Goal: Information Seeking & Learning: Get advice/opinions

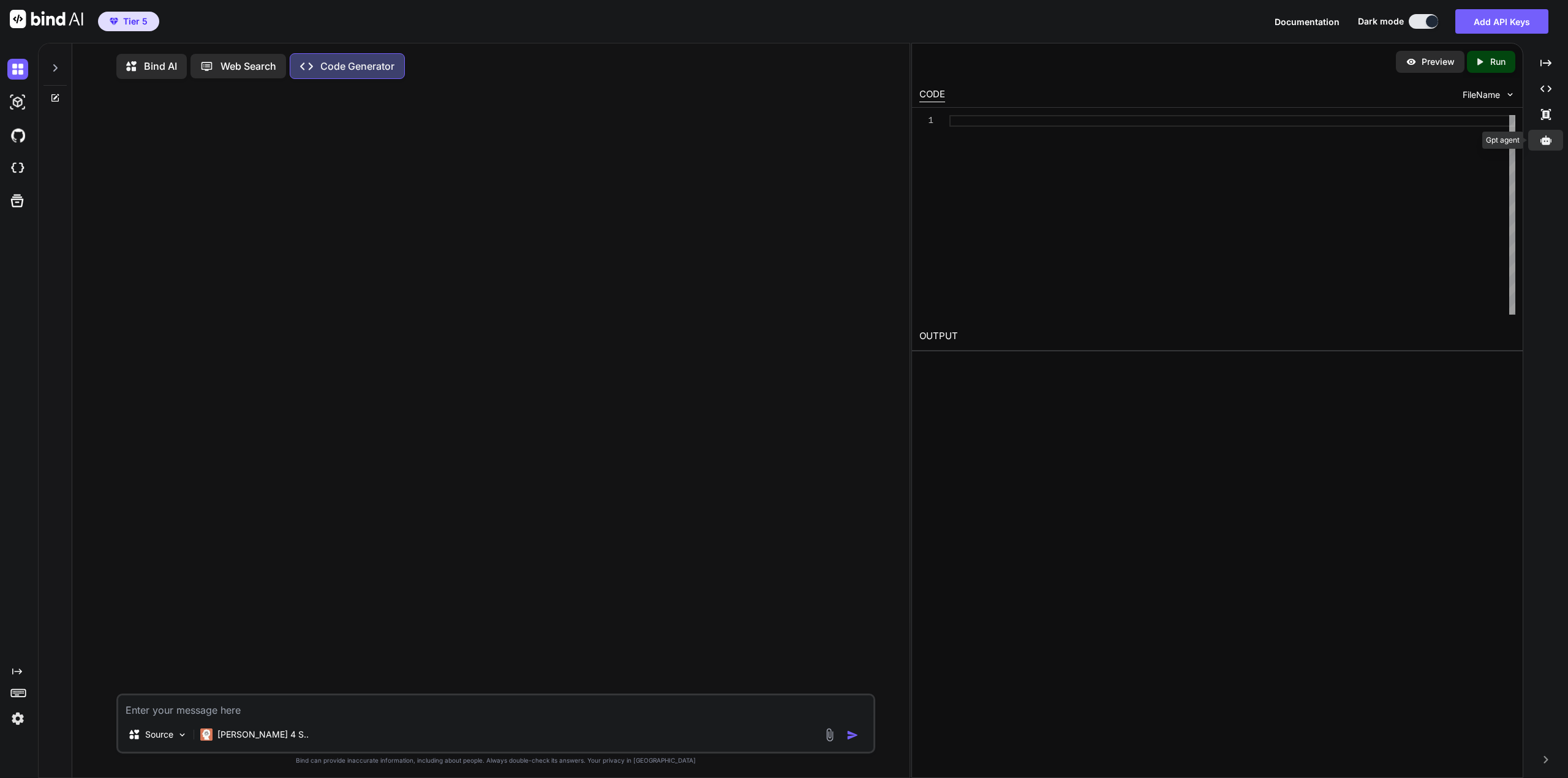
click at [1544, 139] on icon at bounding box center [1546, 140] width 11 height 9
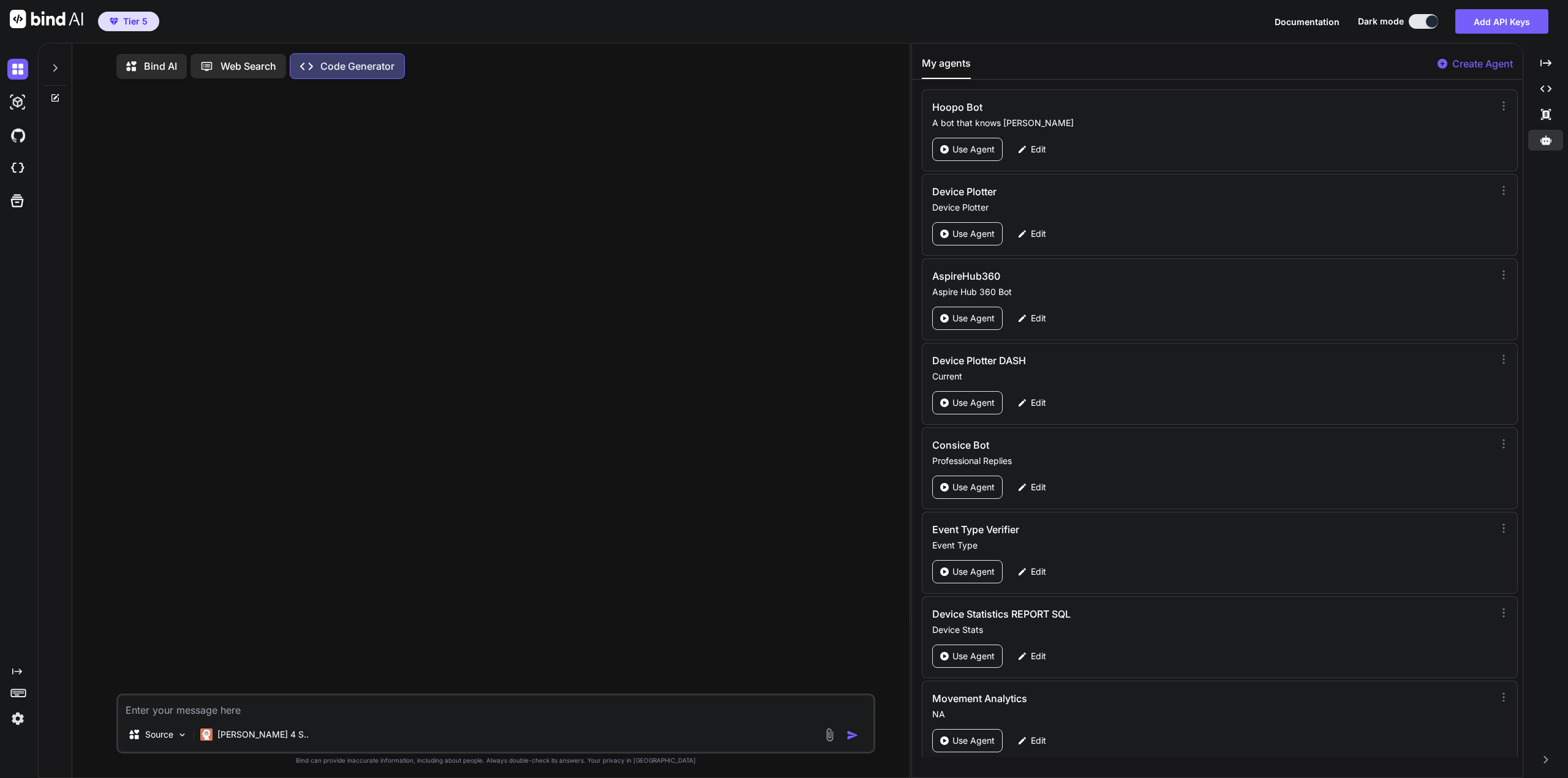
click at [1462, 63] on p "Create Agent" at bounding box center [1482, 63] width 61 height 15
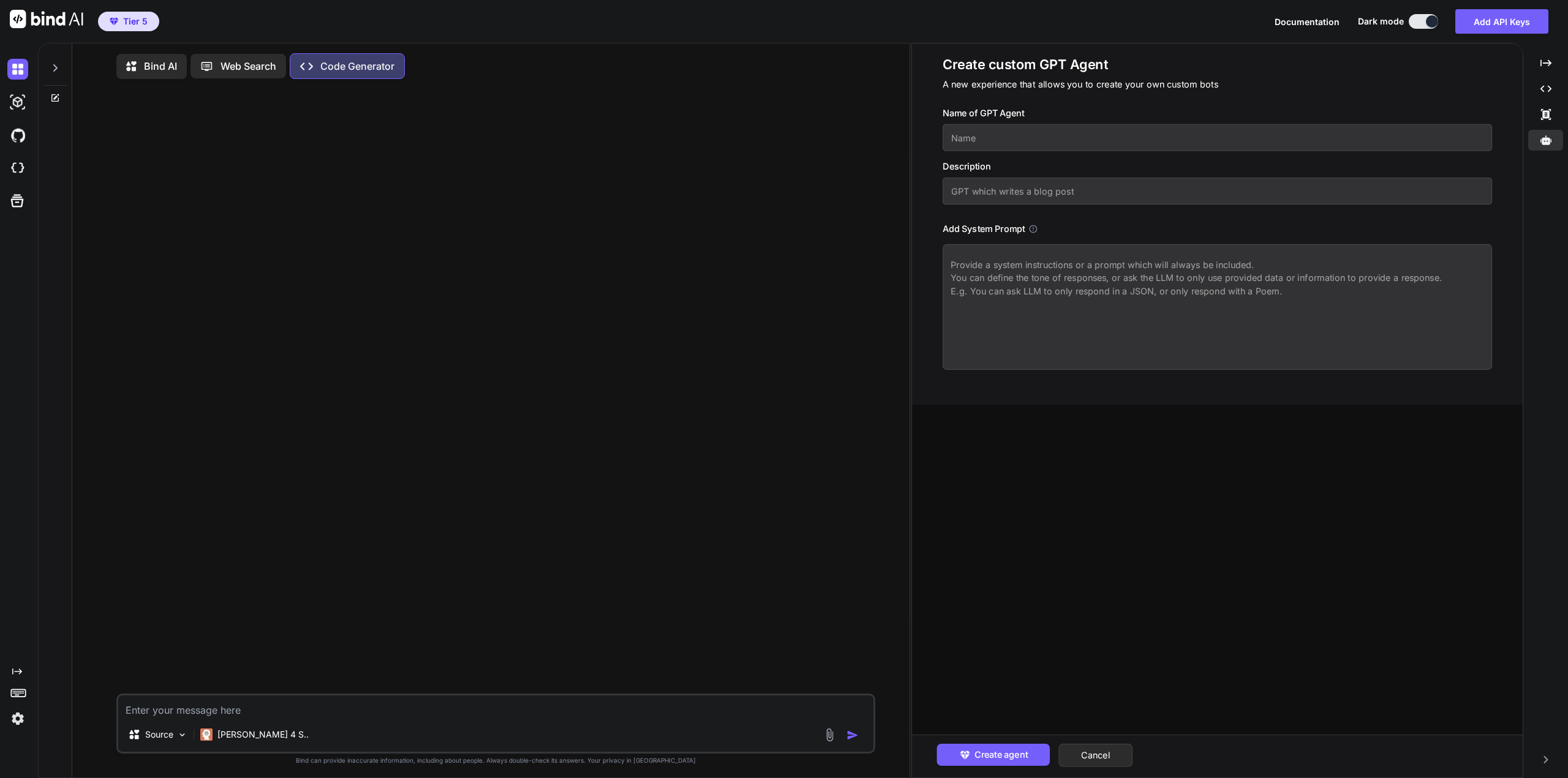
click at [1101, 144] on input "text" at bounding box center [1217, 138] width 550 height 27
type textarea "x"
type input "S"
type textarea "x"
type input "Sh"
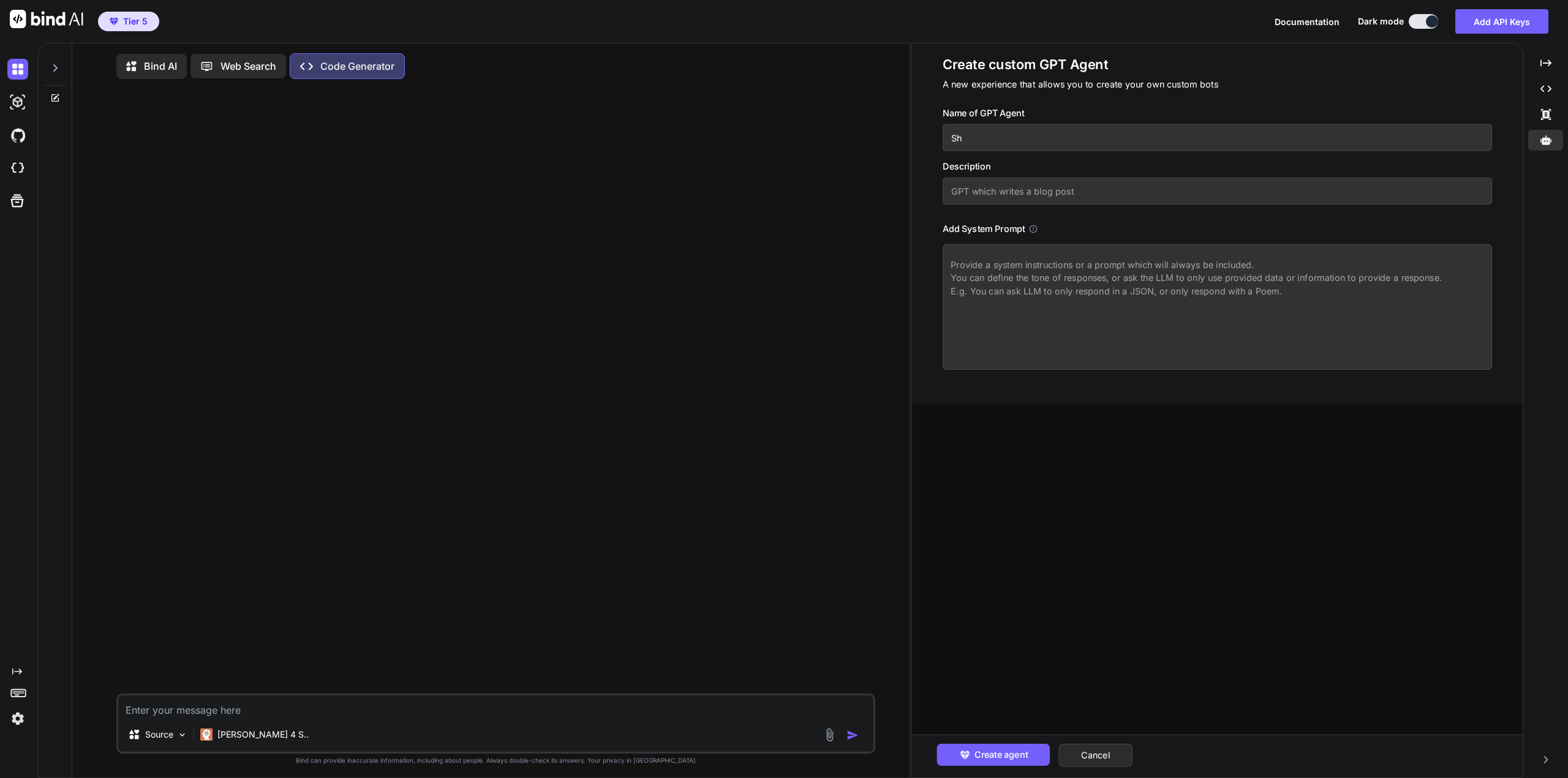
type textarea "x"
type input "Shi"
type textarea "x"
type input "Ship"
type textarea "x"
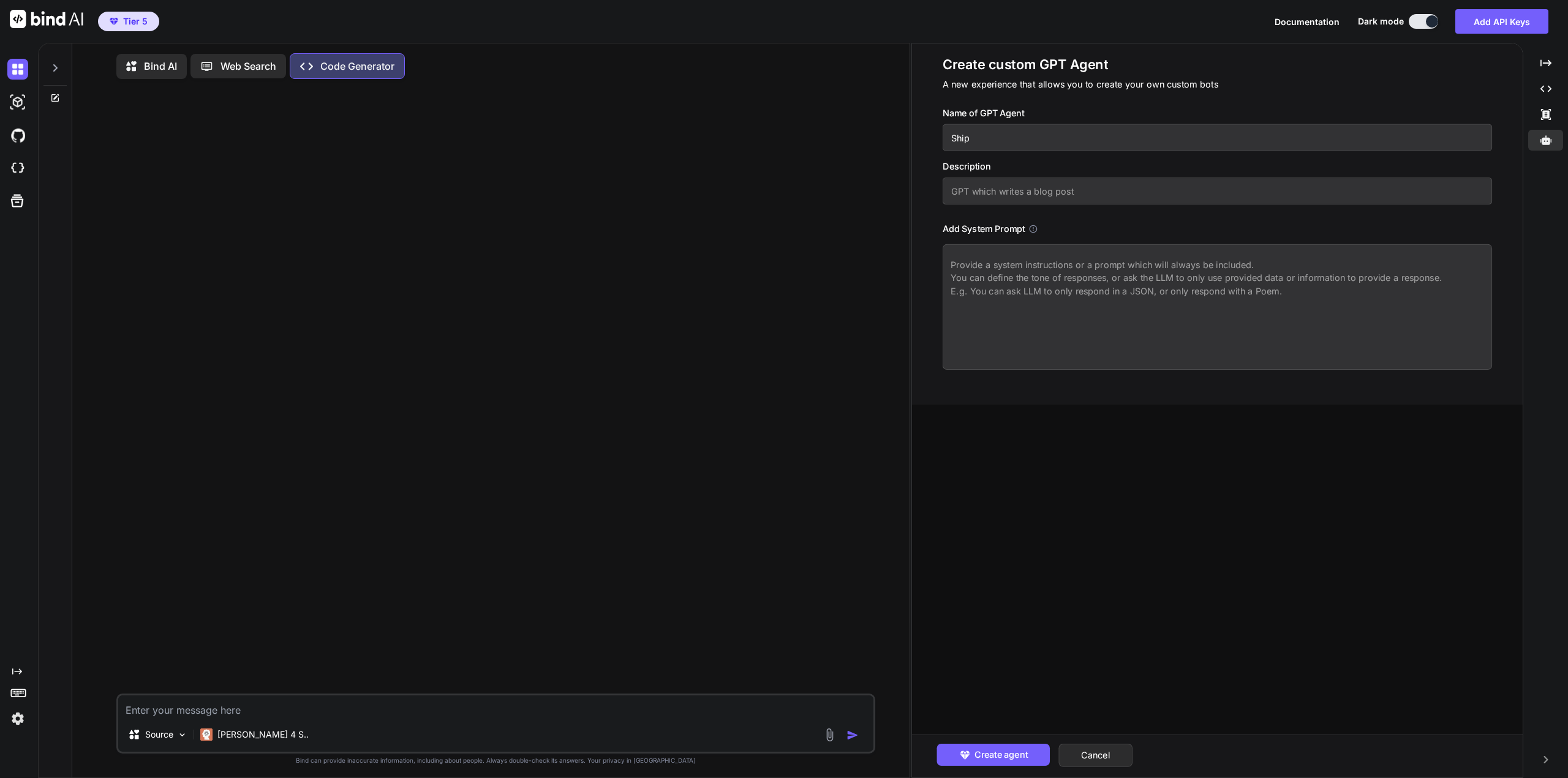
type input "[PERSON_NAME]"
type textarea "x"
type input "Shippi"
type textarea "x"
type input "Shippin"
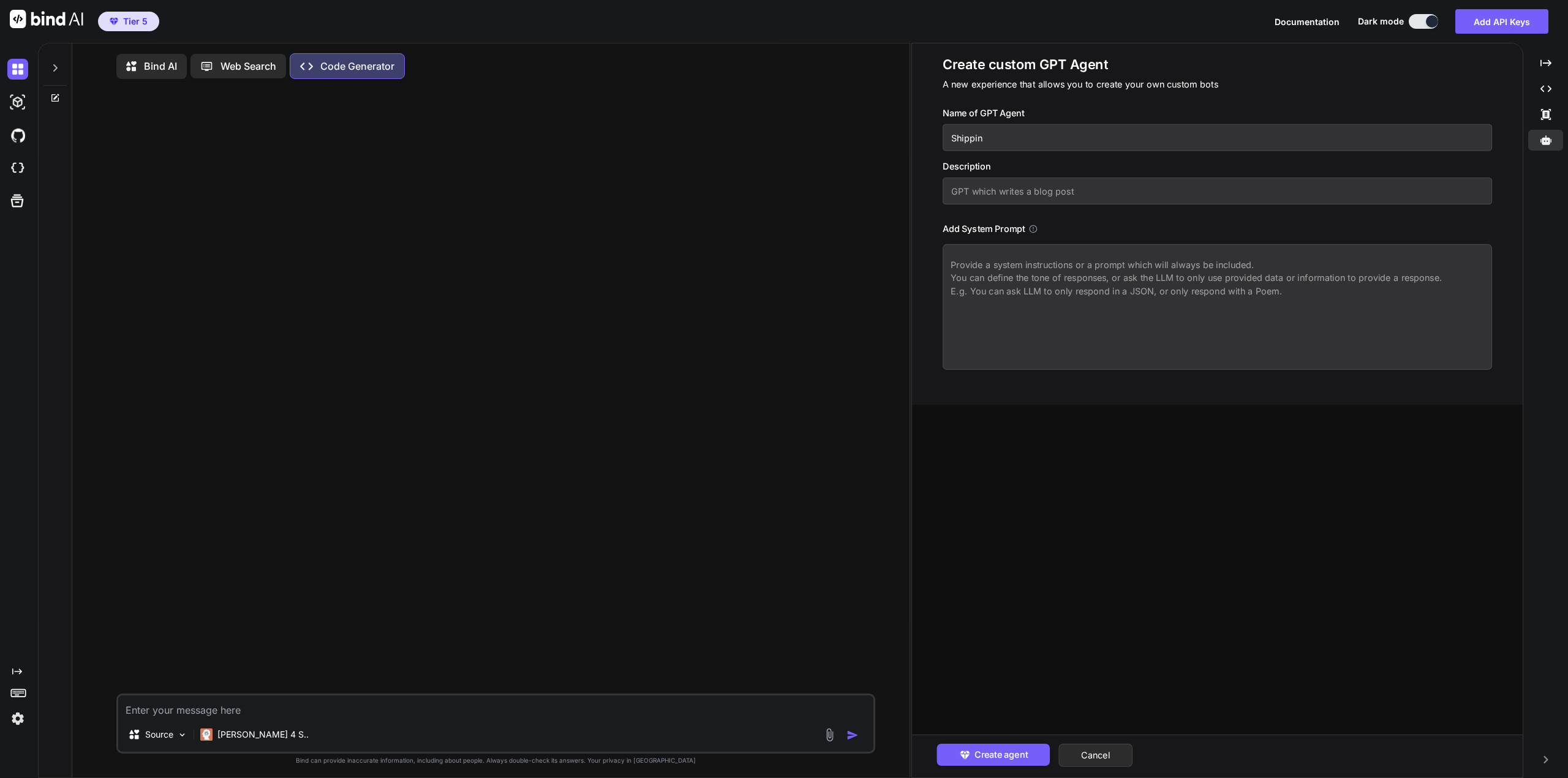
type textarea "x"
type input "Shipping"
type textarea "x"
type input "Shipping"
type textarea "x"
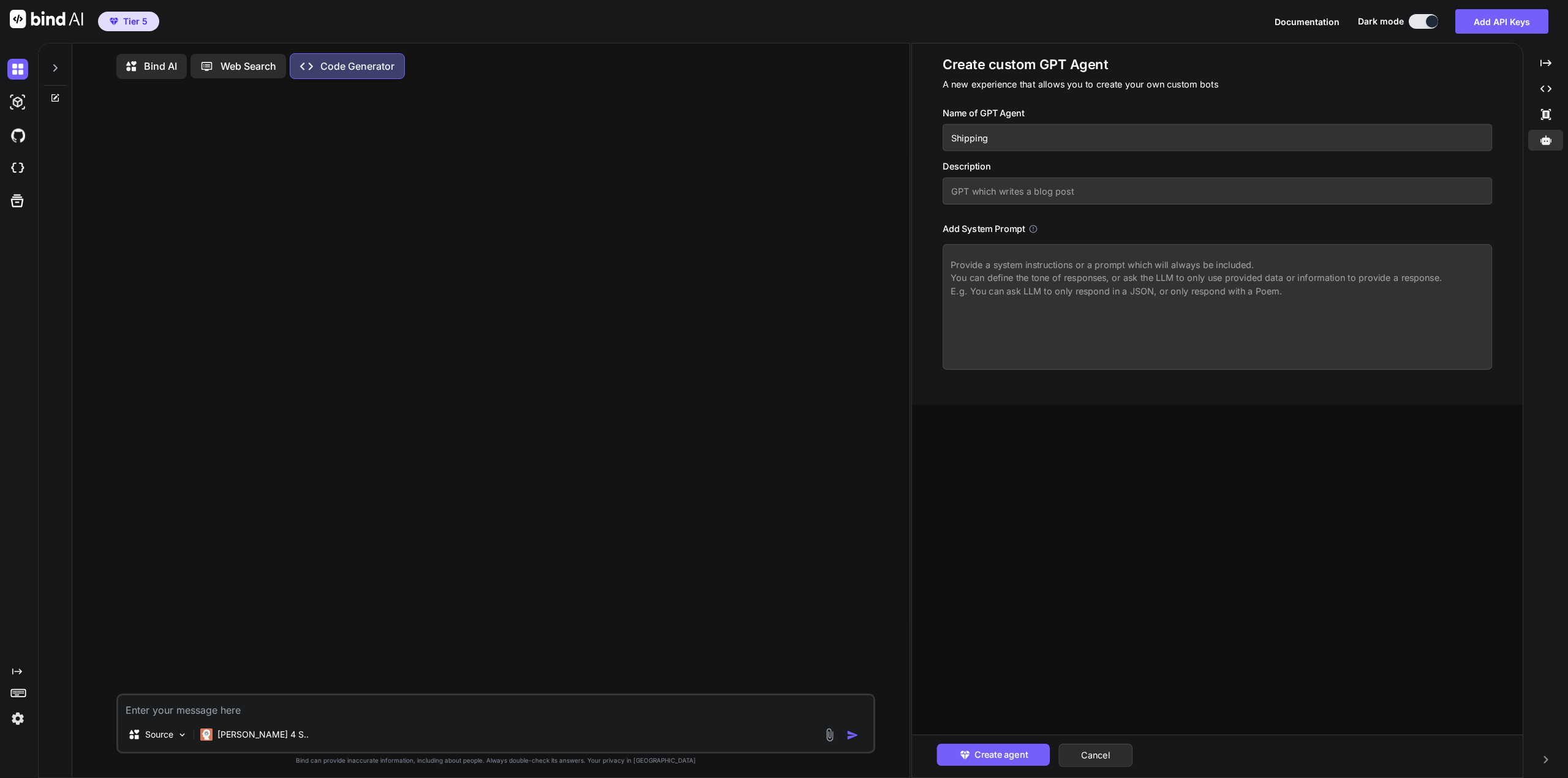
type input "Shipping a"
type textarea "x"
type input "Shipping ag"
type textarea "x"
type input "Shipping age"
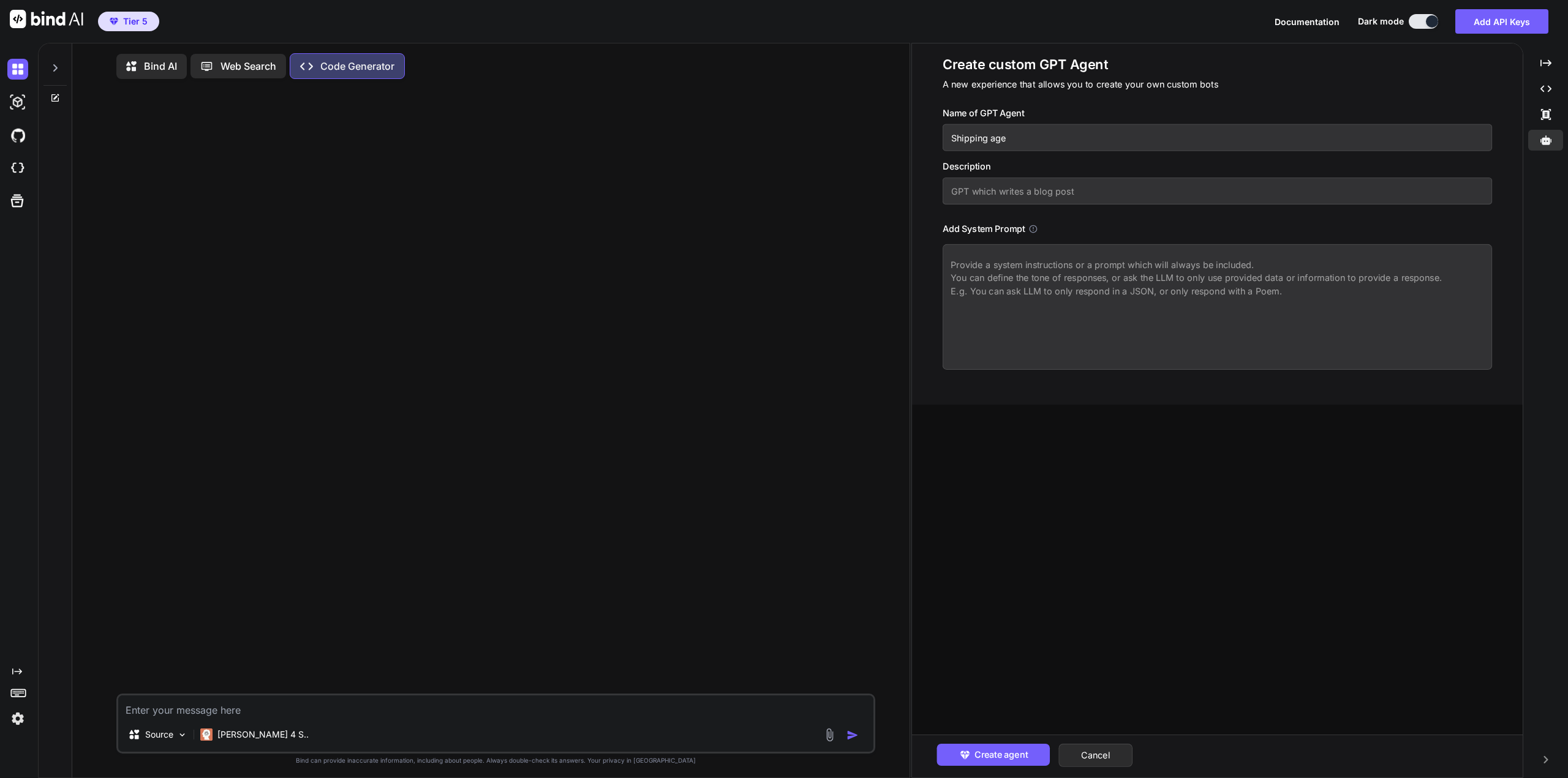
type textarea "x"
type input "Shipping agen"
type textarea "x"
type input "Shipping agent"
type textarea "x"
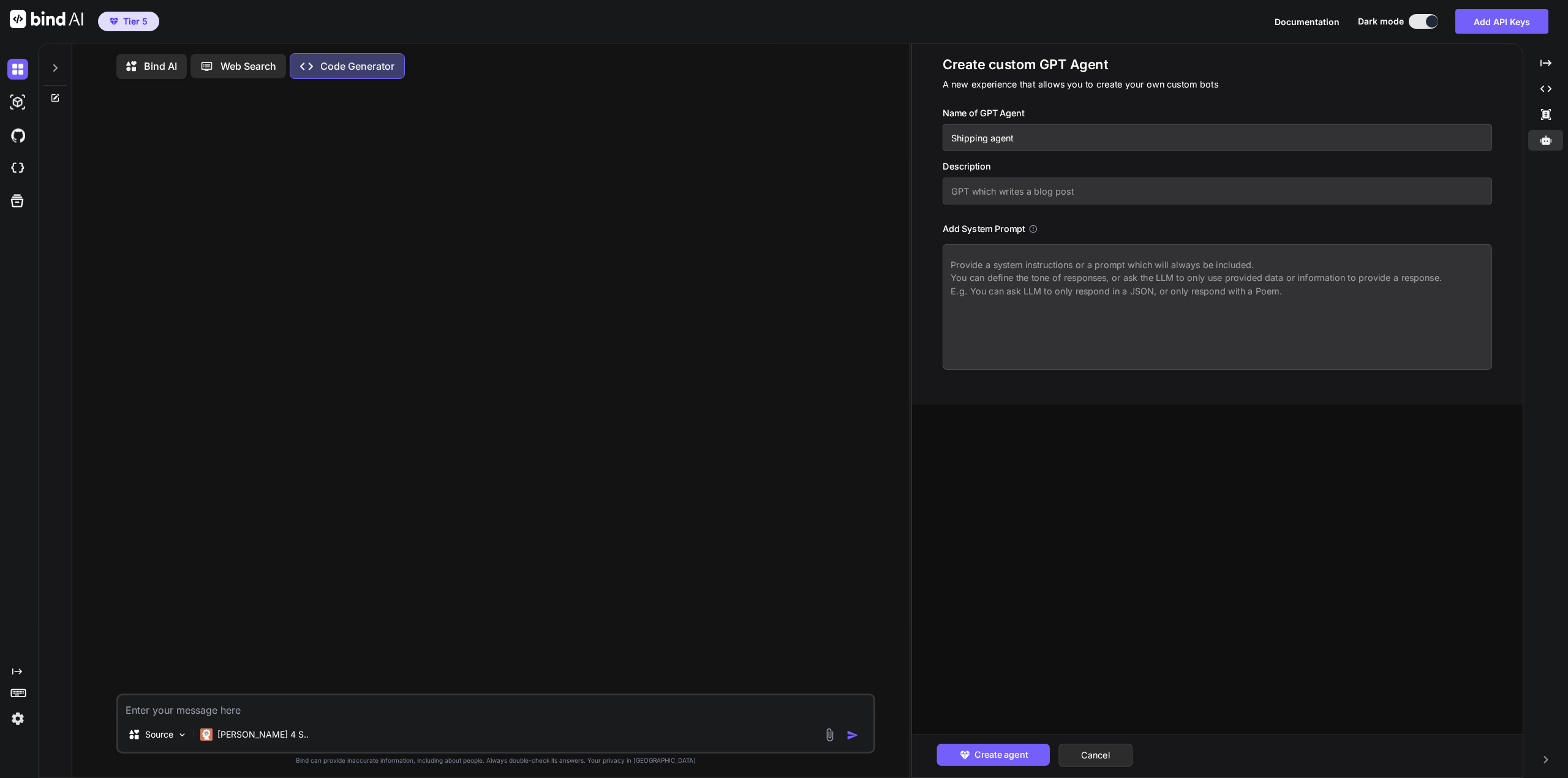
type input "S"
type textarea "x"
type input "Sh"
type textarea "x"
type input "Shi"
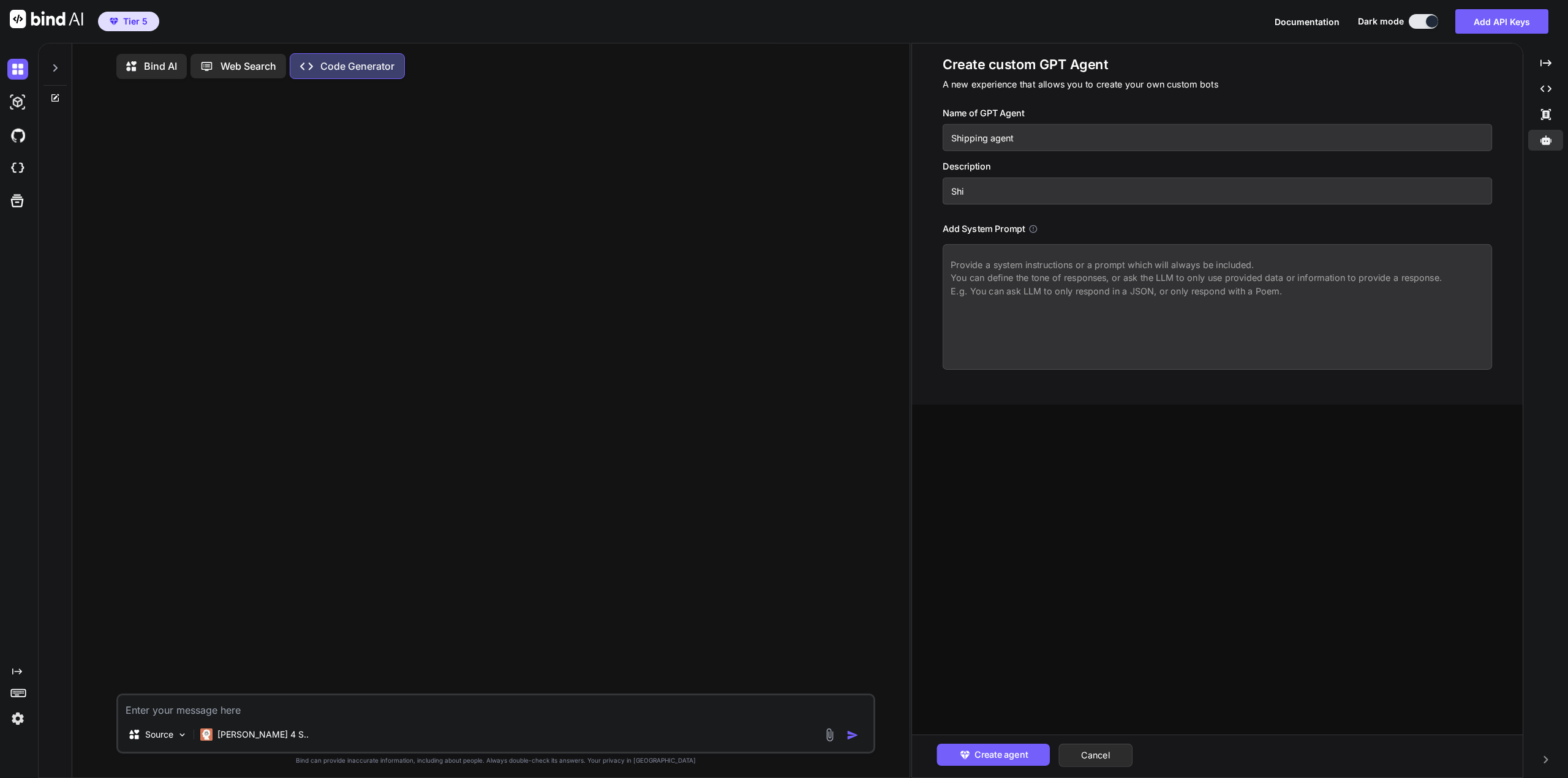
type textarea "x"
type input "Ship"
type textarea "x"
type input "[PERSON_NAME]"
type textarea "x"
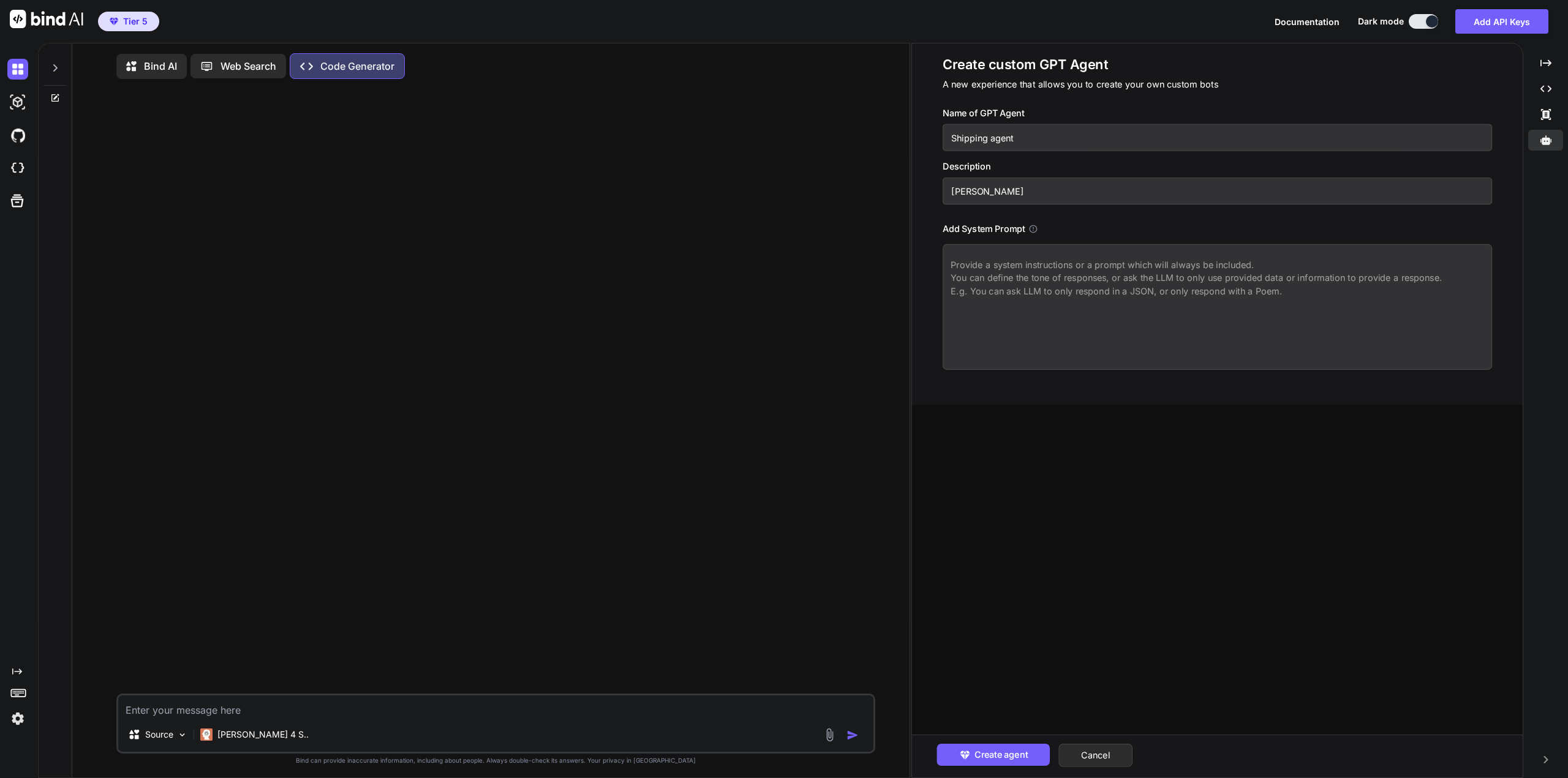
type input "Shippi"
type textarea "x"
type input "Shippin"
type textarea "x"
type input "Shipping"
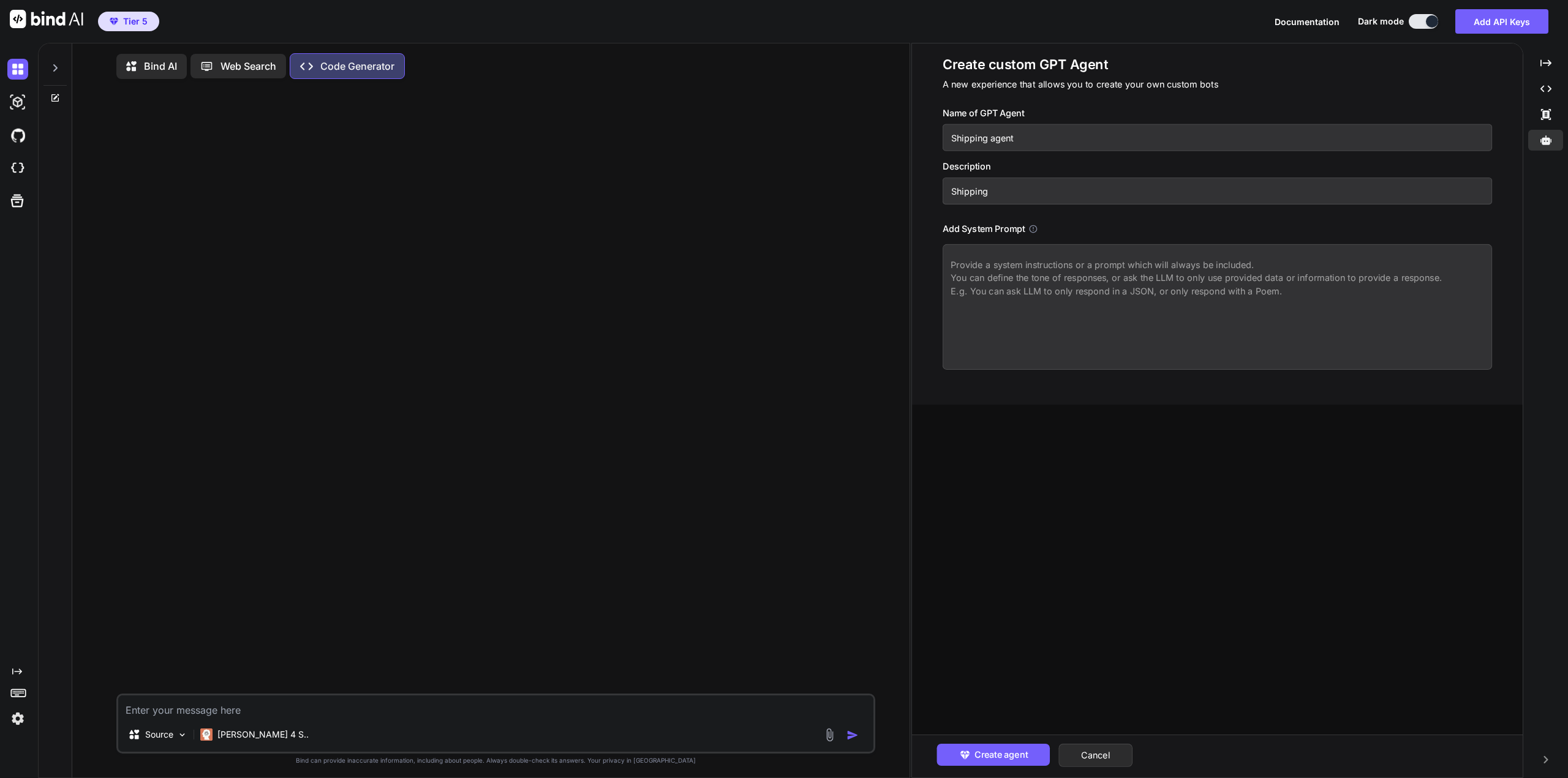
type textarea "x"
type textarea "R"
type textarea "x"
type textarea "C"
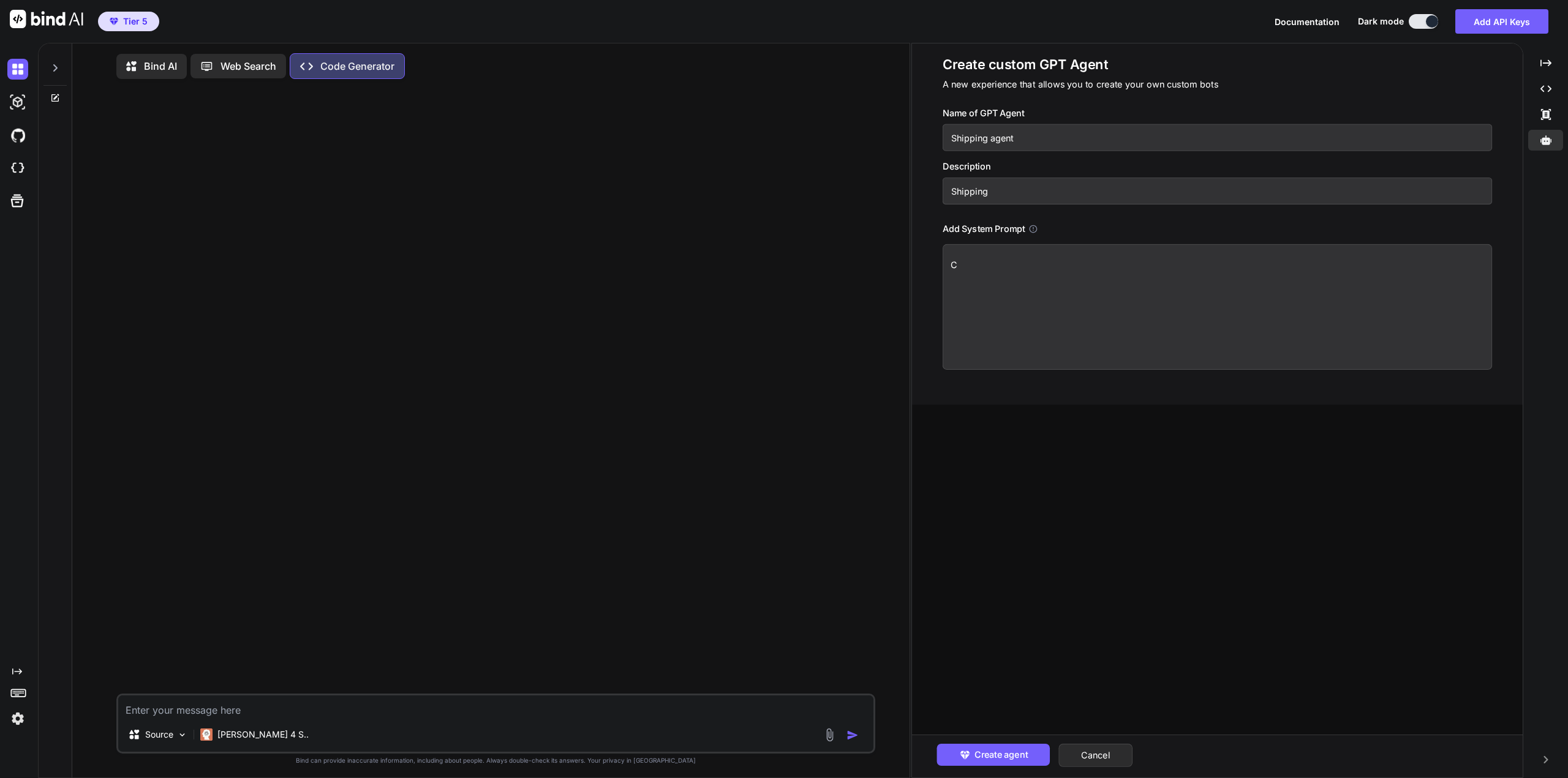
type textarea "x"
type textarea "Ch"
type textarea "x"
type textarea "Che"
type textarea "x"
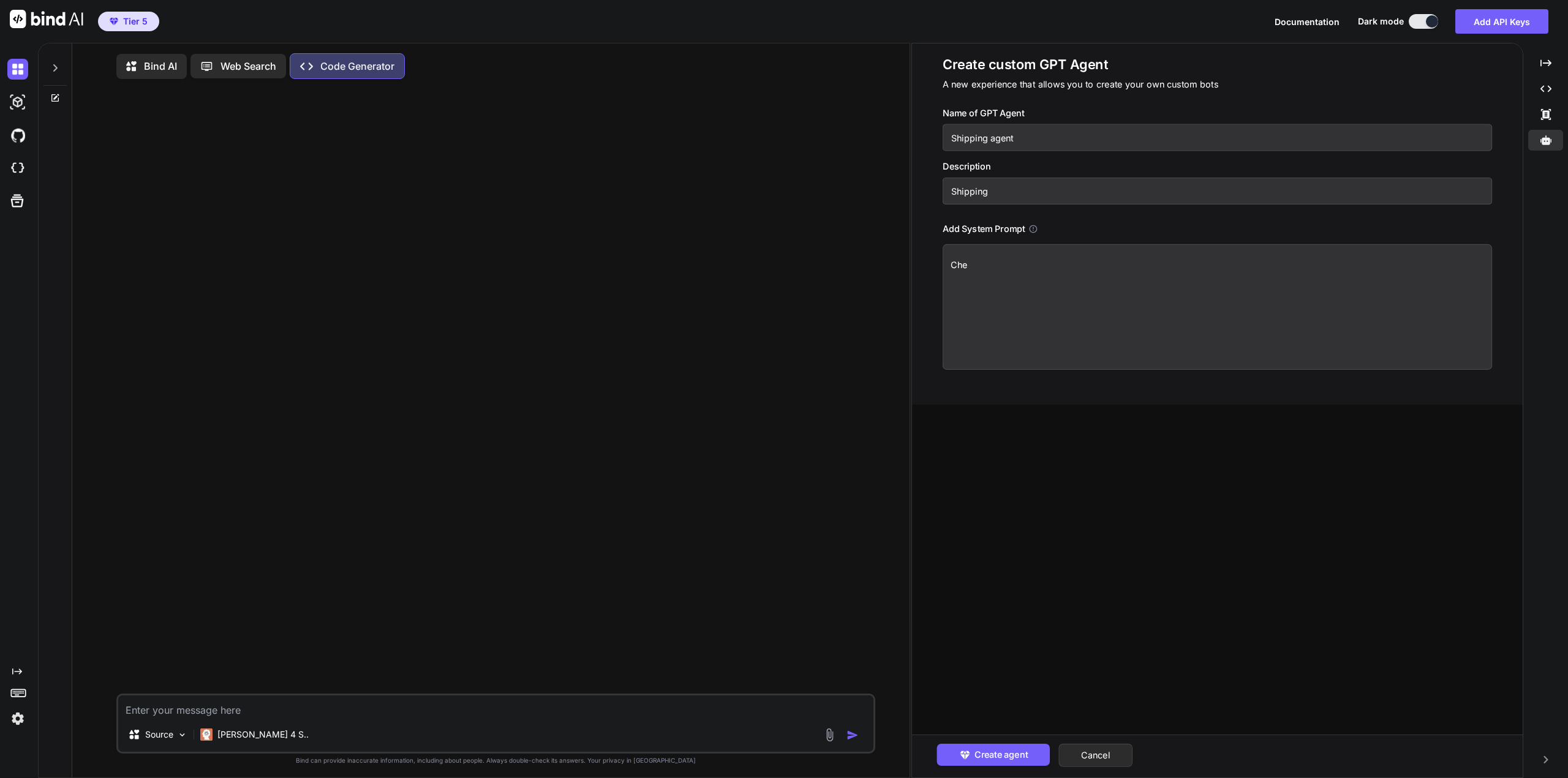
type textarea "Chec"
type textarea "x"
type textarea "Check"
type textarea "x"
type textarea "Check"
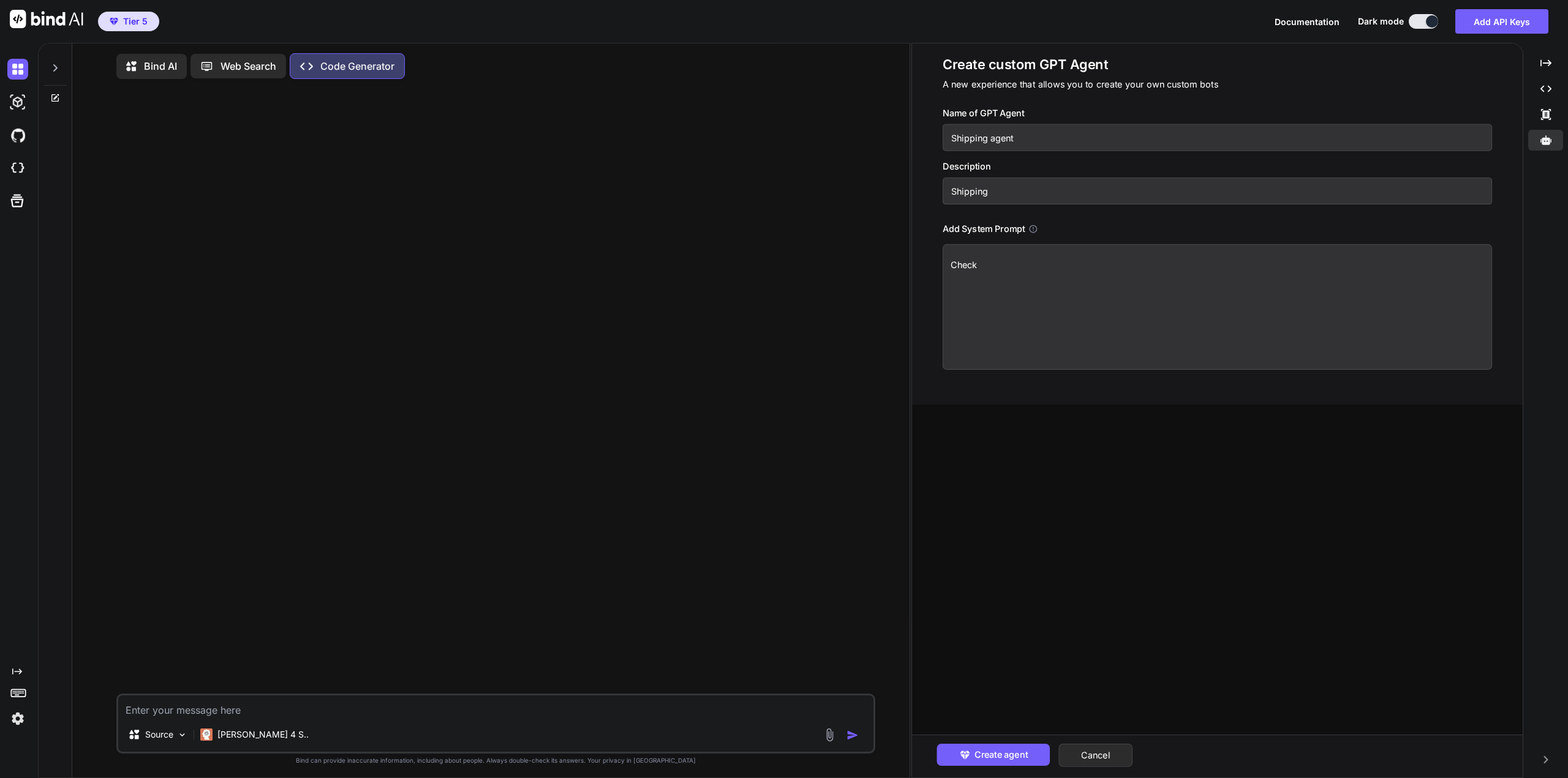
type textarea "x"
type textarea "Check a"
type textarea "x"
type textarea "Check al"
type textarea "x"
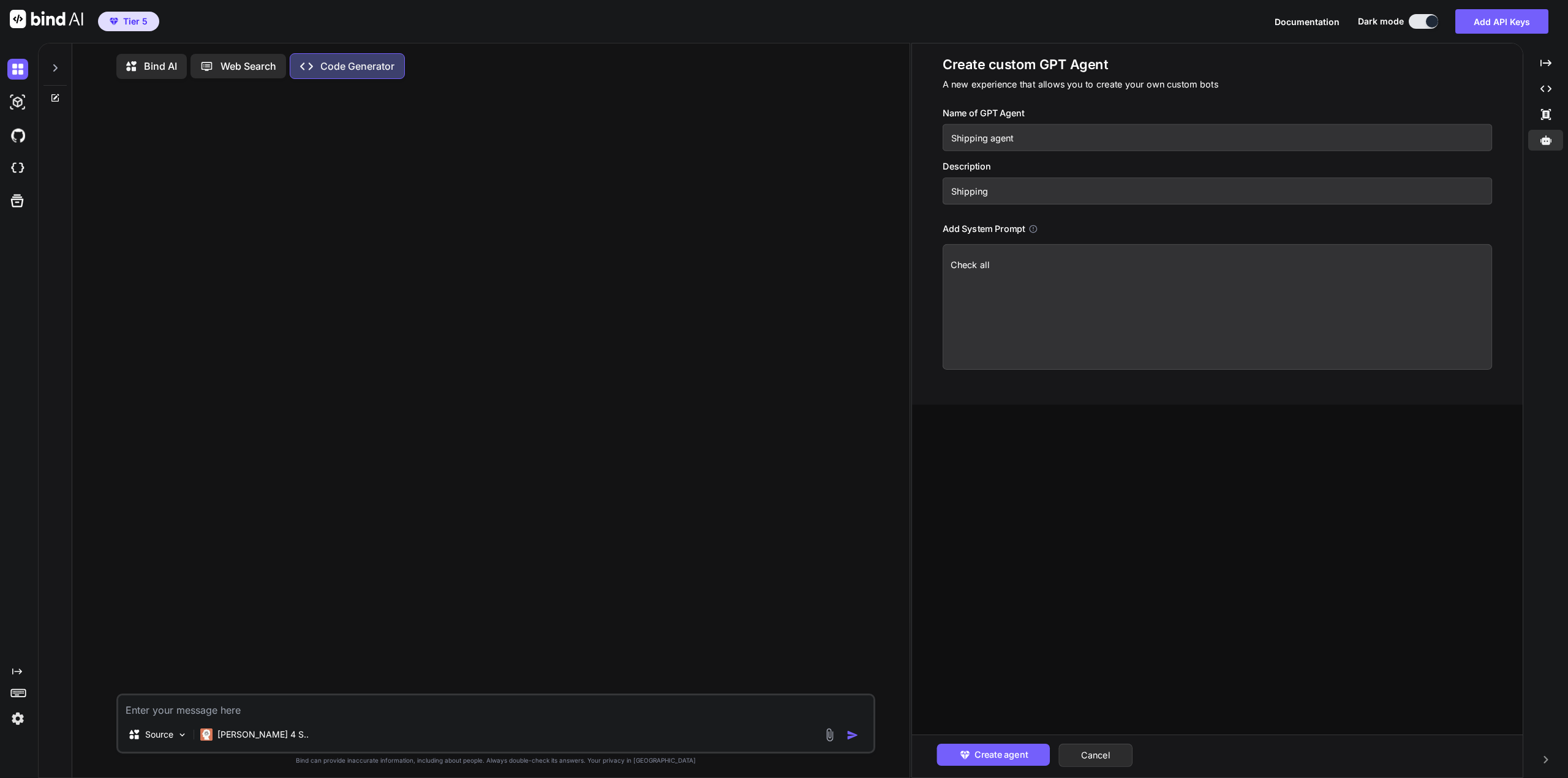
type textarea "Check all"
type textarea "x"
type textarea "Check all t"
type textarea "x"
type textarea "Check all th"
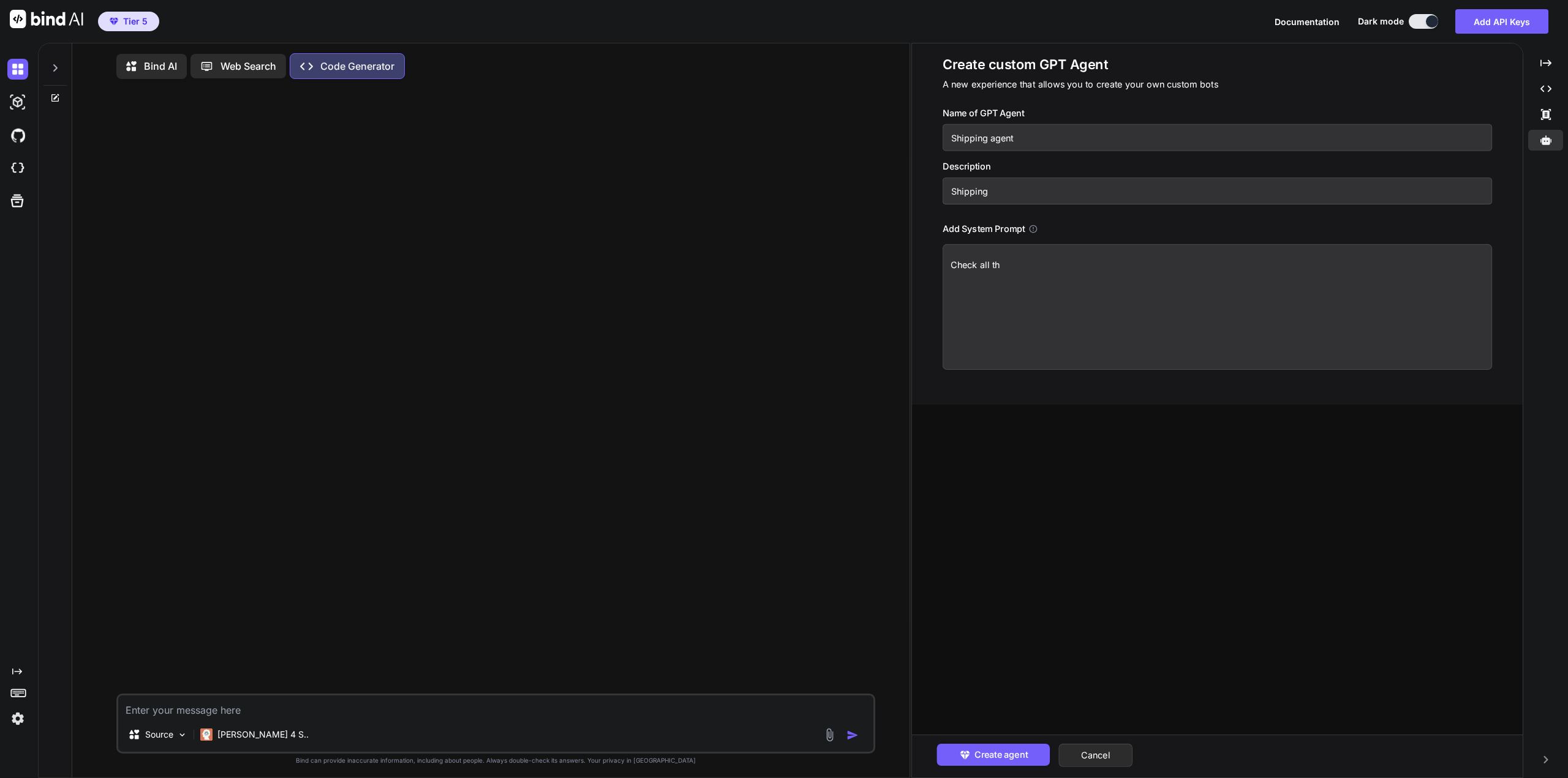
type textarea "x"
type textarea "Check all the"
type textarea "x"
type textarea "Check all the"
type textarea "x"
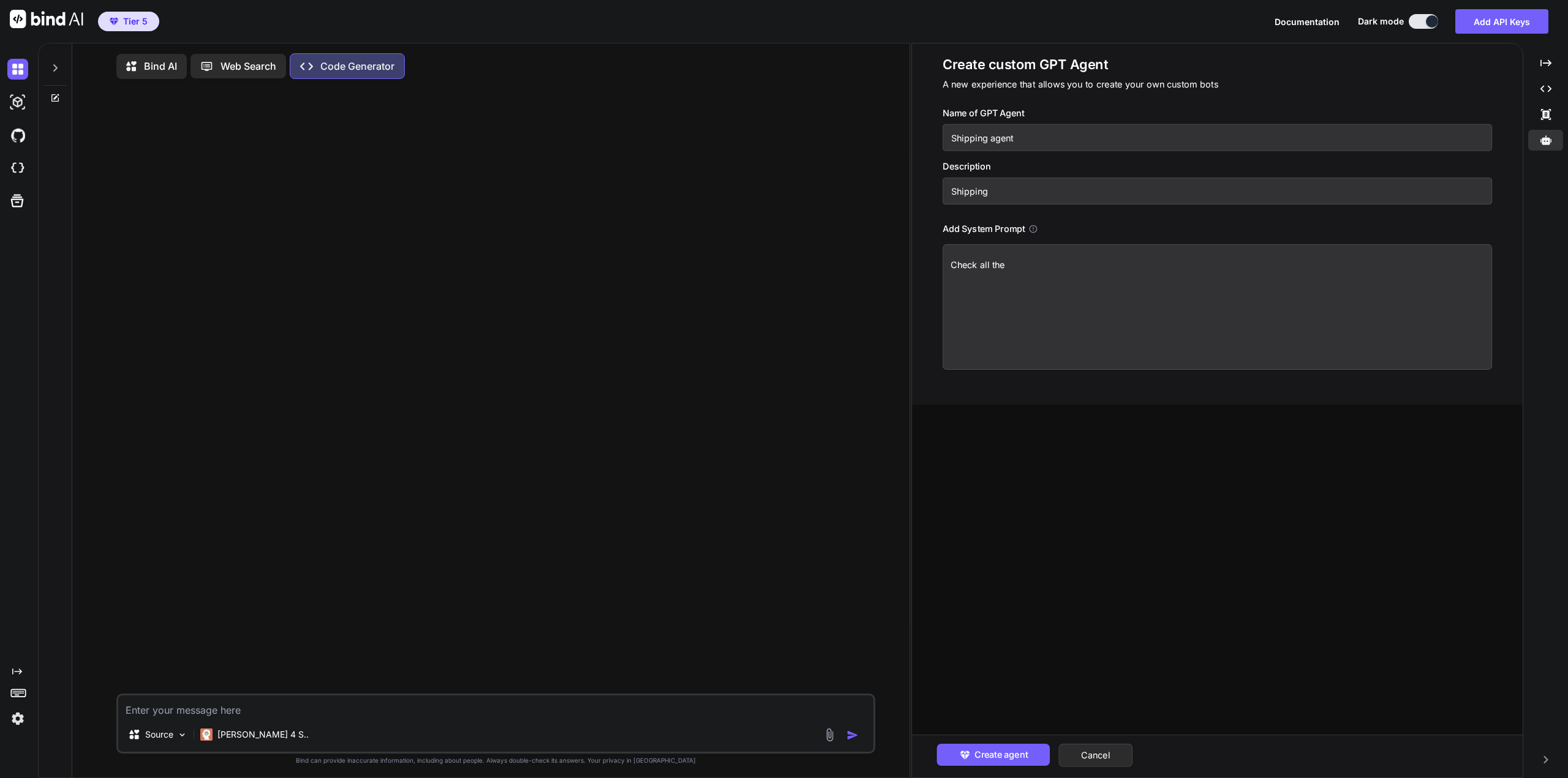
type textarea "Check all the w"
type textarea "x"
type textarea "Check all the we"
type textarea "x"
type textarea "Check all the web"
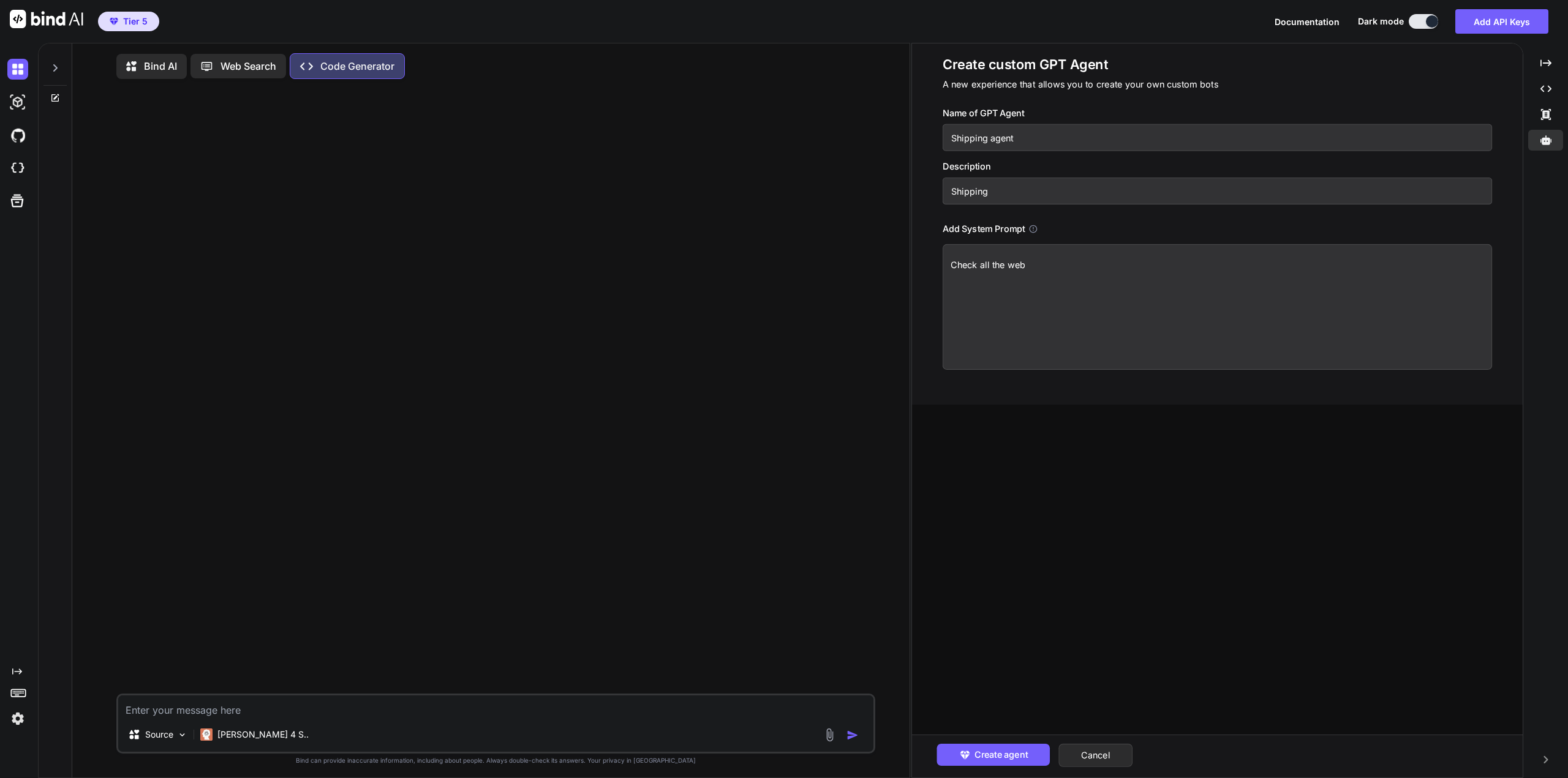
type textarea "x"
type textarea "Check all the webs"
type textarea "x"
type textarea "Check all the websi"
type textarea "x"
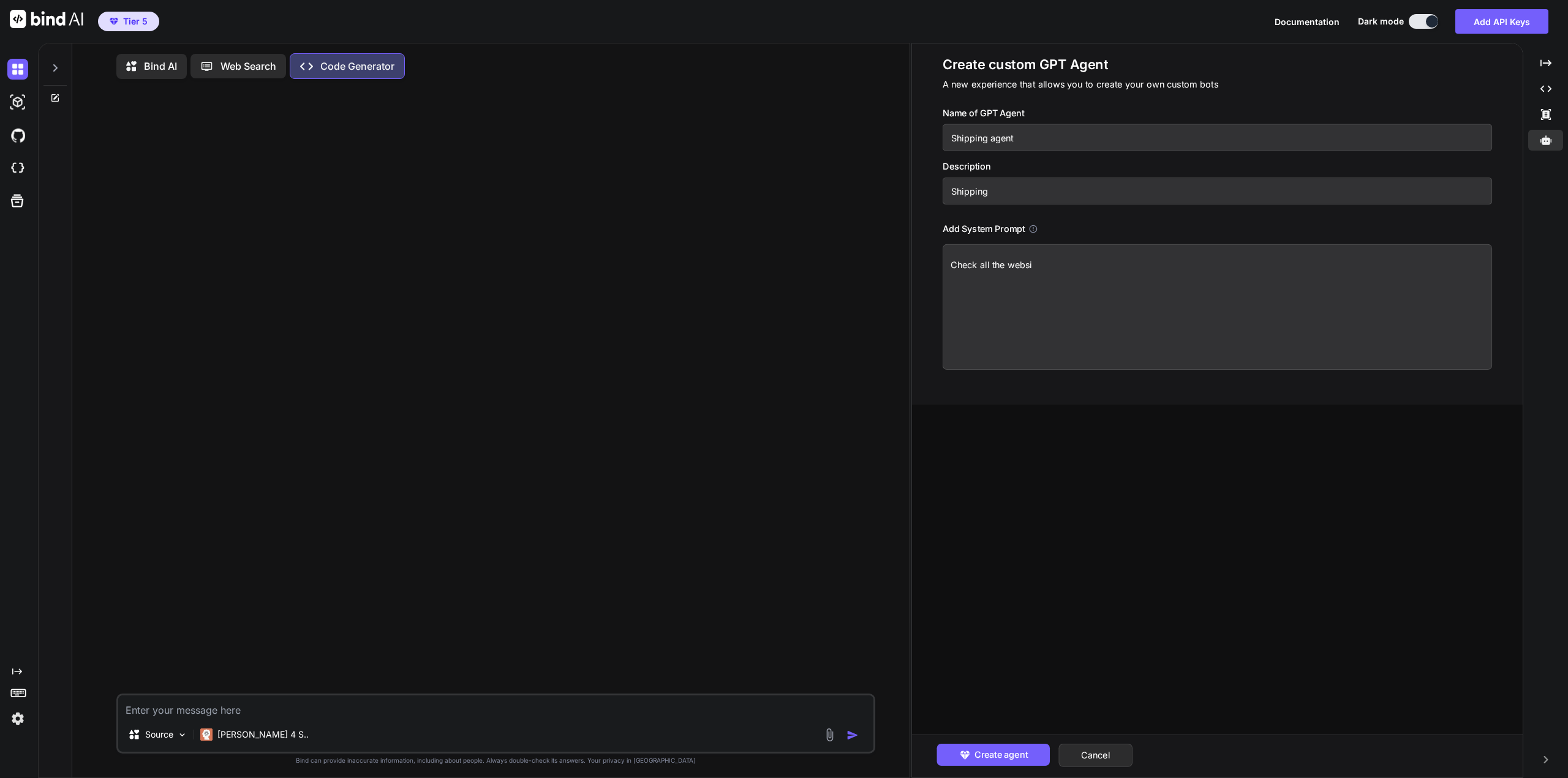
type textarea "Check all the websit"
type textarea "x"
type textarea "Check all the website"
type textarea "x"
type textarea "Check all the websites"
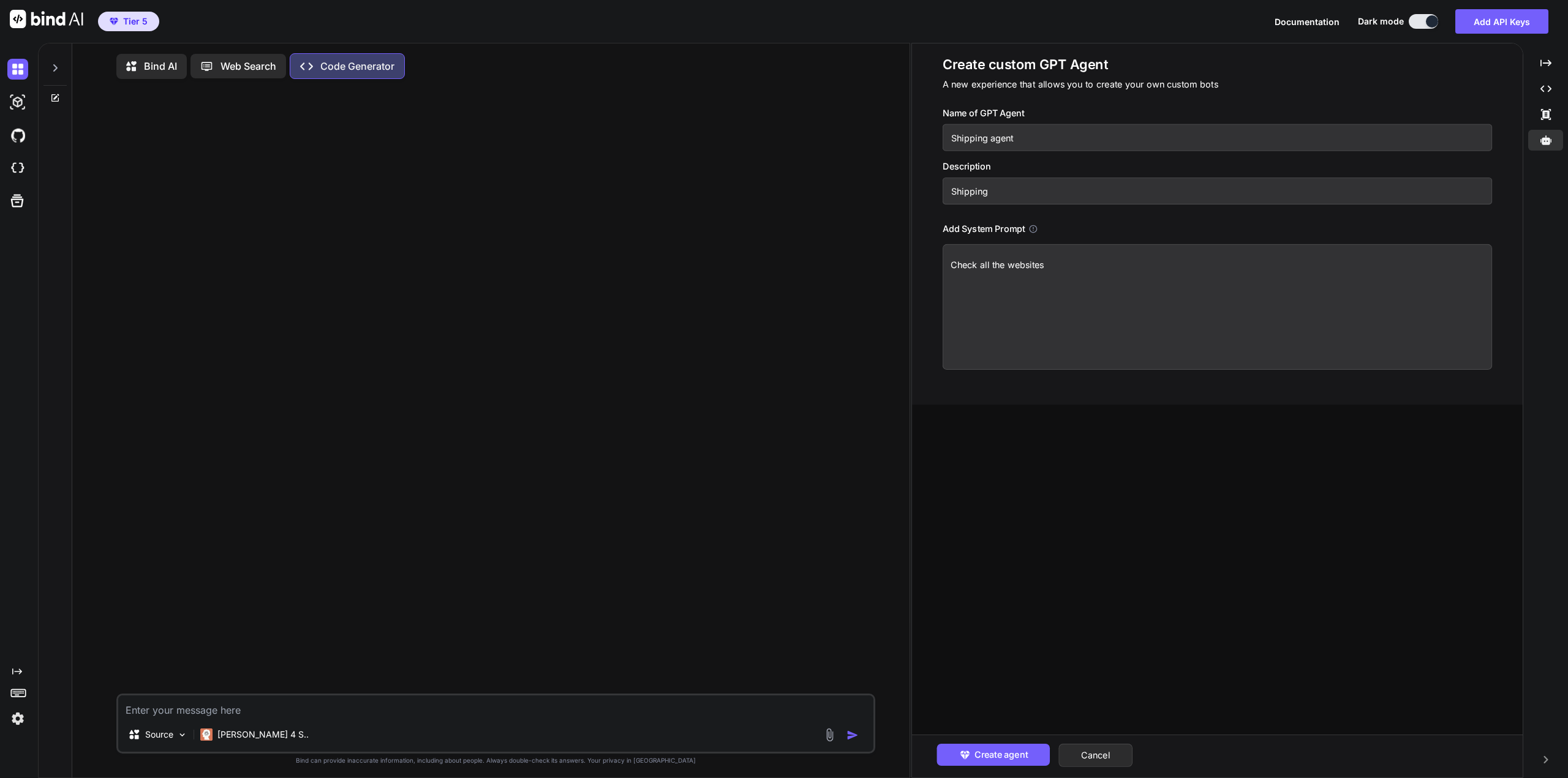
type textarea "x"
type textarea "Check all the websites"
type textarea "x"
type textarea "Check all the websites b"
type textarea "x"
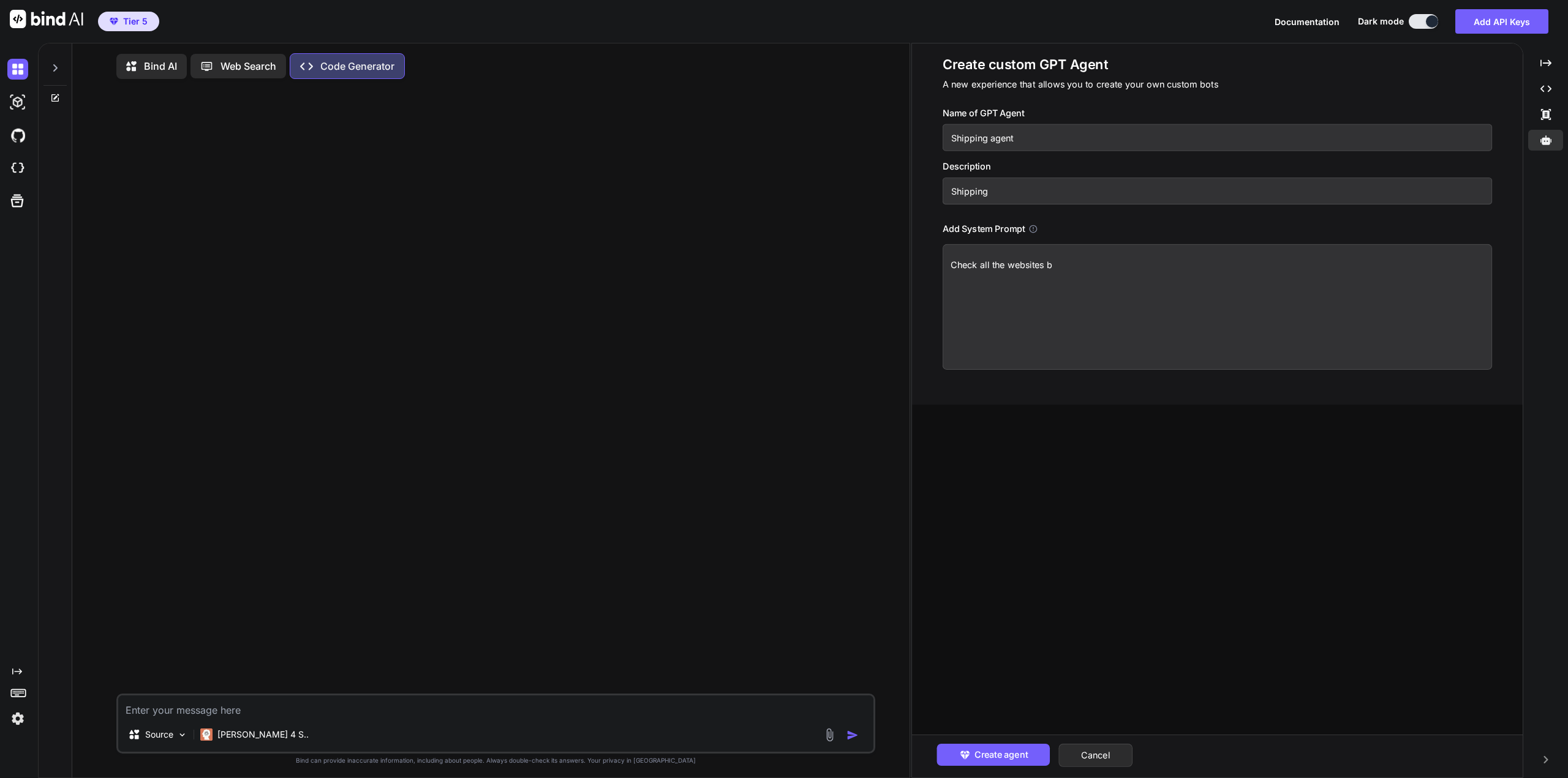
type textarea "Check all the websites be"
type textarea "x"
type textarea "Check all the websites bel"
type textarea "x"
type textarea "Check all the websites belo"
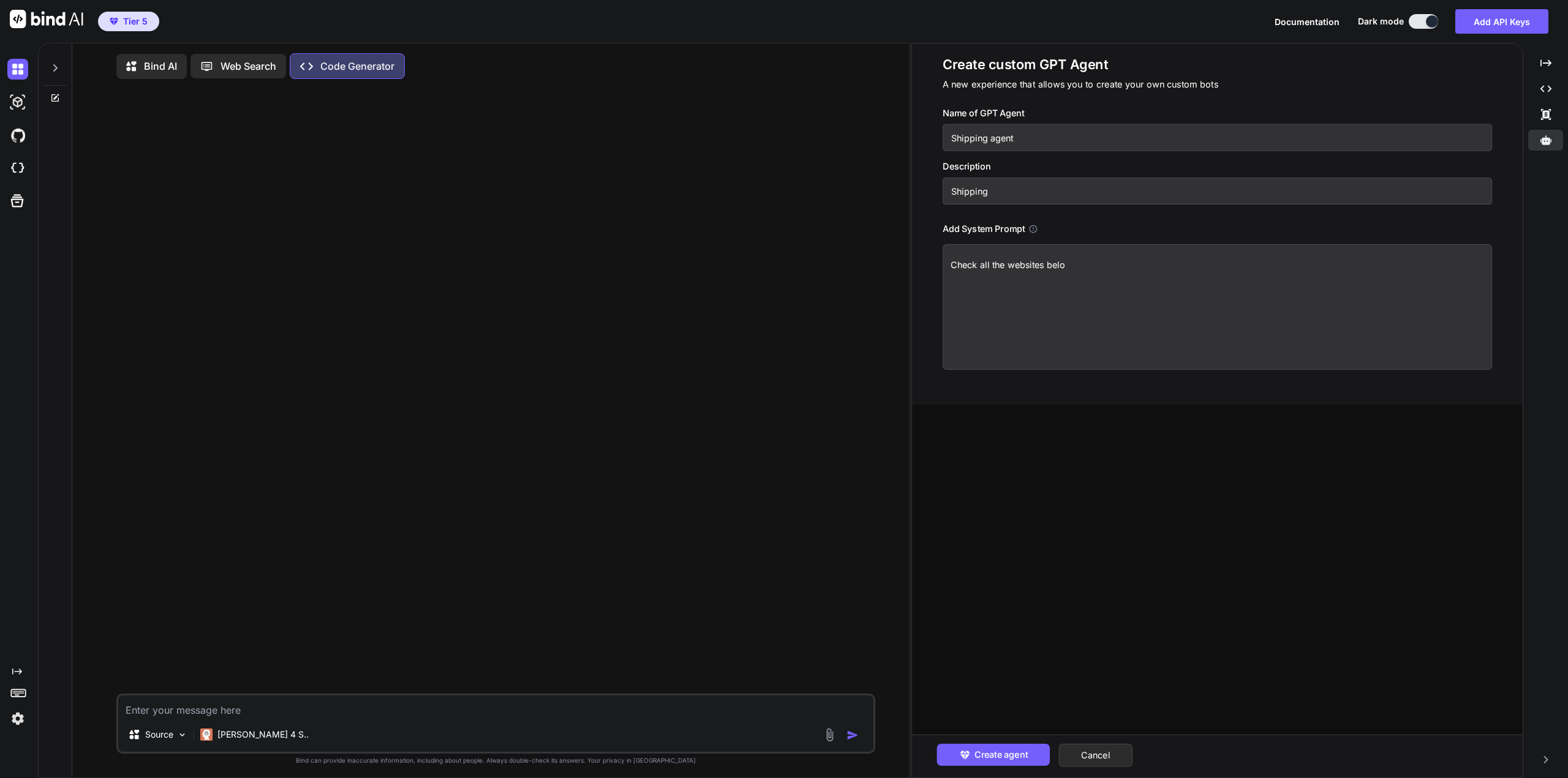
type textarea "x"
type textarea "Check all the websites below"
type textarea "x"
type textarea "Check all the websites below"
type textarea "x"
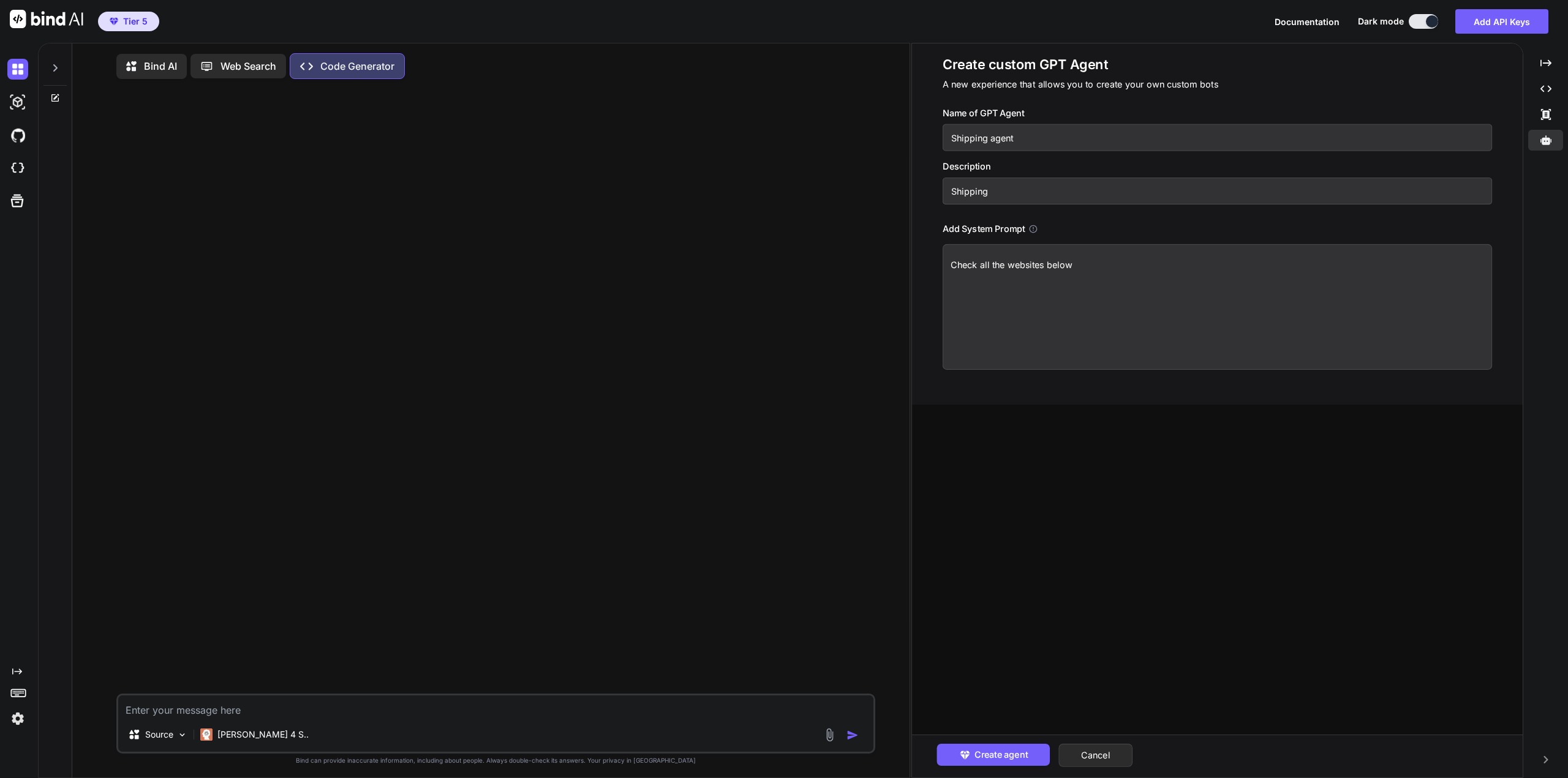
type textarea "Check all the websites below f"
type textarea "x"
type textarea "Check all the websites below fo"
type textarea "x"
type textarea "Check all the websites below for"
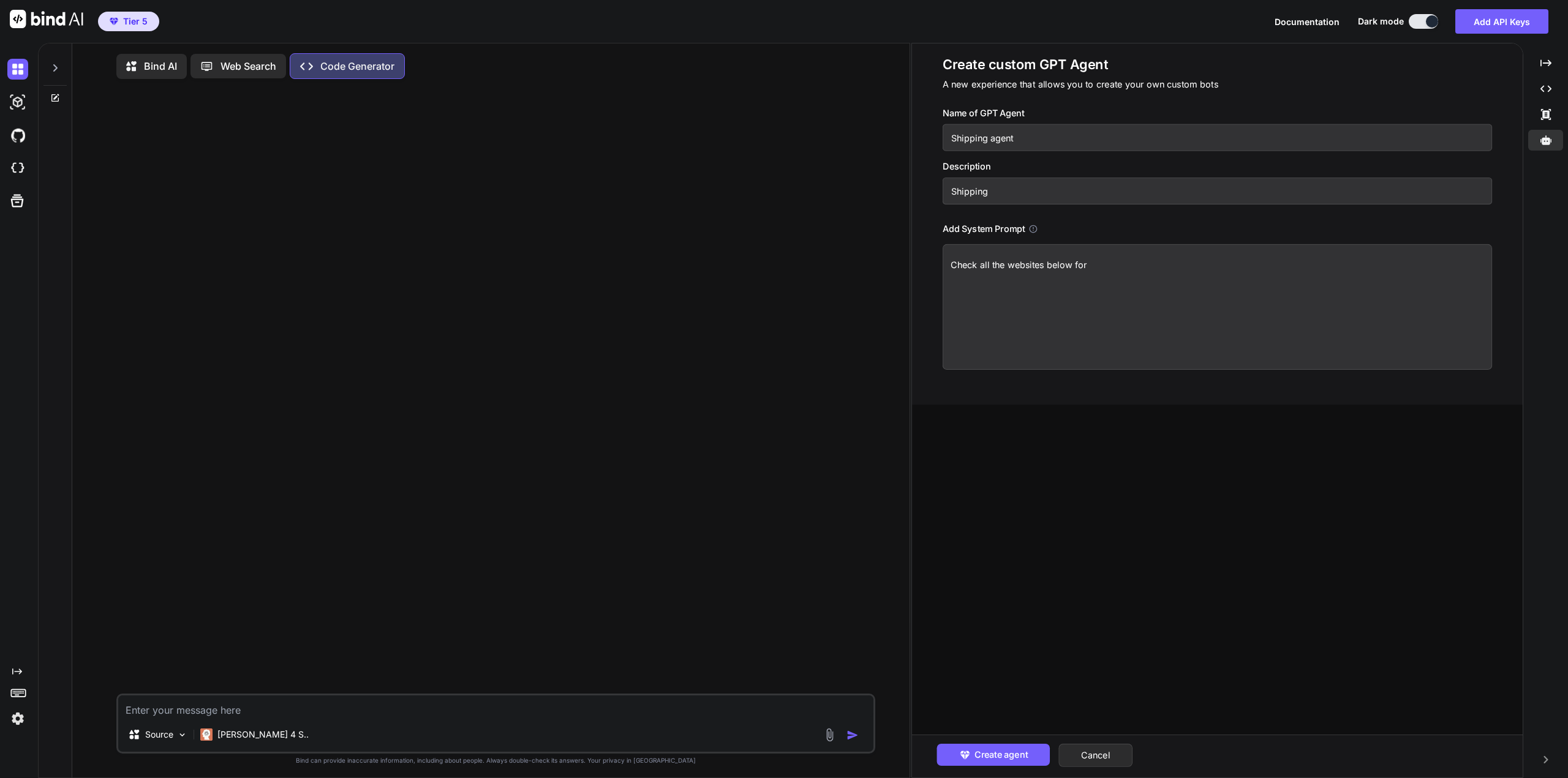
type textarea "x"
type textarea "Check all the websites below for"
type textarea "x"
type textarea "Check all the websites below for c"
type textarea "x"
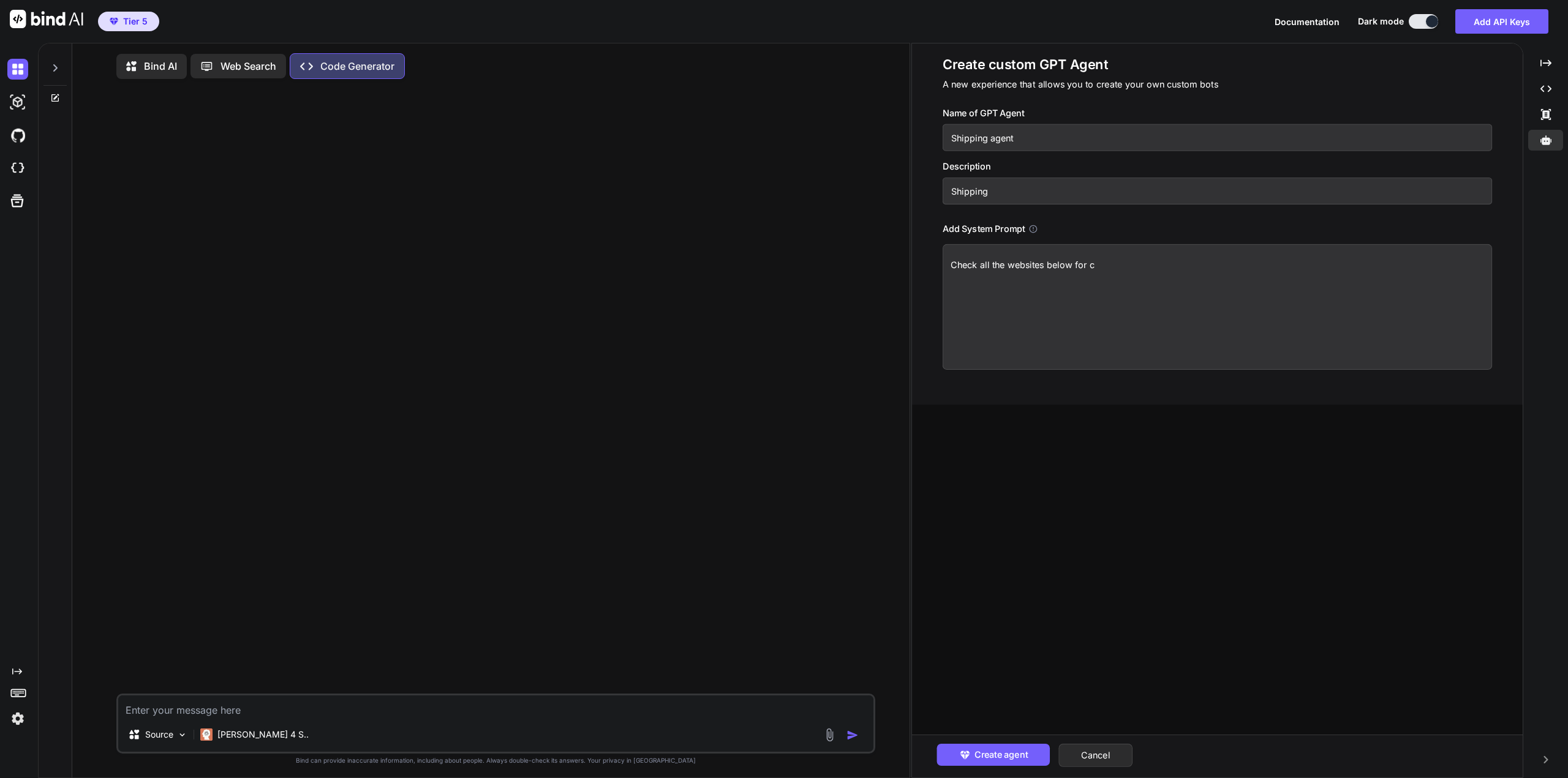
type textarea "Check all the websites below for ca"
type textarea "x"
type textarea "Check all the websites below for car"
type textarea "x"
type textarea "Check all the websites below for [PERSON_NAME]"
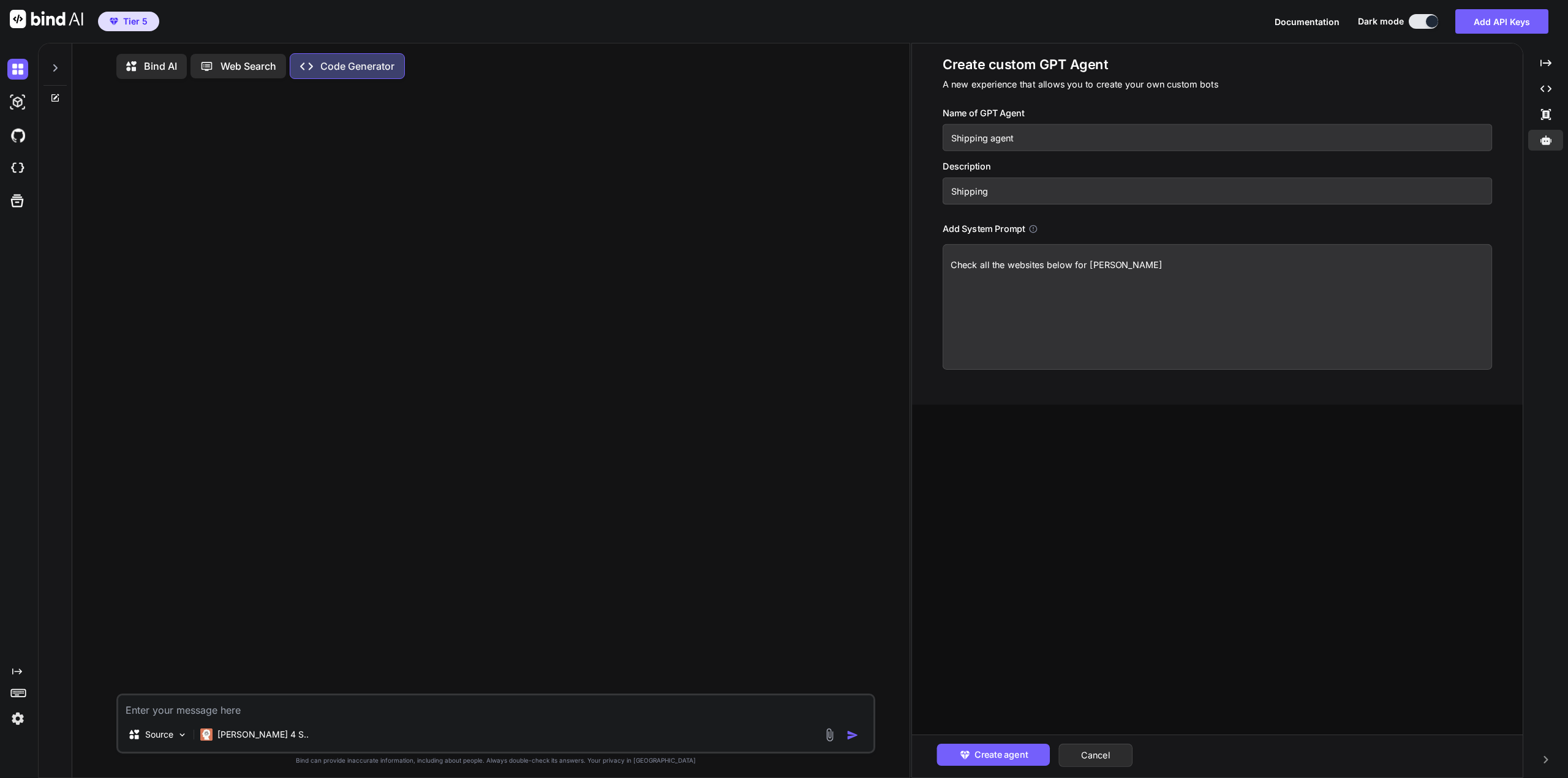
type textarea "x"
type textarea "Check all the websites below for [PERSON_NAME]"
type textarea "x"
type textarea "Check all the websites below for [PERSON_NAME]"
type textarea "x"
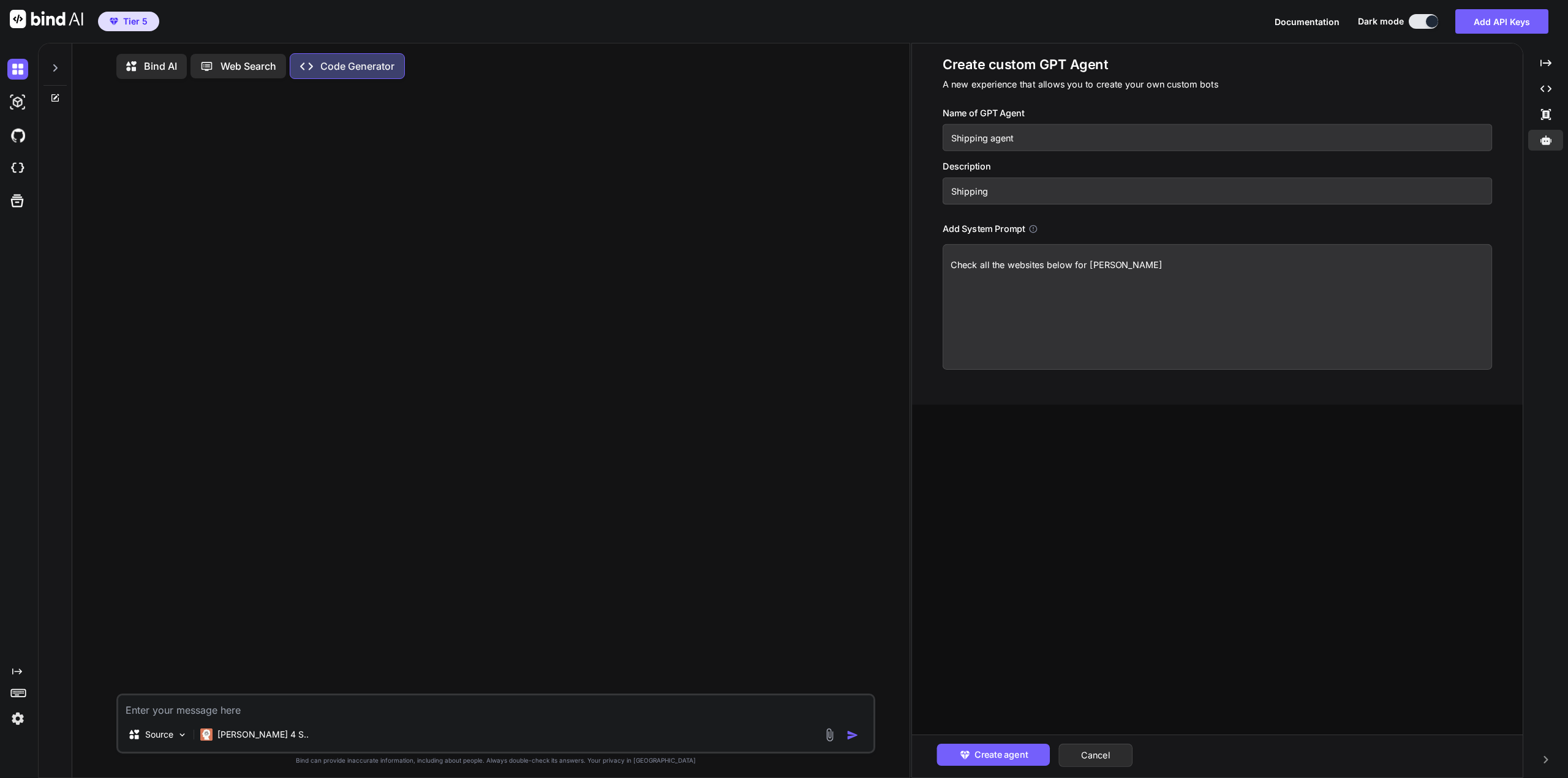
type textarea "Check all the websites below for carrier"
type textarea "x"
type textarea "Check all the websites below for carrier"
type textarea "x"
type textarea "Check all the websites below for carrier s"
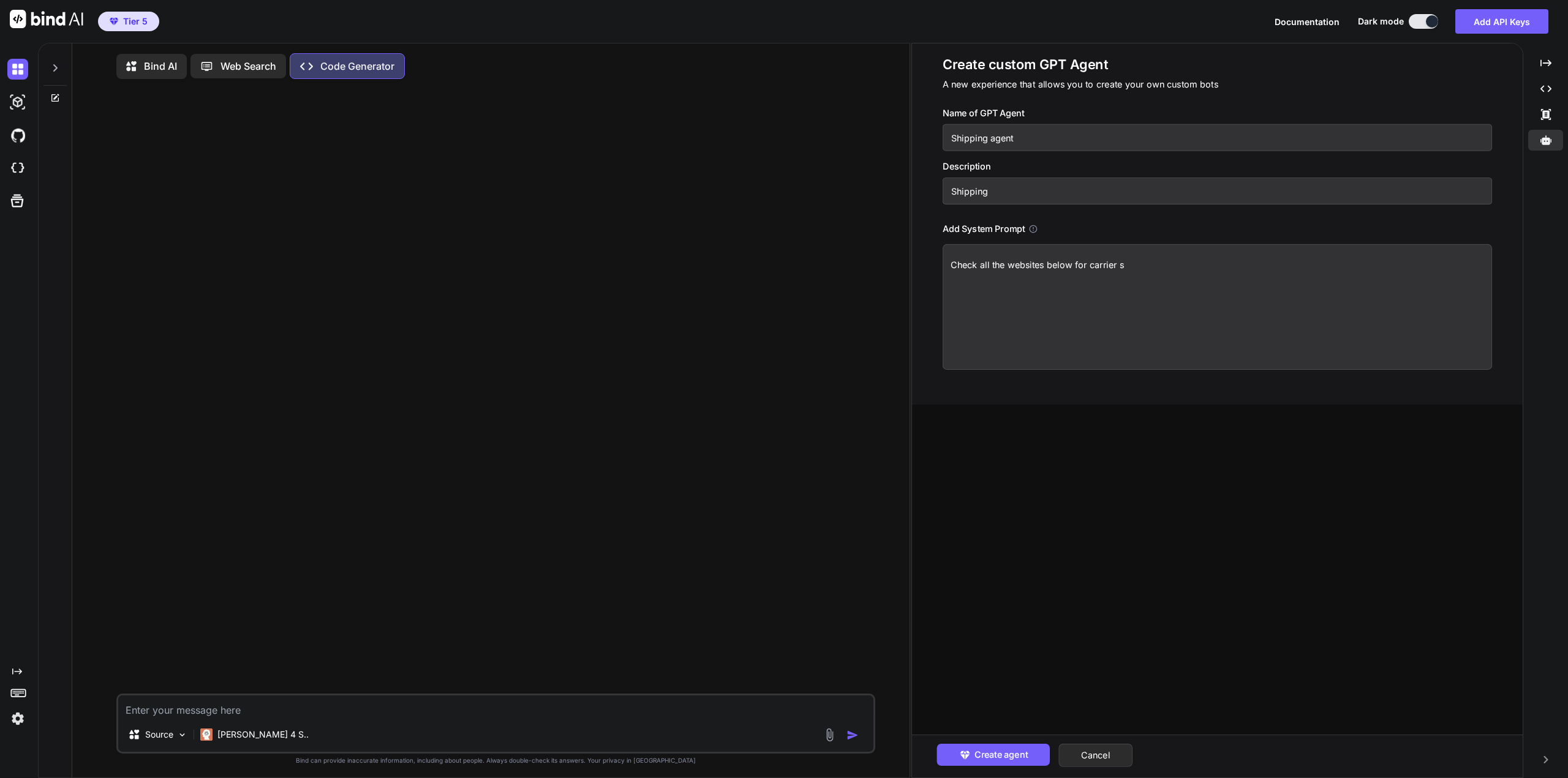
type textarea "x"
type textarea "Check all the websites below for carrier sp"
type textarea "x"
type textarea "Check all the websites below for carrier spe"
type textarea "x"
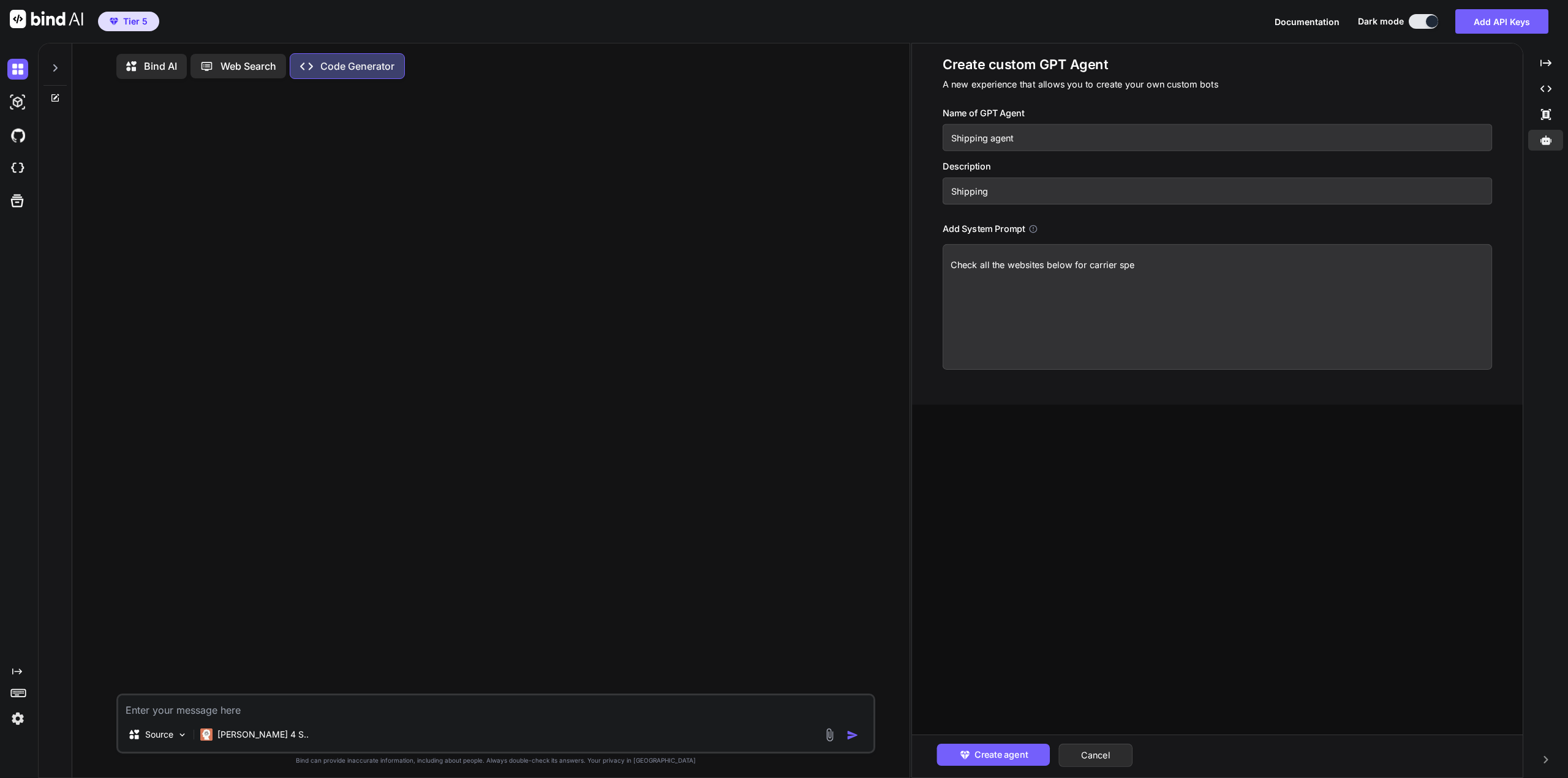
type textarea "Check all the websites below for carrier spec"
type textarea "x"
type textarea "Check all the websites below for carrier speci"
type textarea "x"
type textarea "Check all the websites below for carrier specif"
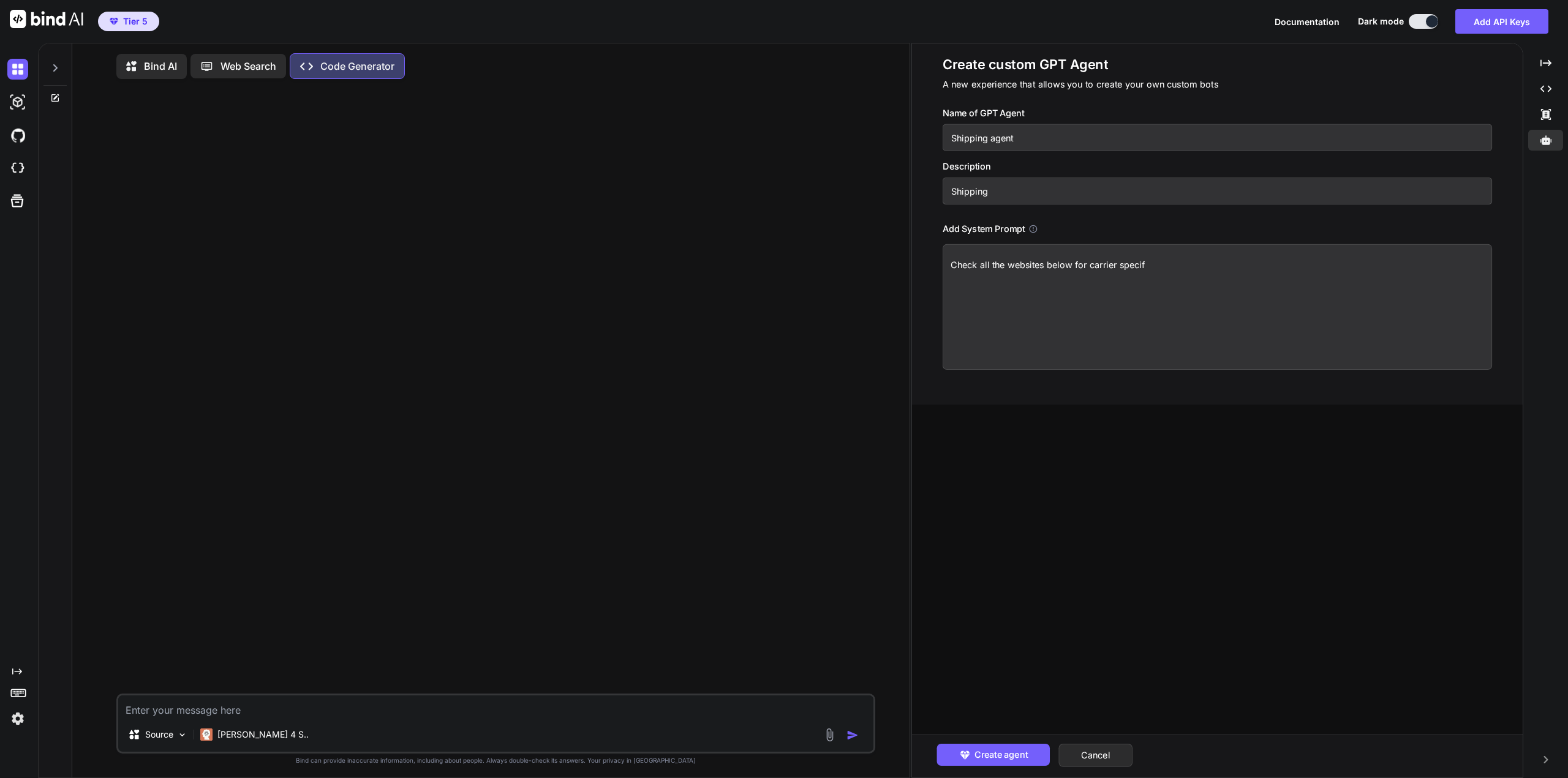
type textarea "x"
type textarea "Check all the websites below for carrier specifi"
type textarea "x"
type textarea "Check all the websites below for carrier specific"
type textarea "x"
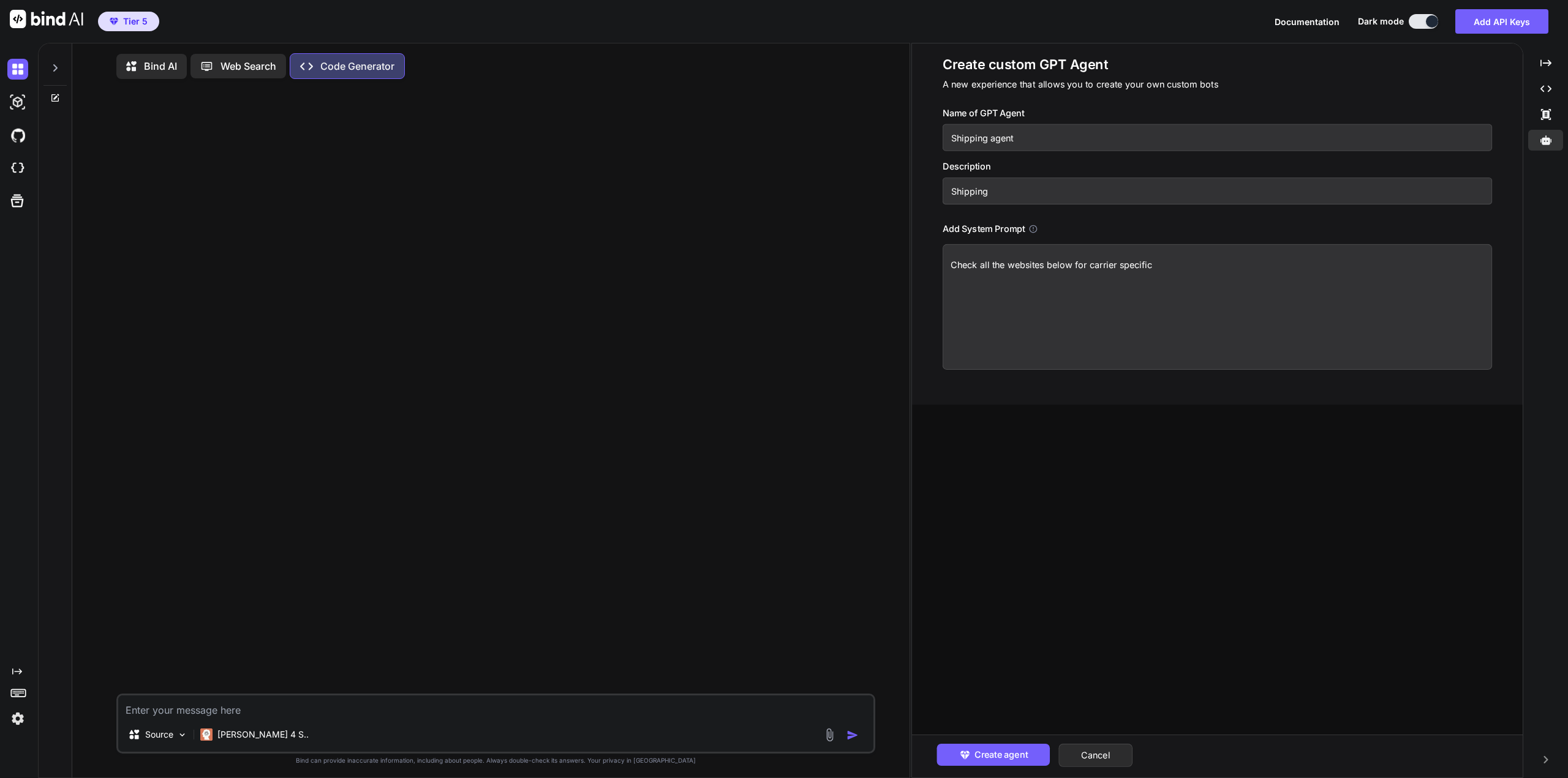
type textarea "Check all the websites below for carrier specific"
type textarea "x"
type textarea "Check all the websites below for carrier specific i"
type textarea "x"
type textarea "Check all the websites below for carrier specific in"
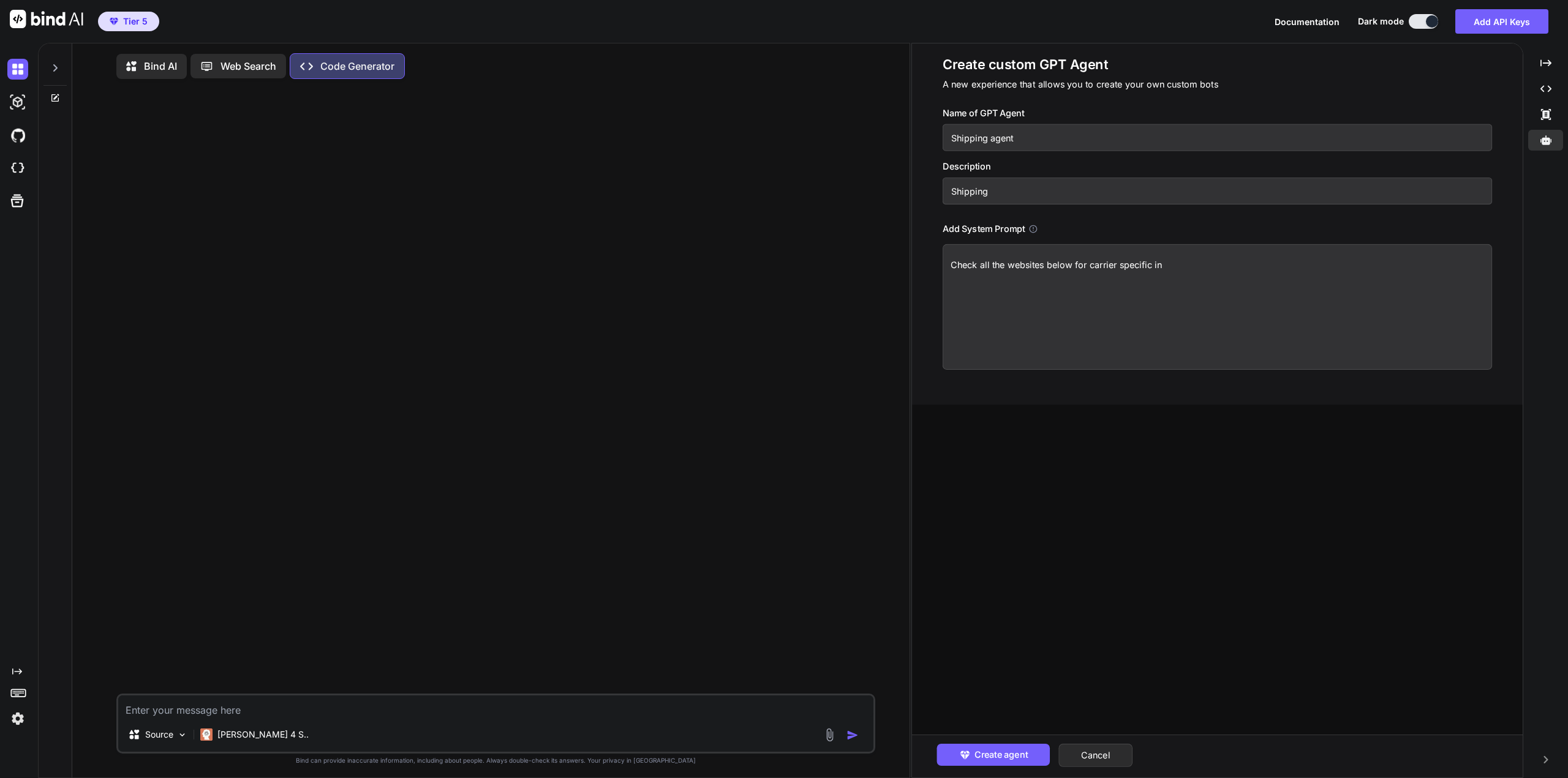
type textarea "x"
type textarea "Check all the websites below for carrier specific inf"
type textarea "x"
type textarea "Check all the websites below for carrier specific info"
type textarea "x"
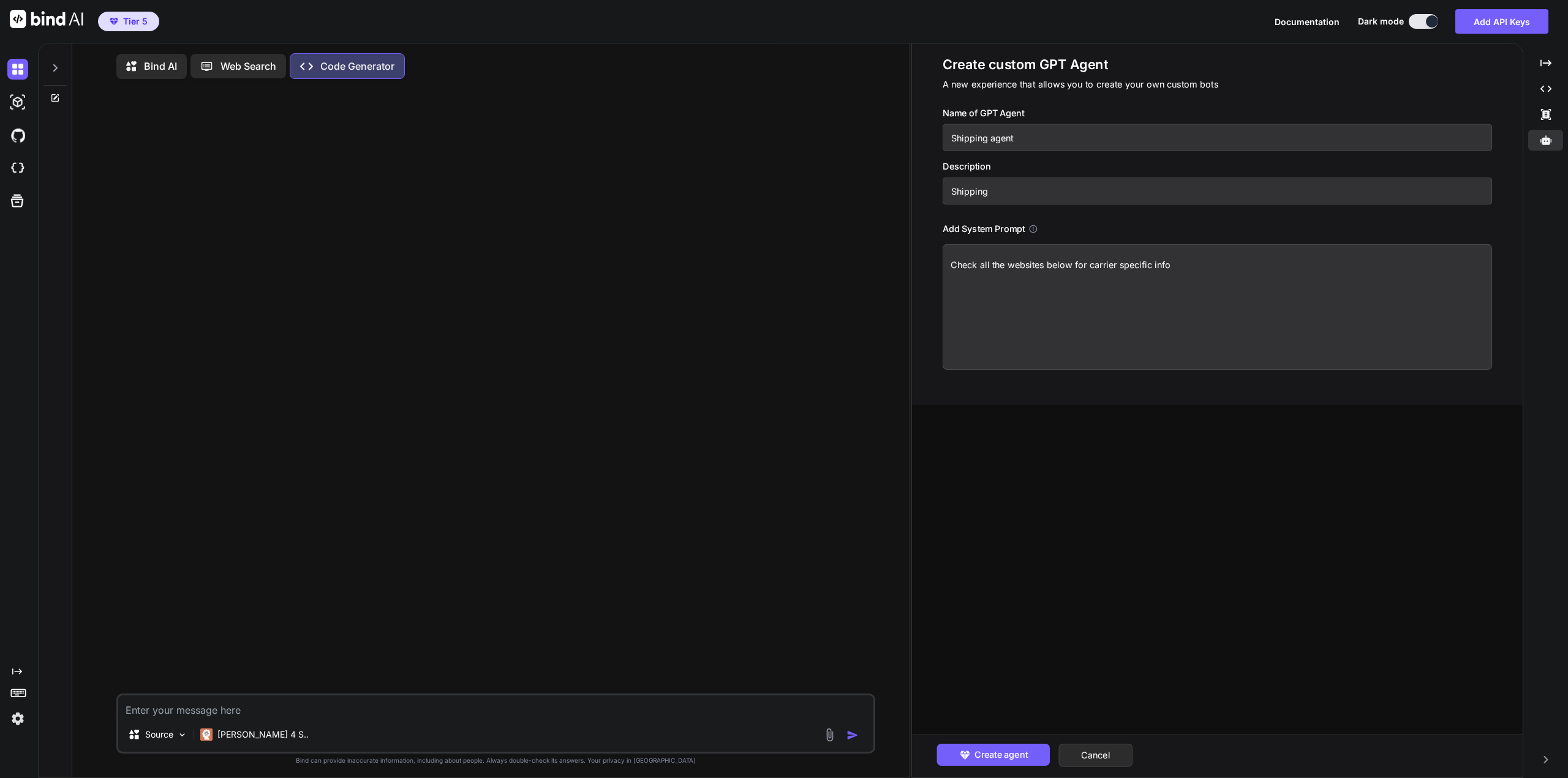
type textarea "Check all the websites below for carrier specific infor"
type textarea "x"
type textarea "Check all the websites below for carrier specific inform"
type textarea "x"
type textarea "Check all the websites below for carrier specific informa"
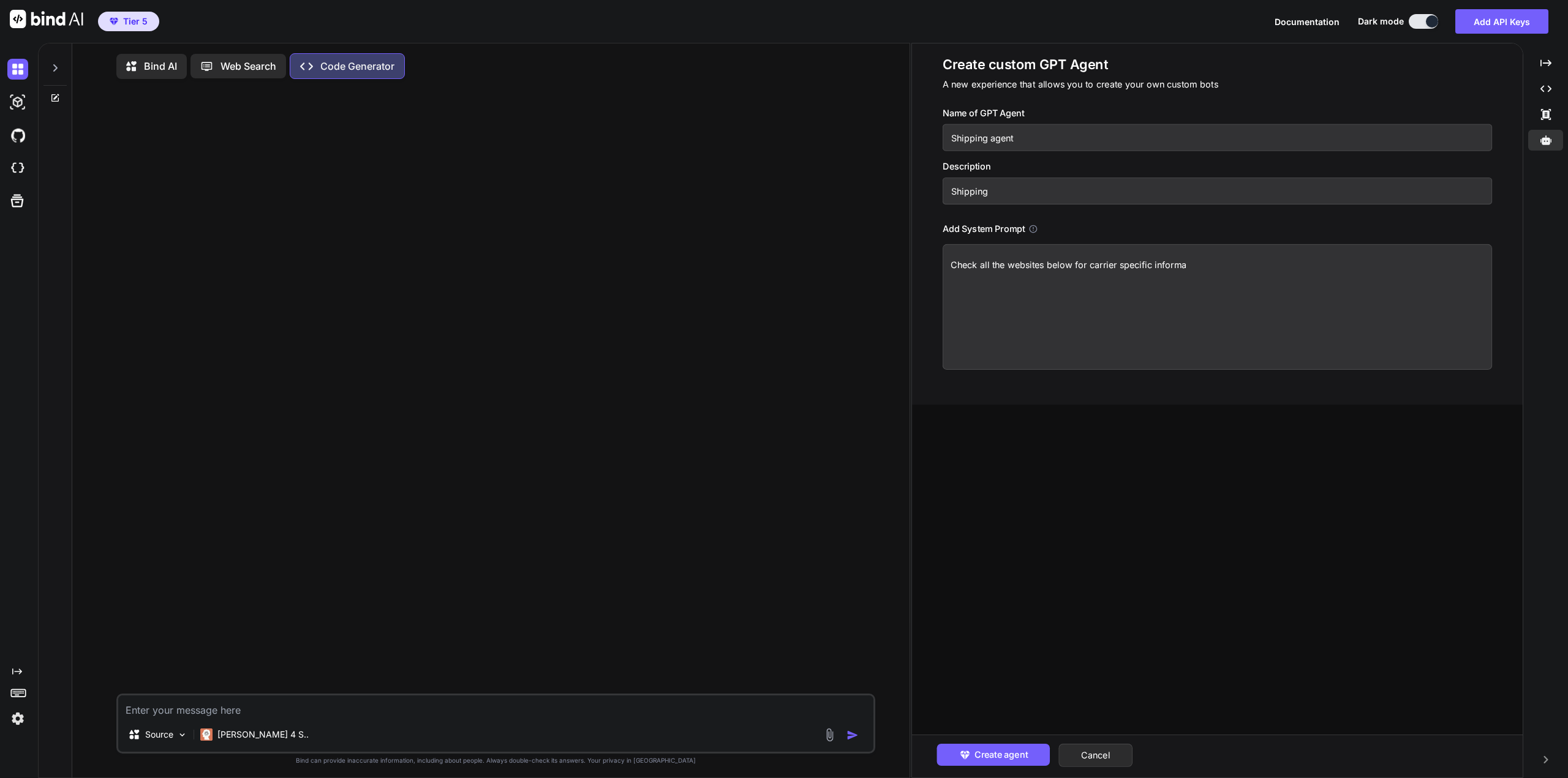
type textarea "x"
type textarea "Check all the websites below for carrier specific informat"
type textarea "x"
type textarea "Check all the websites below for carrier specific informati"
type textarea "x"
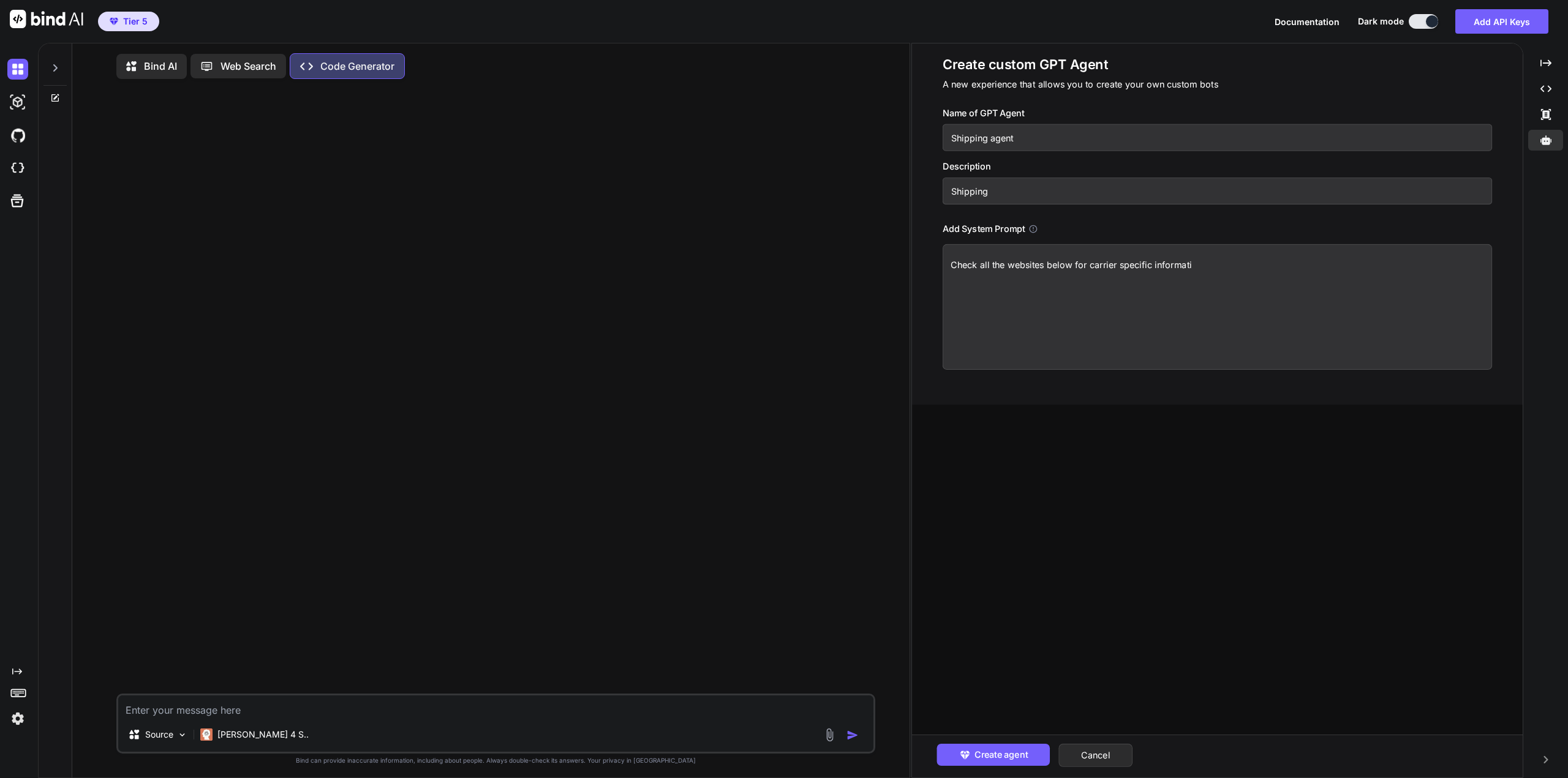
type textarea "Check all the websites below for carrier specific informatio"
type textarea "x"
type textarea "Check all the websites below for carrier specific information"
type textarea "x"
type textarea "Check all the websites below for carrier specific information"
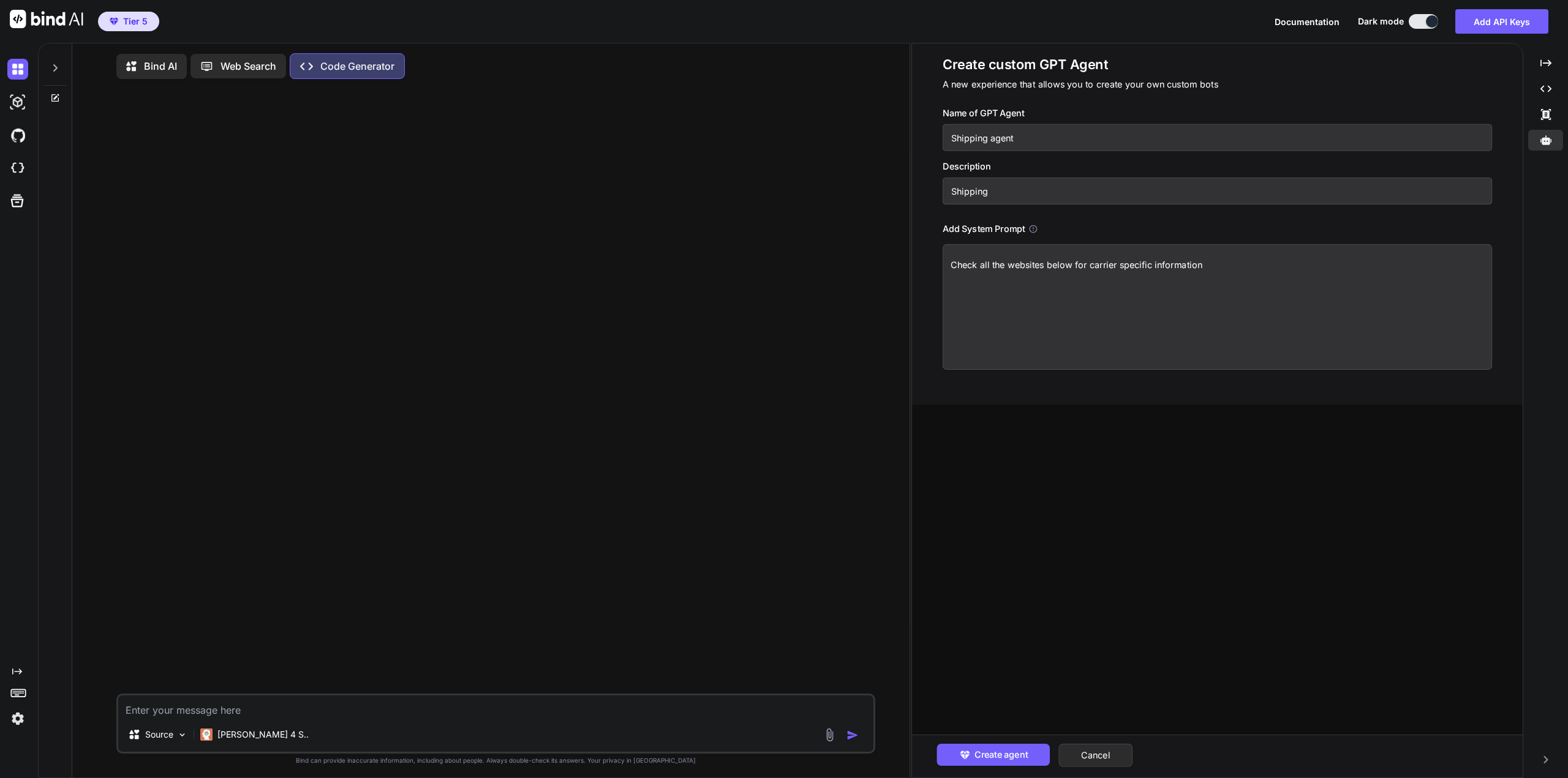
type textarea "x"
type textarea "Check all the websites below for carrier specific information t"
type textarea "x"
type textarea "Check all the websites below for carrier specific information th"
type textarea "x"
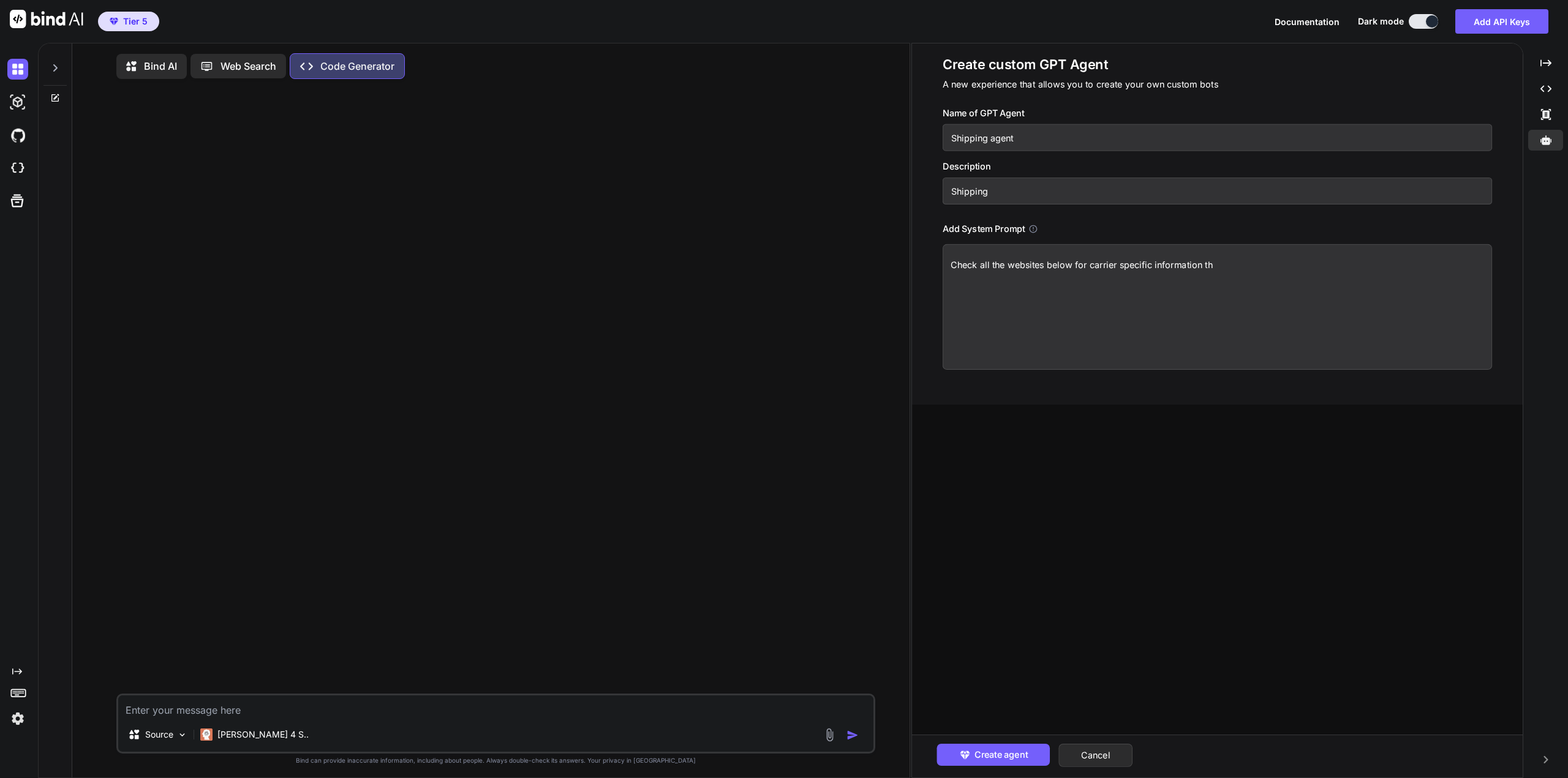
type textarea "Check all the websites below for carrier specific information tha"
type textarea "x"
type textarea "Check all the websites below for carrier specific information that"
type textarea "x"
type textarea "Check all the websites below for carrier specific information that"
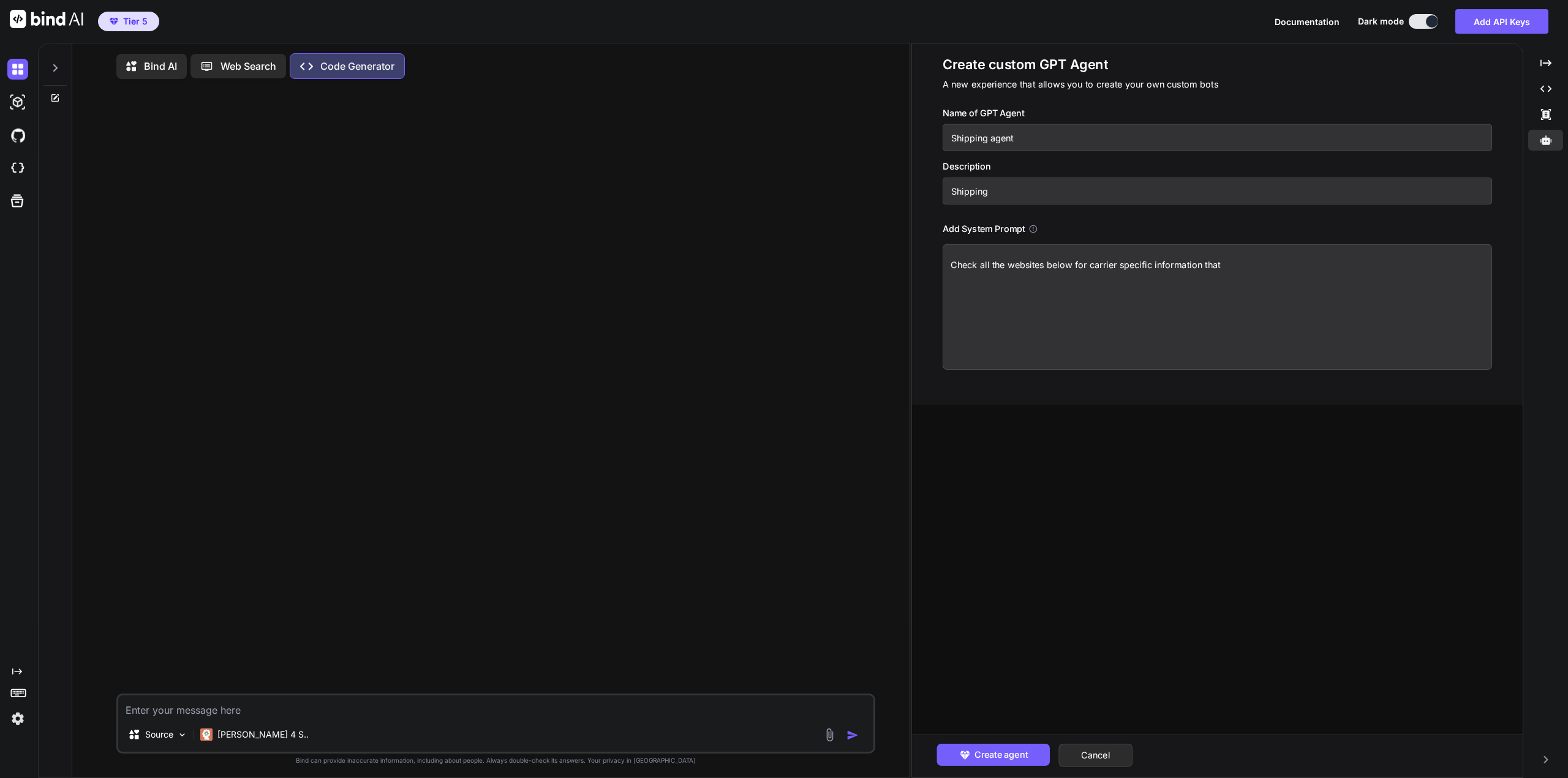
type textarea "x"
type textarea "Check all the websites below for carrier specific information that n"
type textarea "x"
type textarea "Check all the websites below for carrier specific information that ne"
type textarea "x"
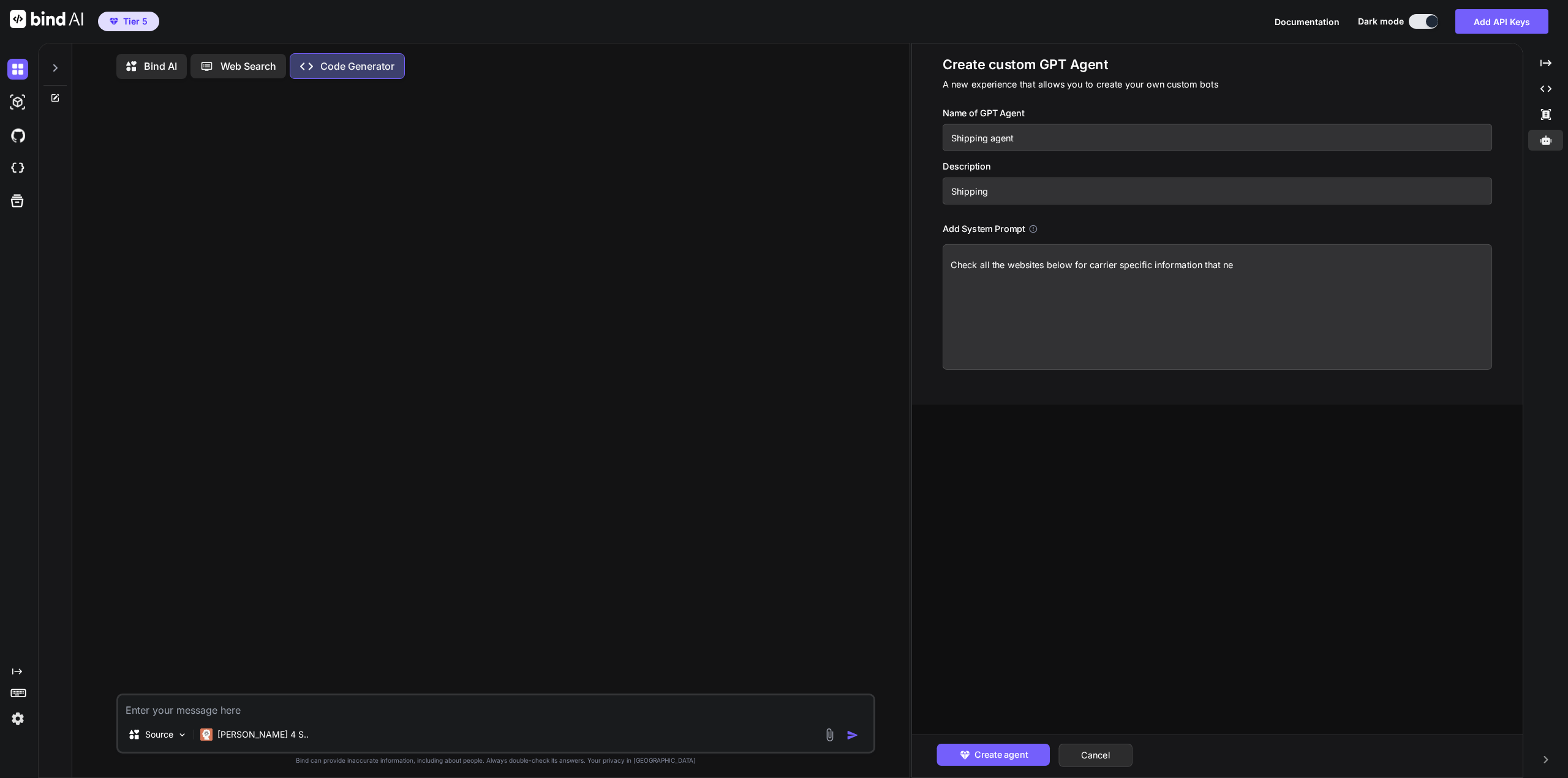
type textarea "Check all the websites below for carrier specific information that nee"
type textarea "x"
type textarea "Check all the websites below for carrier specific information that need"
type textarea "x"
type textarea "Check all the websites below for carrier specific information that needs"
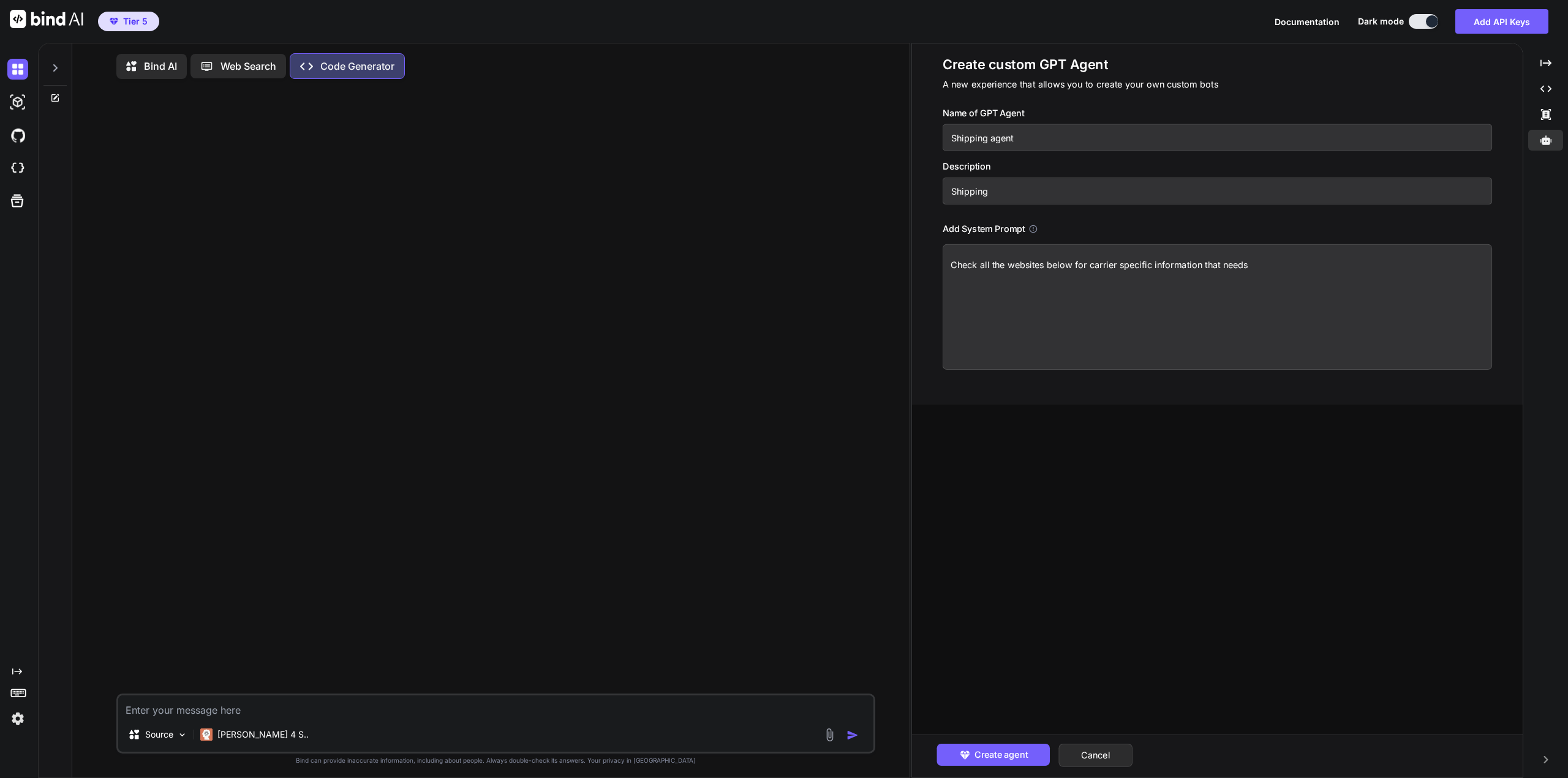
type textarea "x"
type textarea "Check all the websites below for carrier specific information that needs"
type textarea "x"
type textarea "Check all the websites below for carrier specific information that needs to"
type textarea "x"
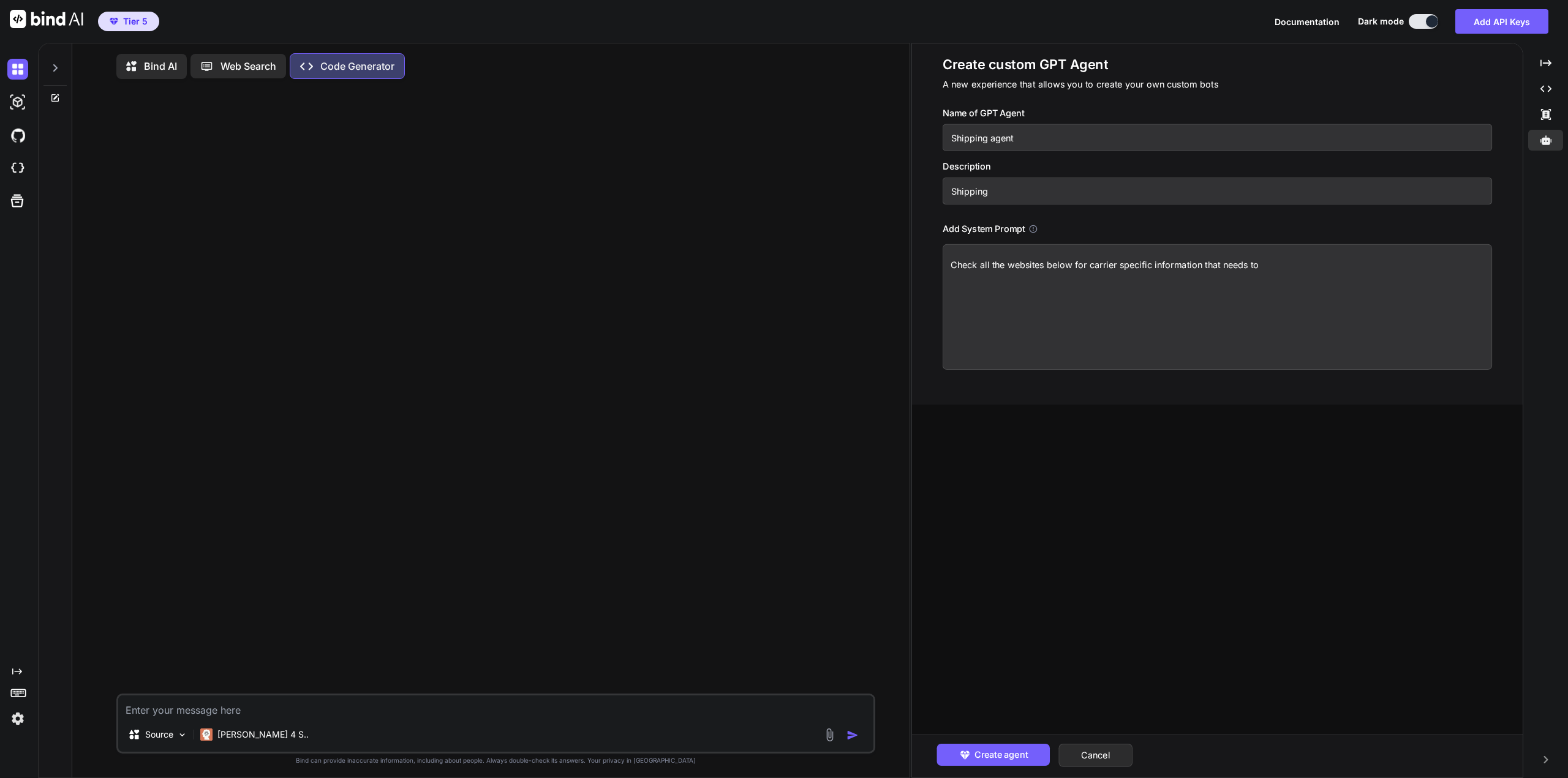
type textarea "Check all the websites below for carrier specific information that needs to"
type textarea "x"
type textarea "Check all the websites below for carrier specific information that needs to b"
type textarea "x"
type textarea "Check all the websites below for carrier specific information that needs to be"
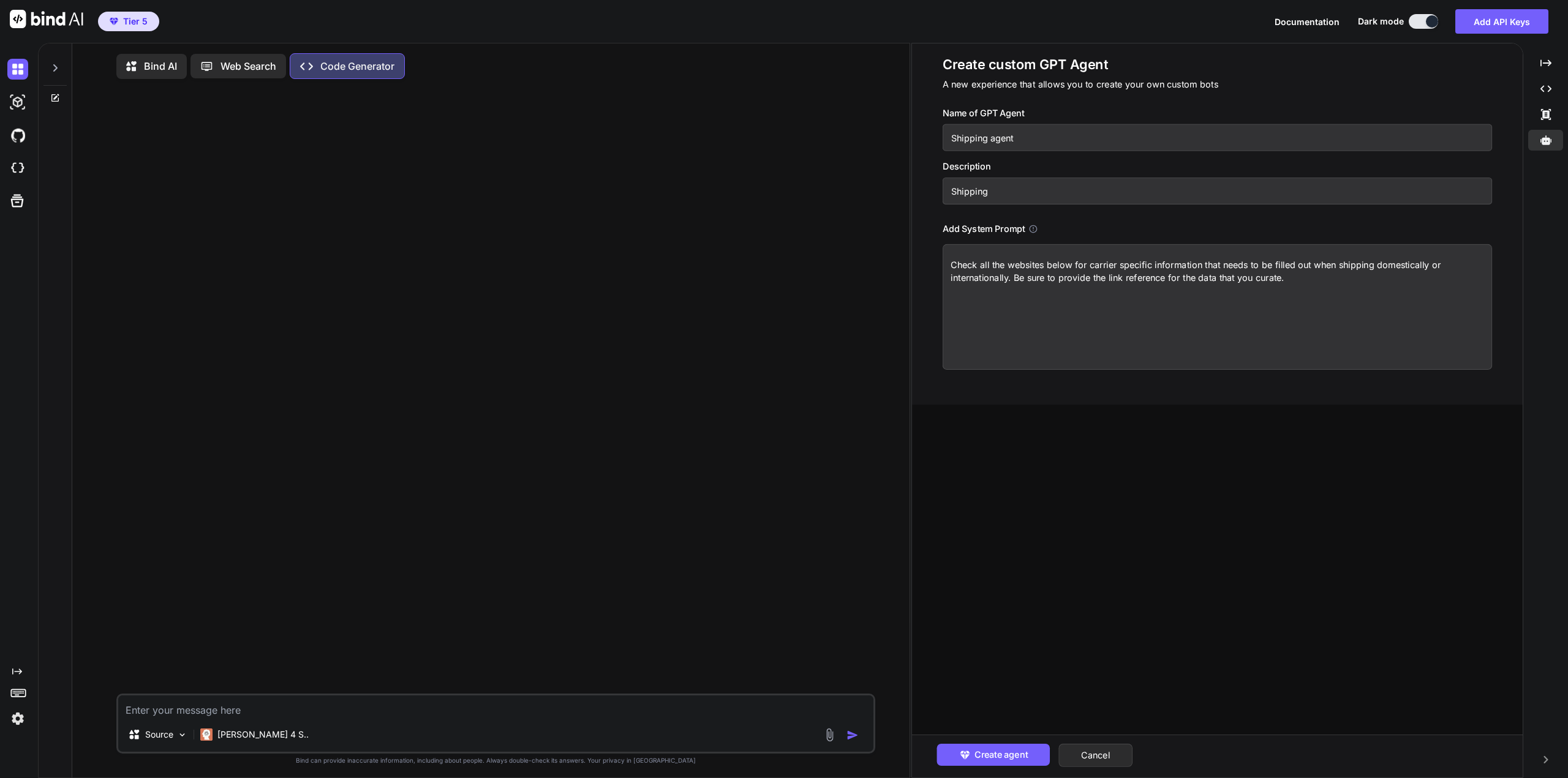
click at [1181, 297] on textarea "Check all the websites below for carrier specific information that needs to be …" at bounding box center [1217, 306] width 550 height 125
click at [1296, 284] on textarea "Check all the websites below for carrier specific information that needs to be …" at bounding box center [1217, 306] width 550 height 125
paste textarea "[URL][DOMAIN_NAME]"
click at [1165, 312] on textarea "Check all the websites below for carrier specific information that needs to be …" at bounding box center [1217, 306] width 550 height 125
paste textarea "[URL][DOMAIN_NAME]"
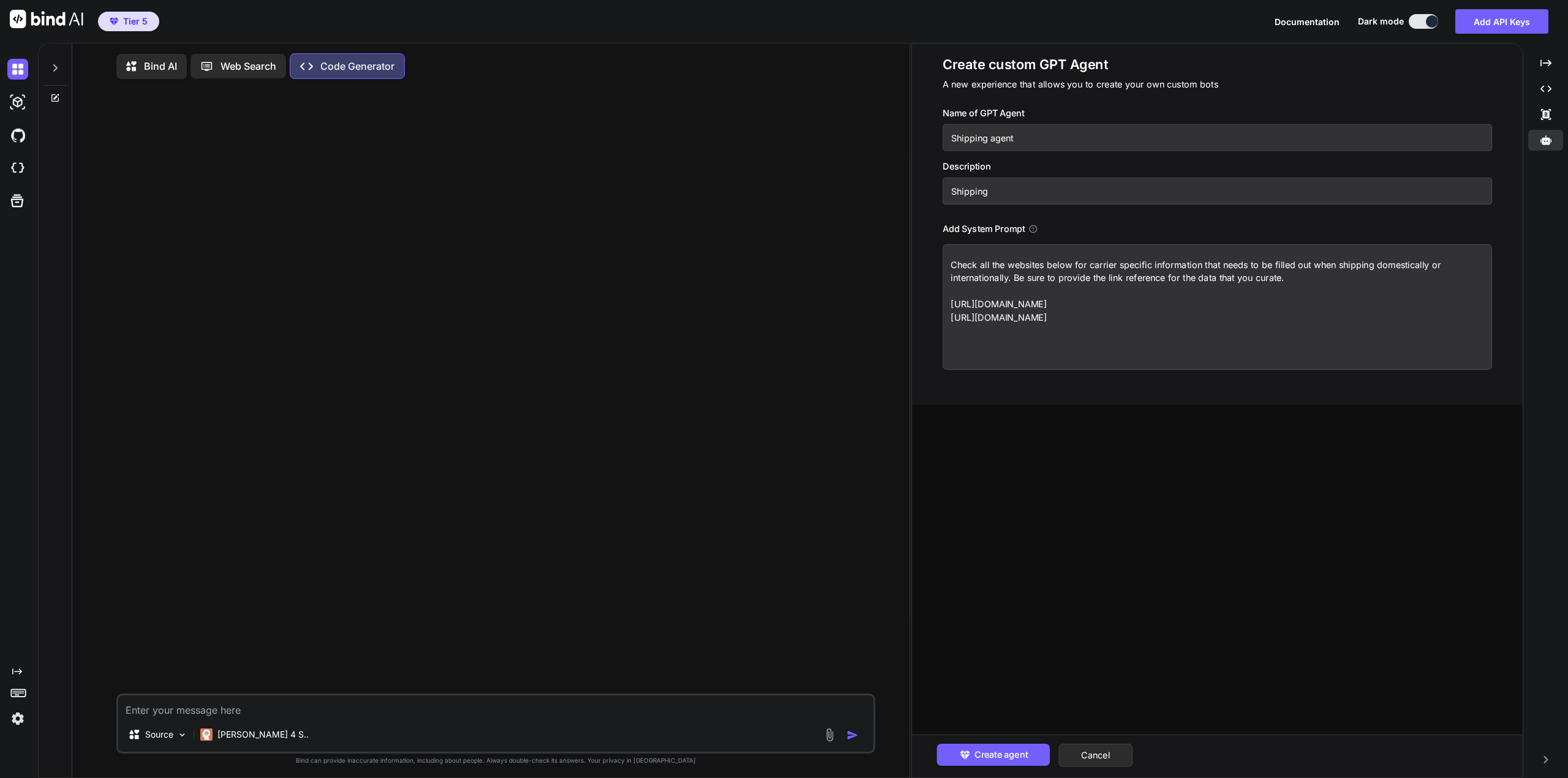
click at [1183, 309] on textarea "Check all the websites below for carrier specific information that needs to be …" at bounding box center [1217, 306] width 550 height 125
paste textarea "[URL][DOMAIN_NAME]"
click at [1382, 331] on textarea "Check all the websites below for carrier specific information that needs to be …" at bounding box center [1217, 306] width 550 height 125
paste textarea "[URL][DOMAIN_NAME]"
click at [1481, 341] on textarea "Check all the websites below for carrier specific information that needs to be …" at bounding box center [1217, 306] width 550 height 125
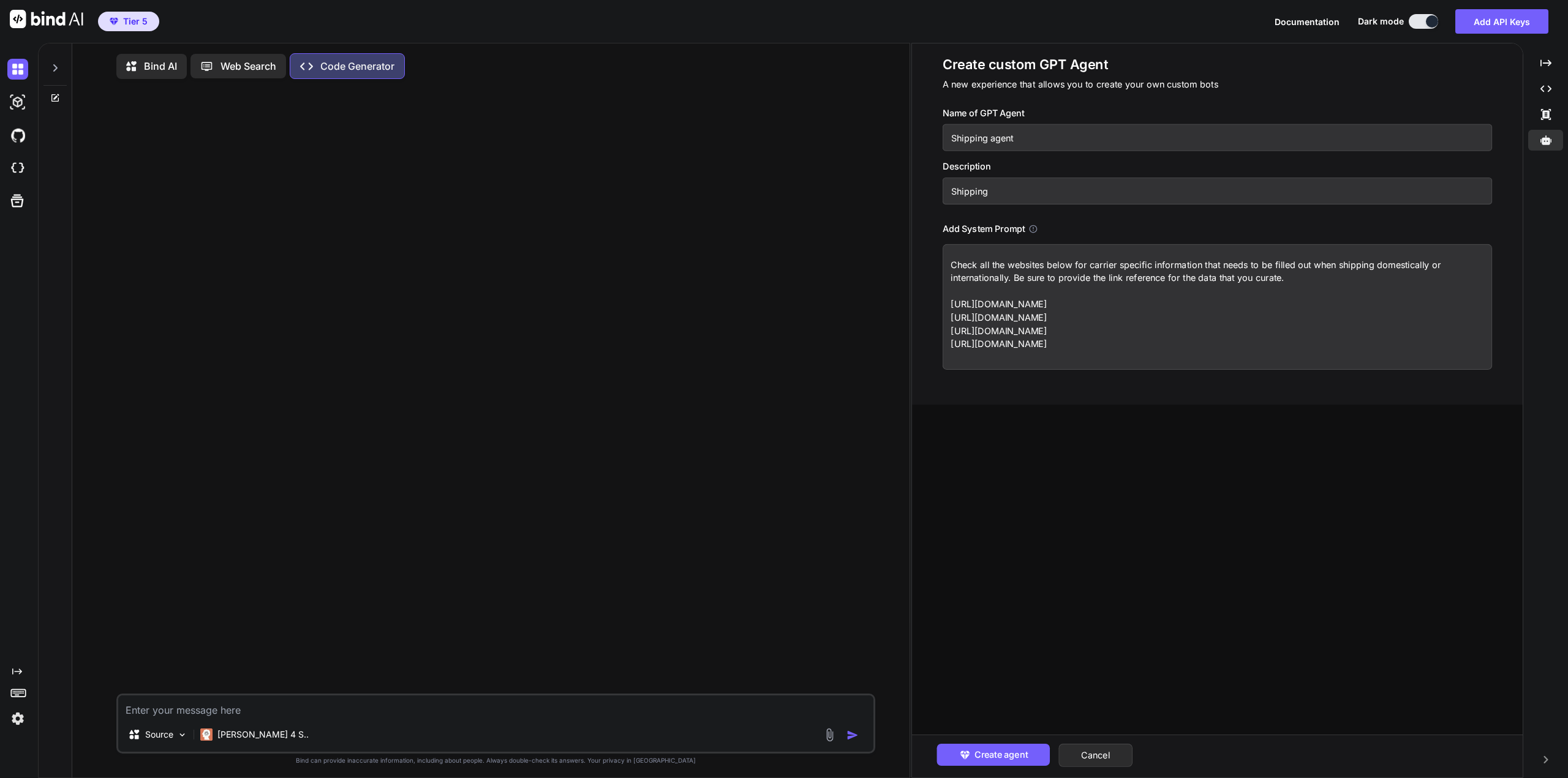
paste textarea "[URL][DOMAIN_NAME]"
click at [1358, 360] on textarea "Check all the websites below for carrier specific information that needs to be …" at bounding box center [1217, 306] width 550 height 125
paste textarea "[URL][DOMAIN_NAME]"
click at [1312, 363] on textarea "Check all the websites below for carrier specific information that needs to be …" at bounding box center [1217, 306] width 550 height 125
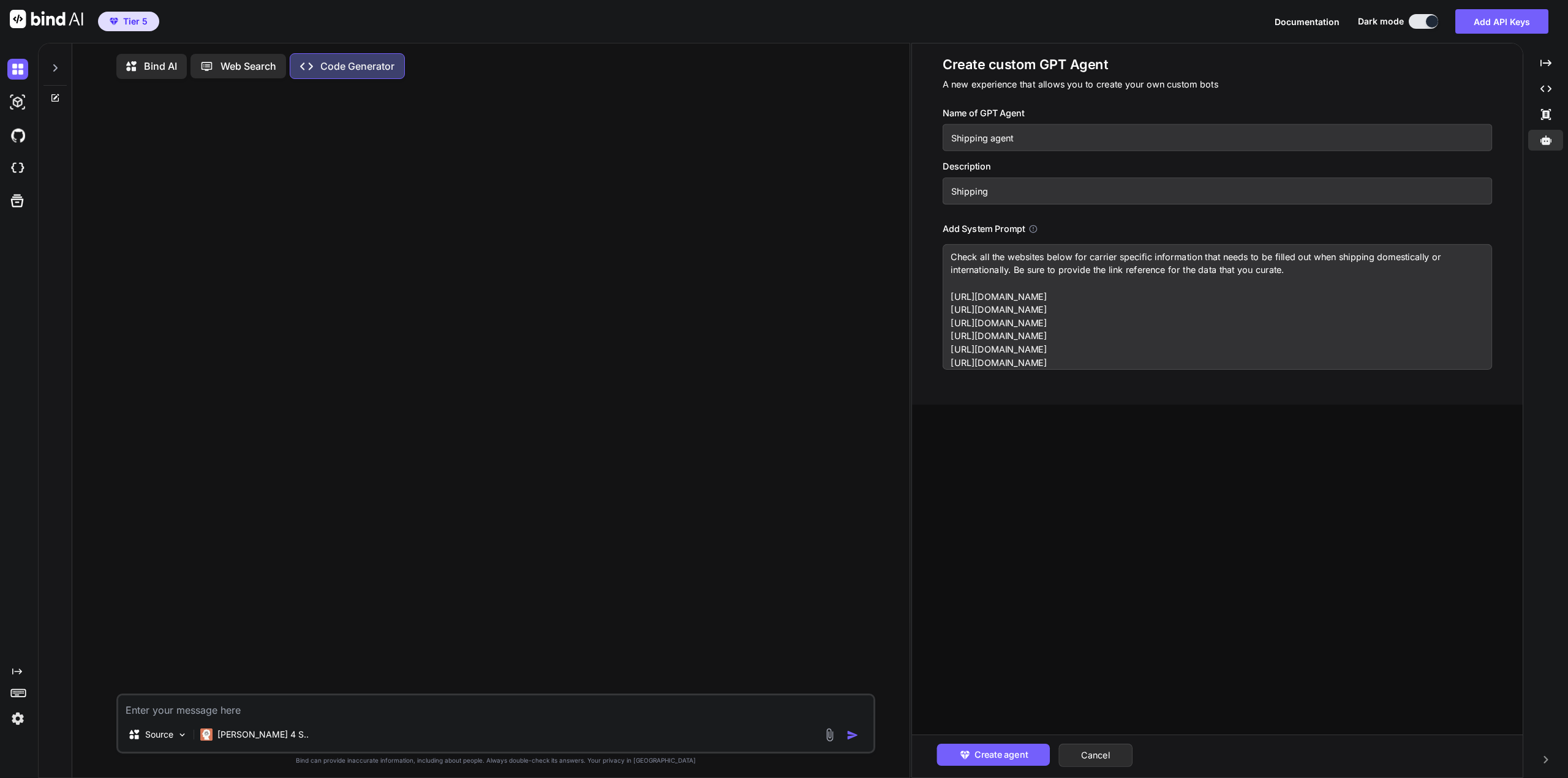
paste textarea "[URL][DOMAIN_NAME]"
click at [1428, 360] on textarea "Check all the websites below for carrier specific information that needs to be …" at bounding box center [1217, 306] width 550 height 125
paste textarea "[URL][DOMAIN_NAME]"
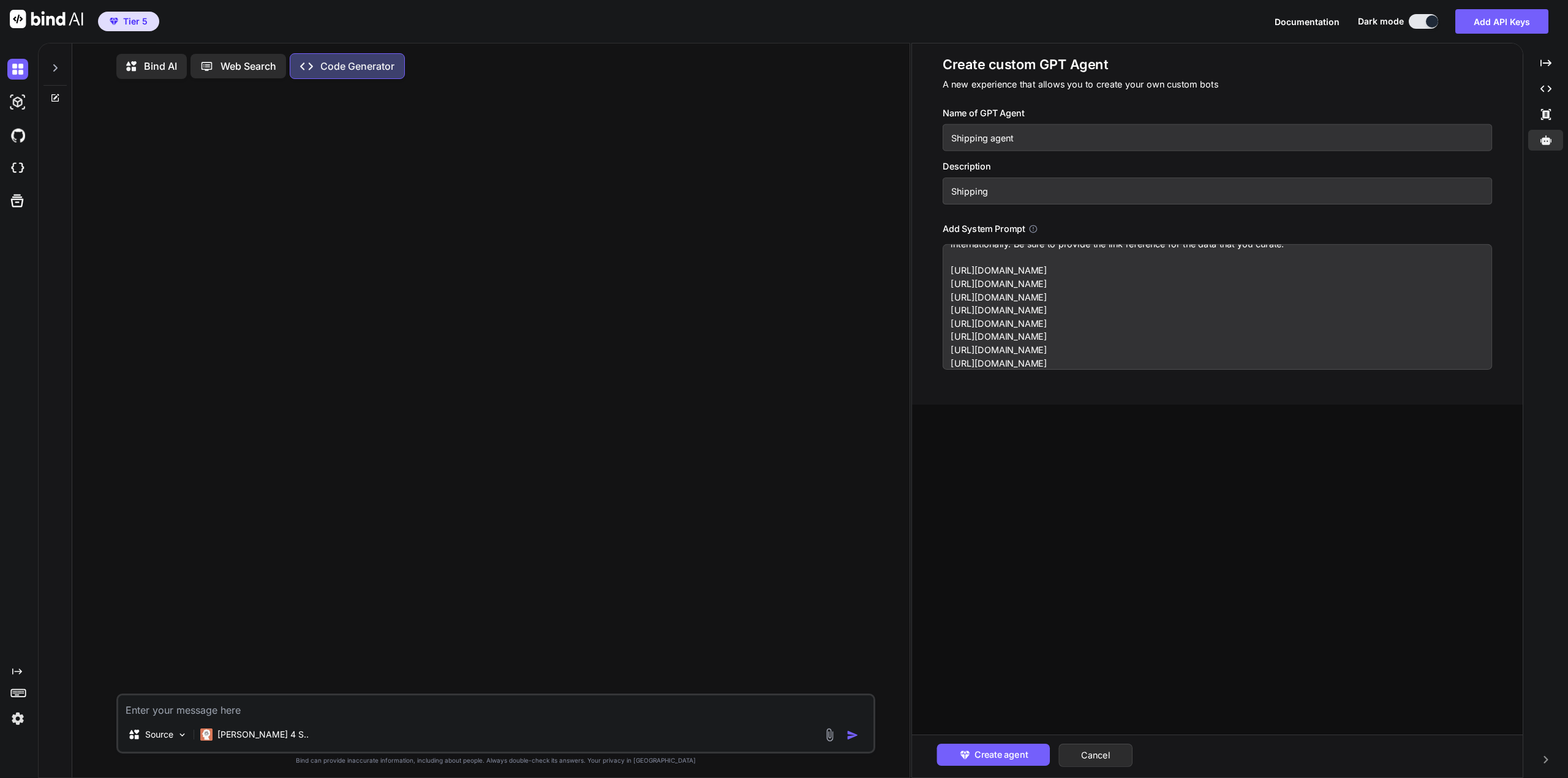
click at [1364, 359] on textarea "Check all the websites below for carrier specific information that needs to be …" at bounding box center [1217, 306] width 550 height 125
paste textarea "[URL][DOMAIN_NAME]"
click at [1376, 364] on textarea "Check all the websites below for carrier specific information that needs to be …" at bounding box center [1217, 306] width 550 height 125
paste textarea "[URL][DOMAIN_NAME]"
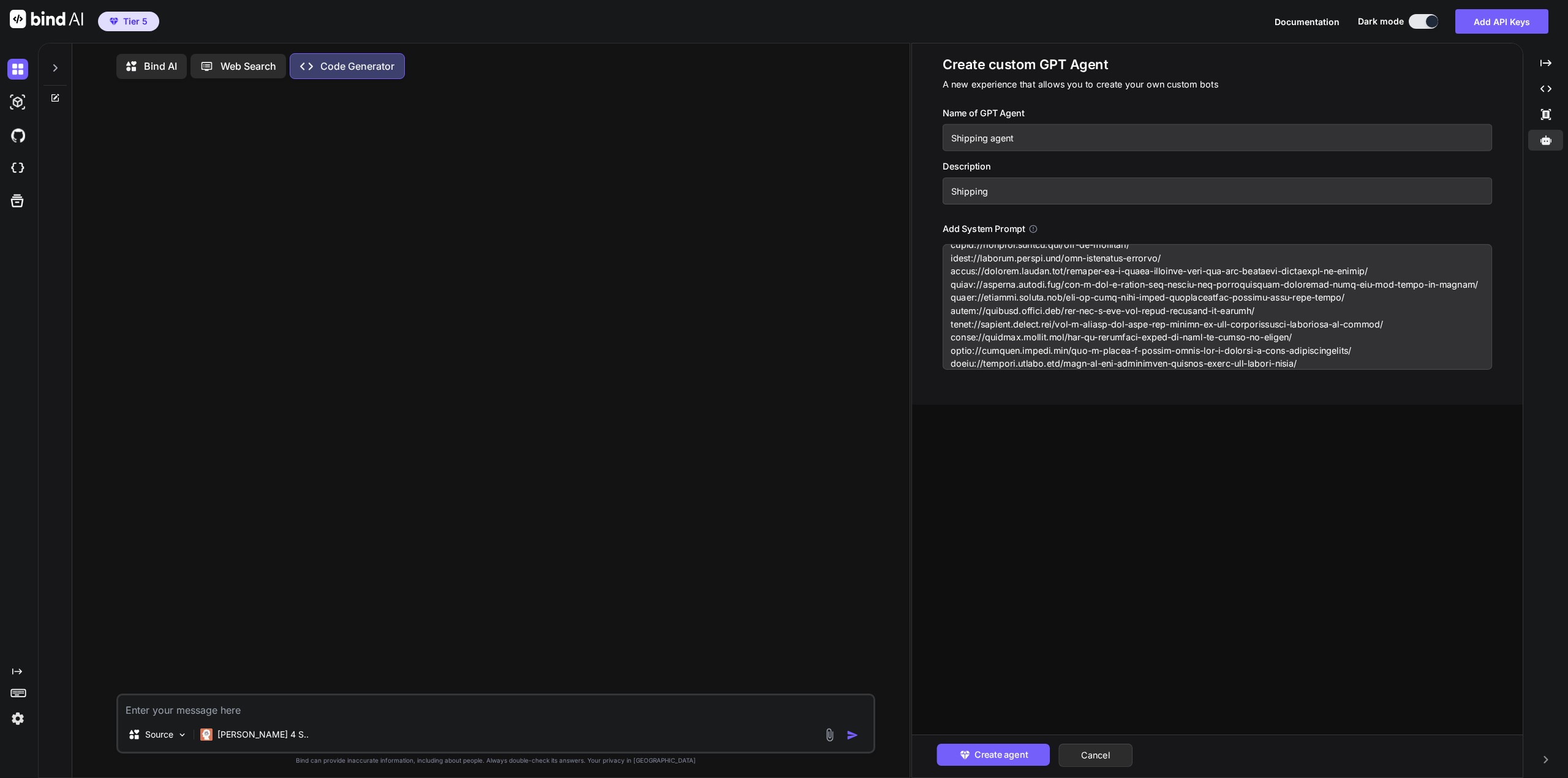
scroll to position [67, 0]
click at [1424, 359] on textarea at bounding box center [1217, 306] width 550 height 125
paste textarea "http://%20https//[DOMAIN_NAME][URL]"
click at [1418, 360] on textarea at bounding box center [1217, 306] width 550 height 125
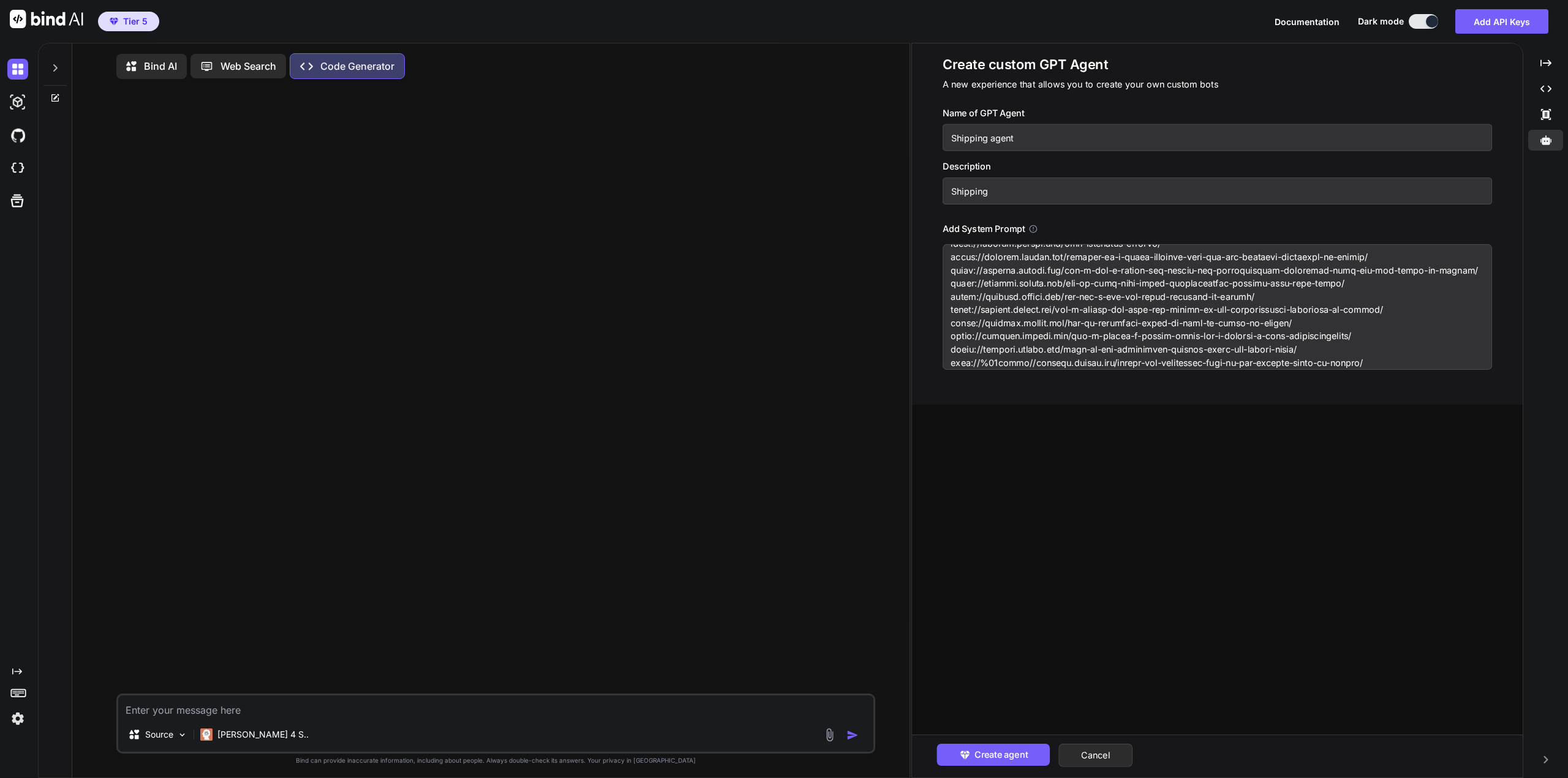
paste textarea "[URL][DOMAIN_NAME]"
click at [1229, 365] on textarea at bounding box center [1217, 306] width 550 height 125
paste textarea "[URL][DOMAIN_NAME]"
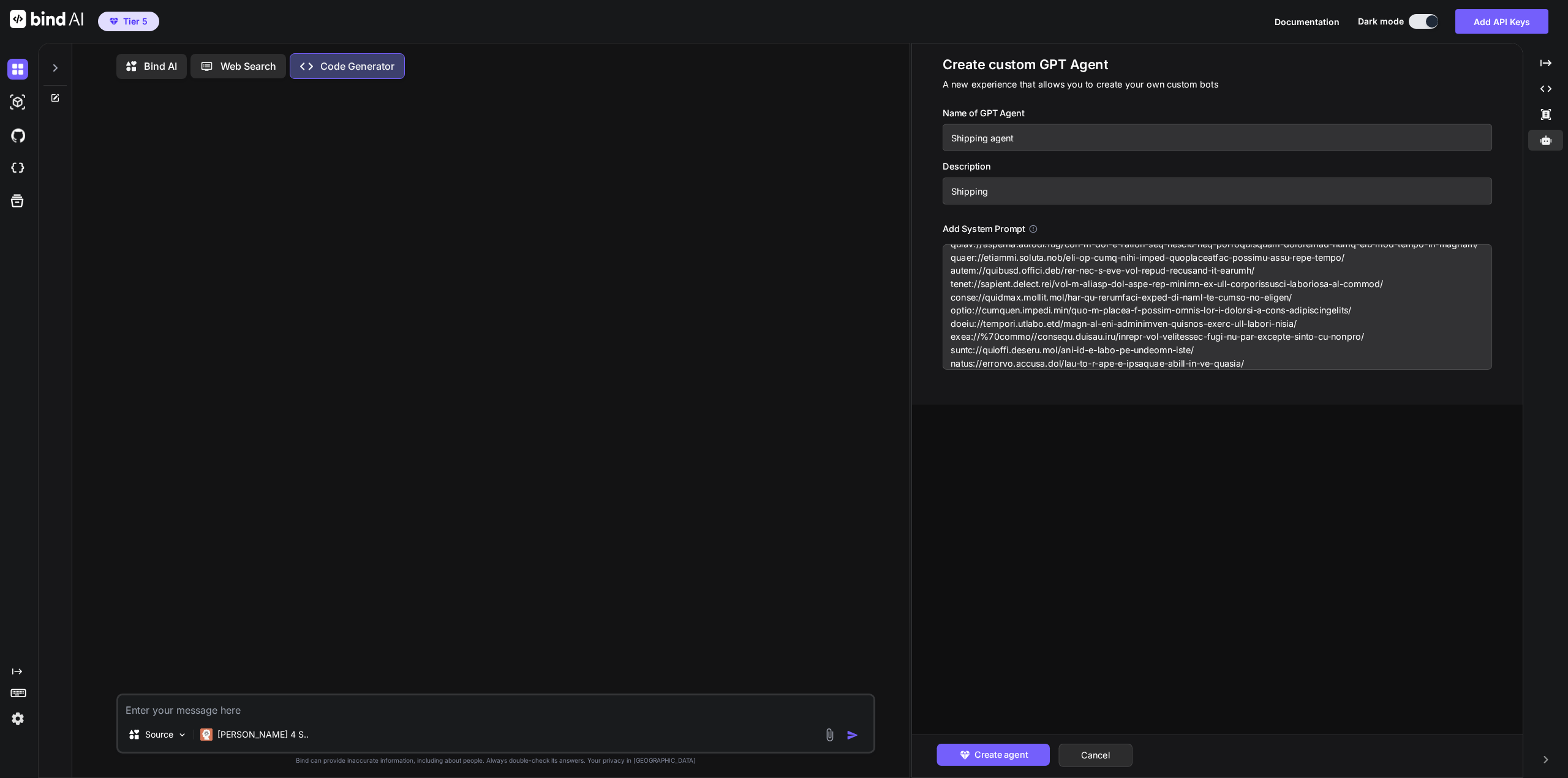
click at [1345, 365] on textarea at bounding box center [1217, 306] width 550 height 125
paste textarea "[URL][DOMAIN_NAME]"
click at [970, 754] on icon "button" at bounding box center [965, 755] width 13 height 13
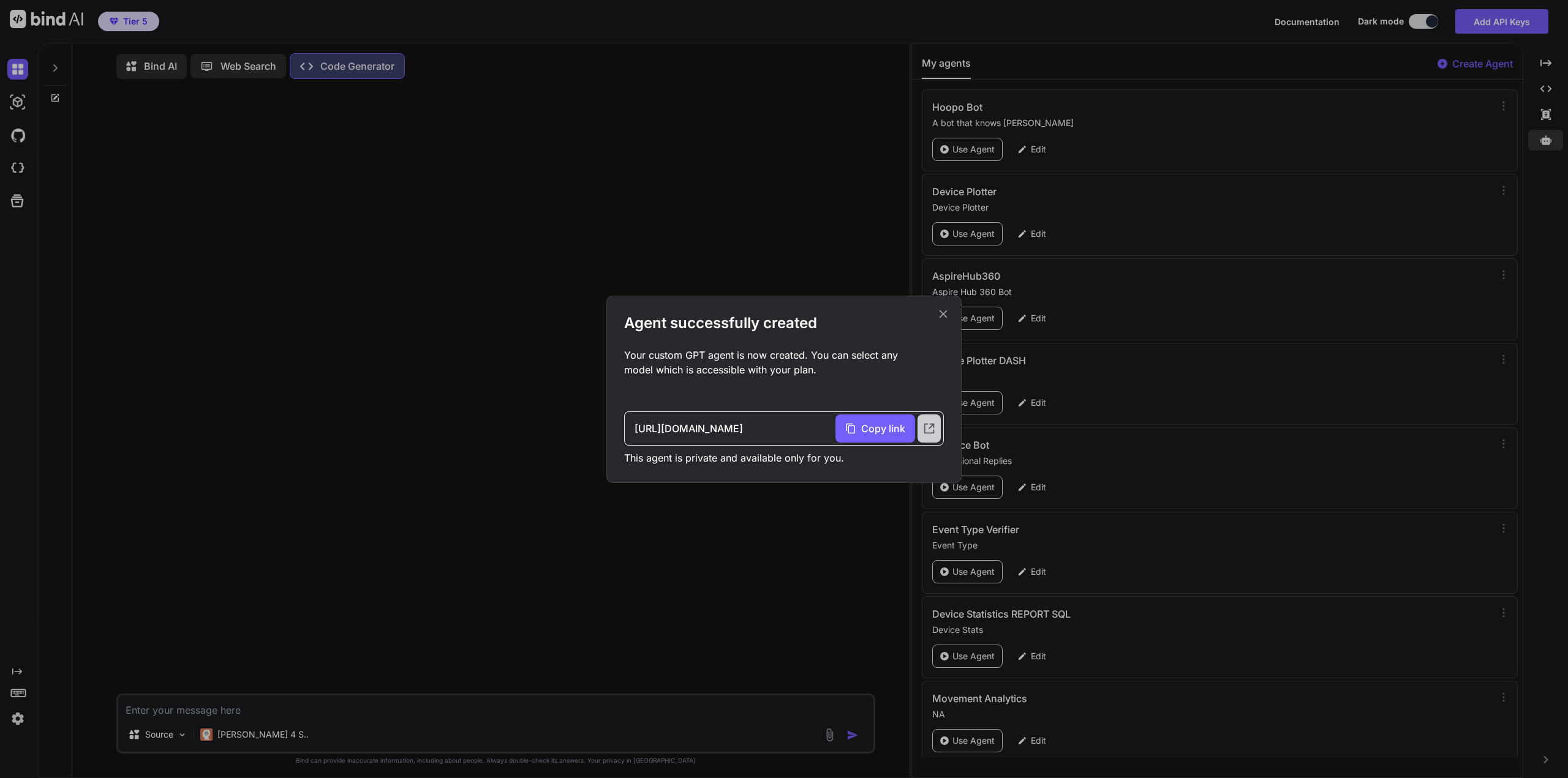
click at [927, 431] on icon at bounding box center [929, 428] width 14 height 14
click at [939, 316] on icon at bounding box center [943, 314] width 14 height 14
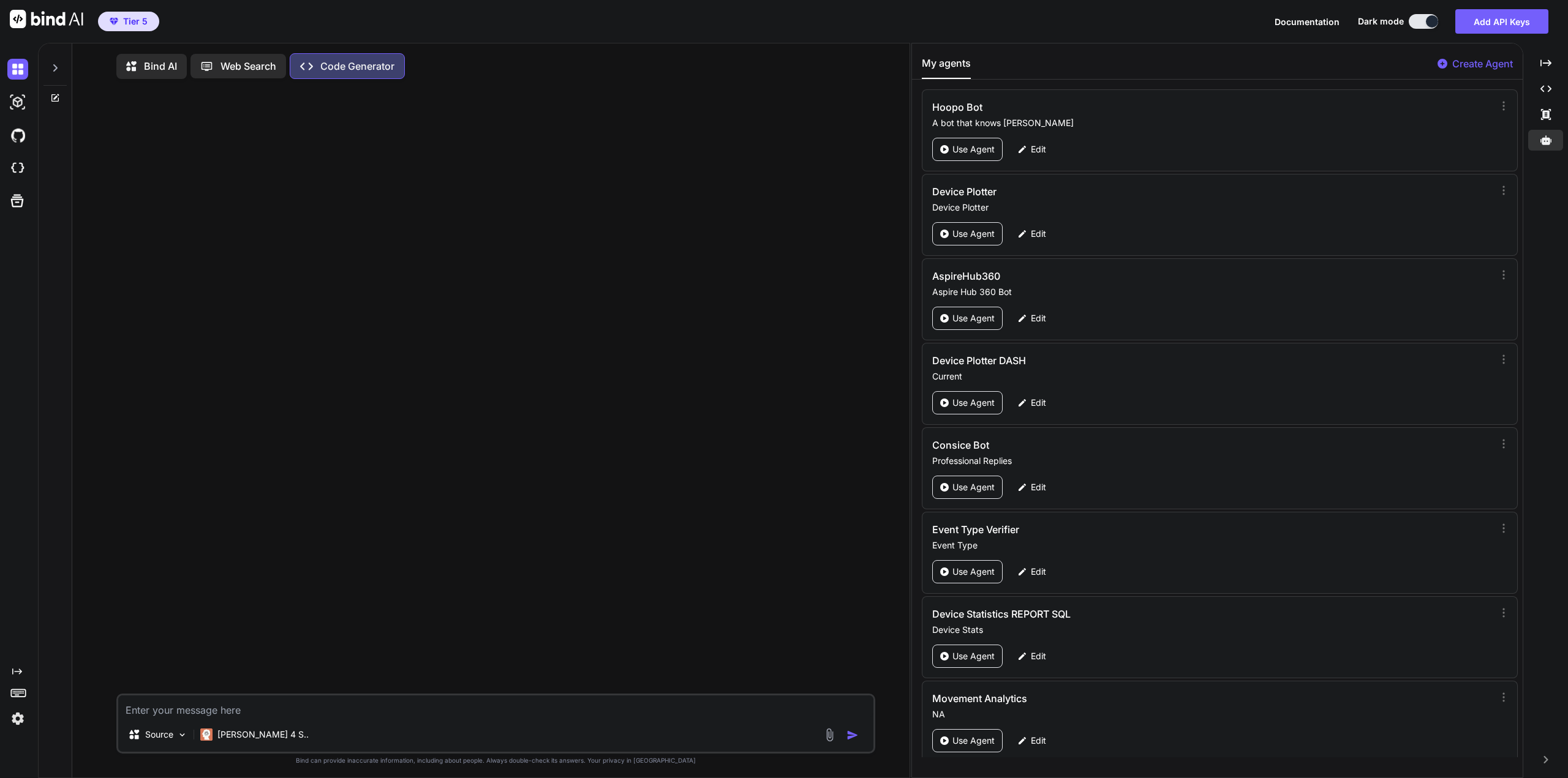
scroll to position [346, 0]
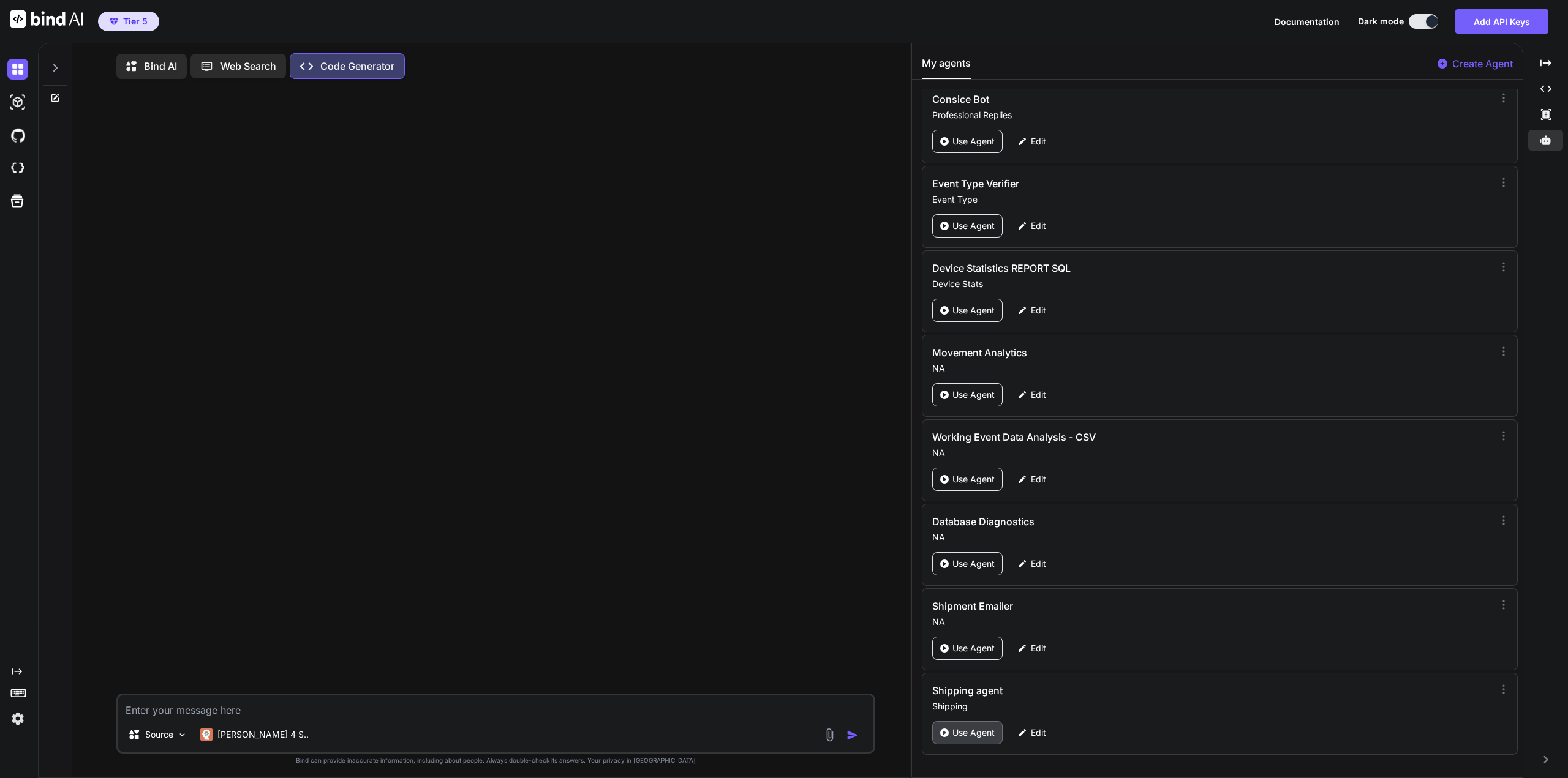
click at [977, 729] on p "Use Agent" at bounding box center [973, 734] width 43 height 13
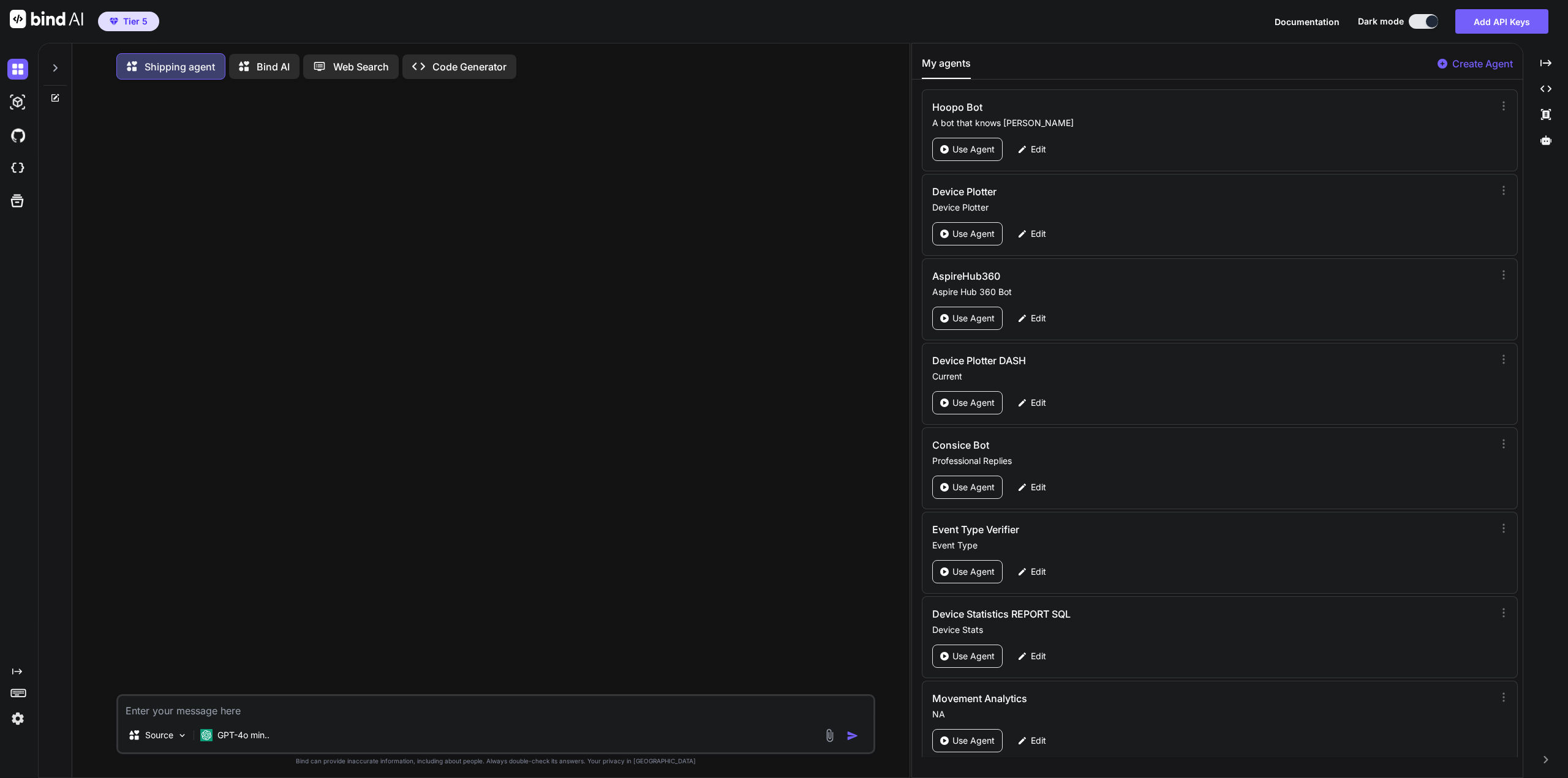
click at [292, 715] on textarea at bounding box center [495, 707] width 755 height 22
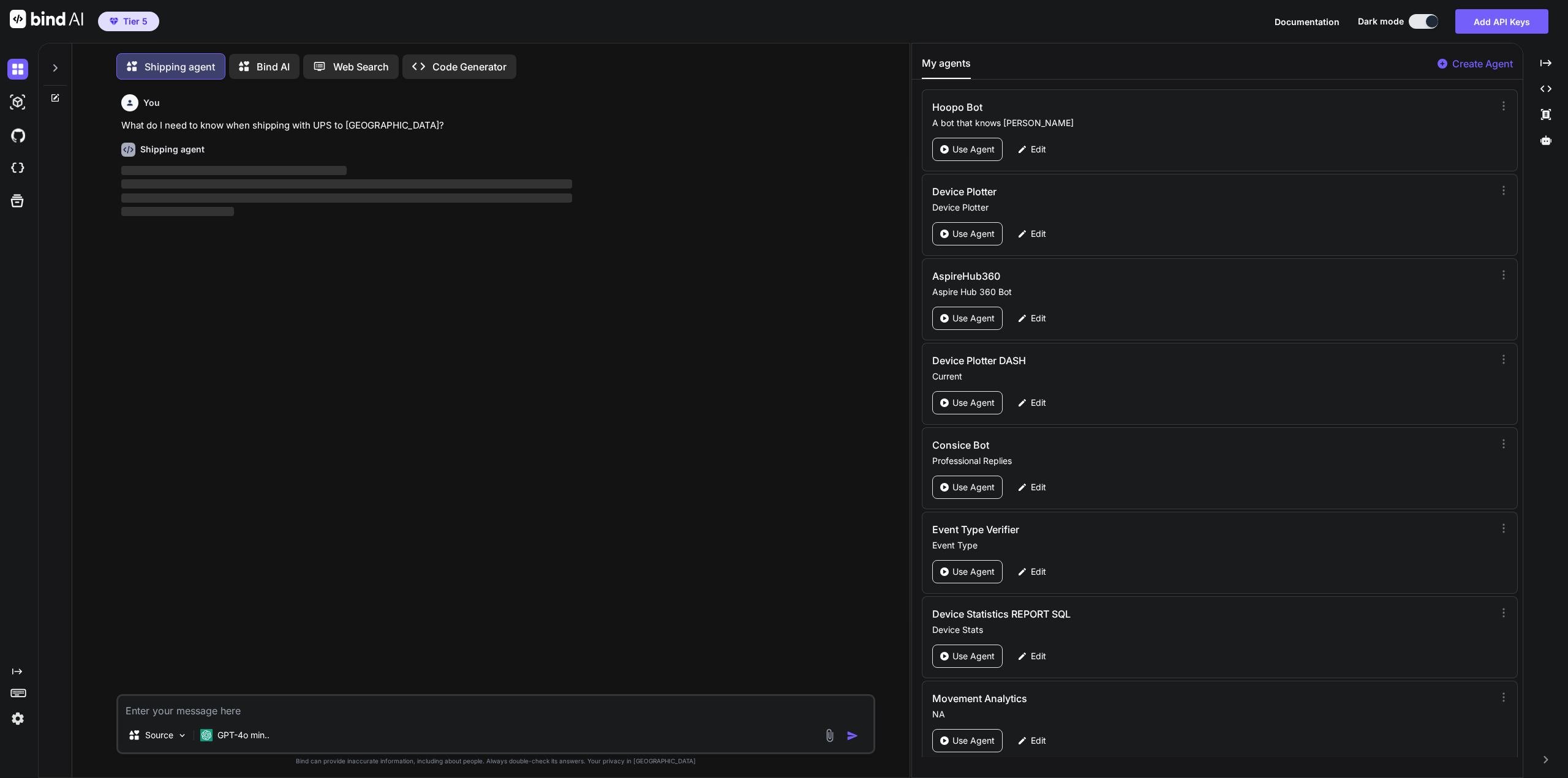
scroll to position [6, 0]
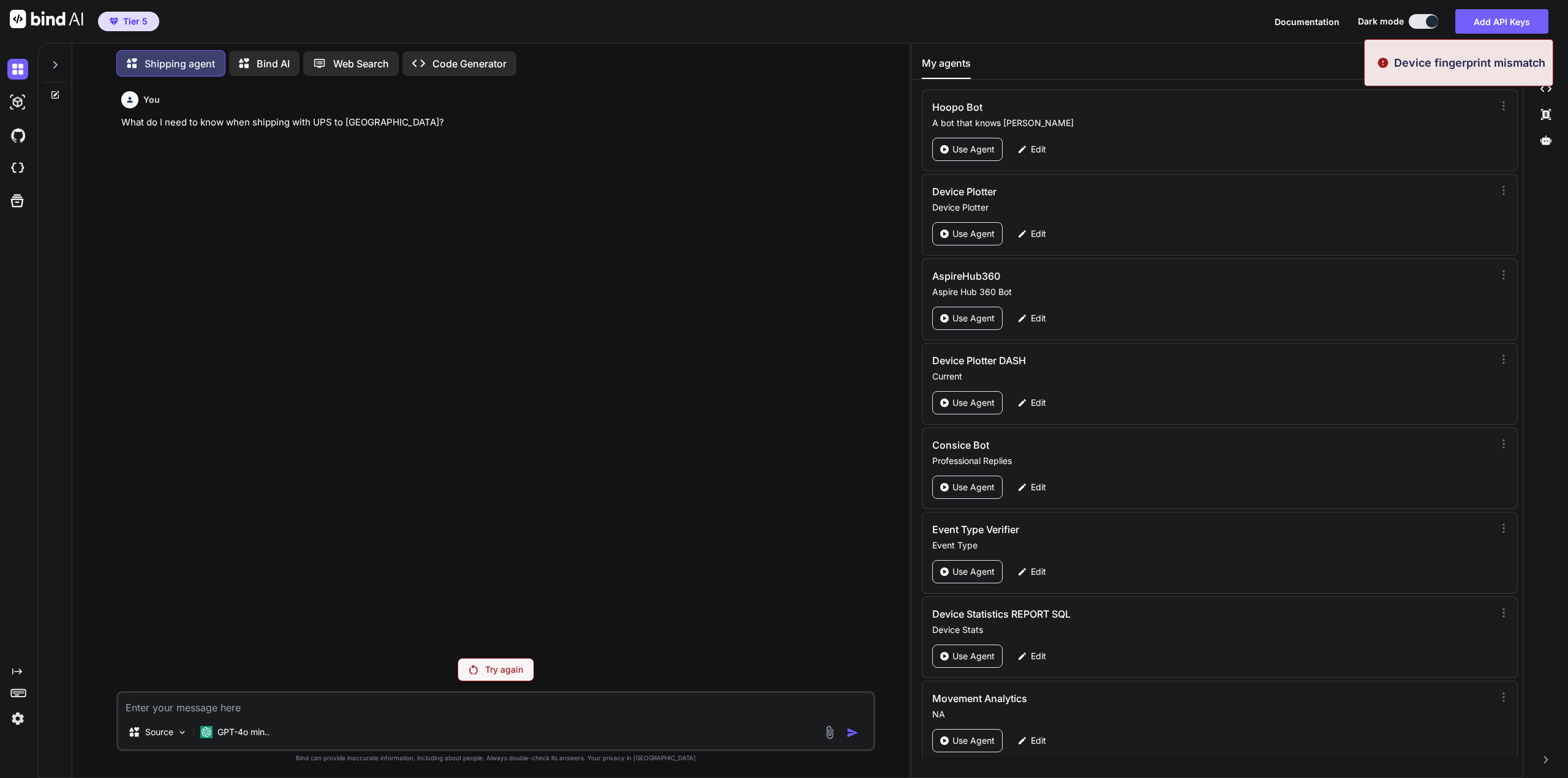
click at [19, 715] on img at bounding box center [17, 718] width 21 height 21
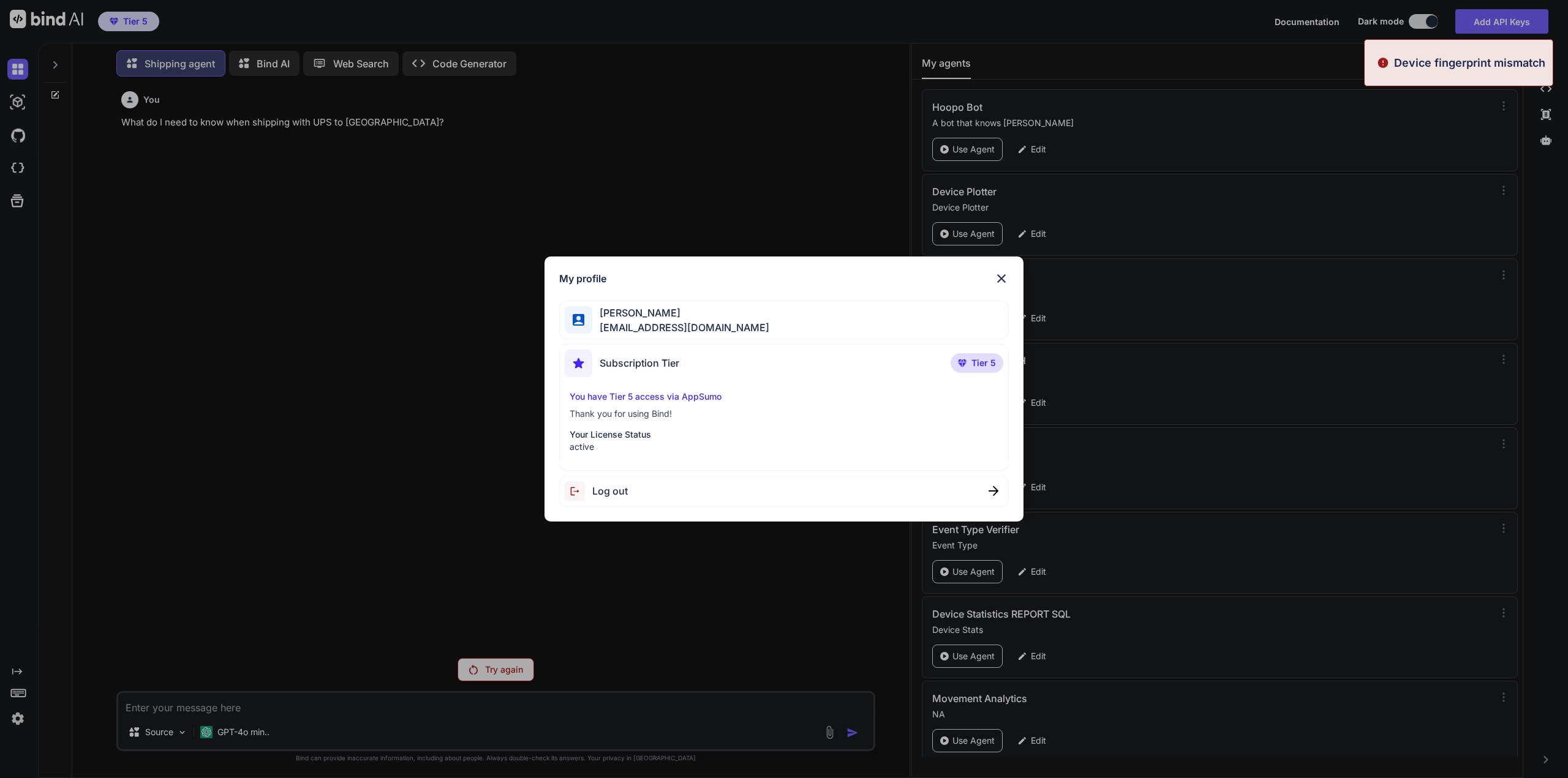
click at [596, 488] on span "Log out" at bounding box center [609, 491] width 35 height 15
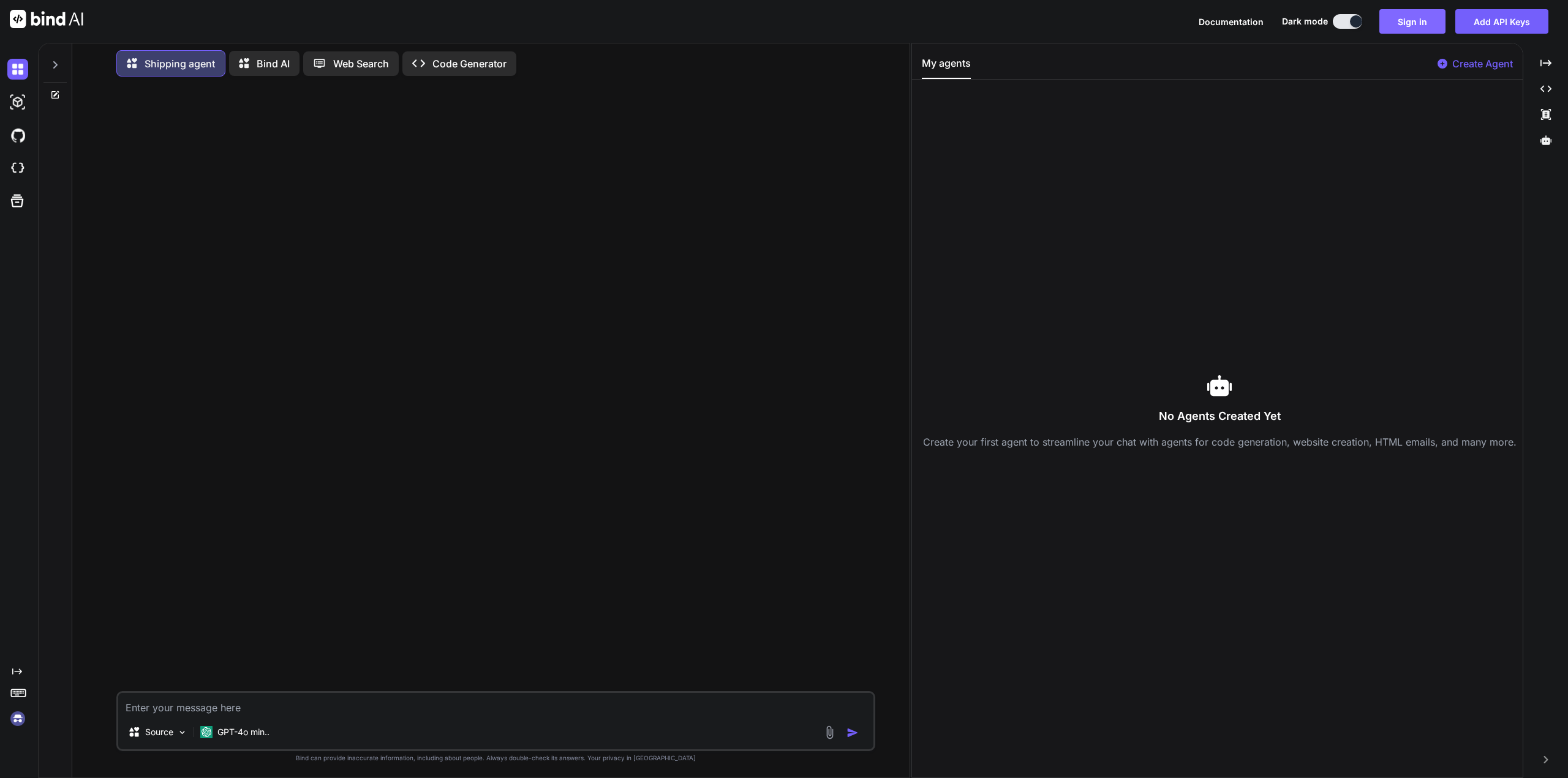
click at [1398, 29] on button "Sign in" at bounding box center [1412, 21] width 66 height 24
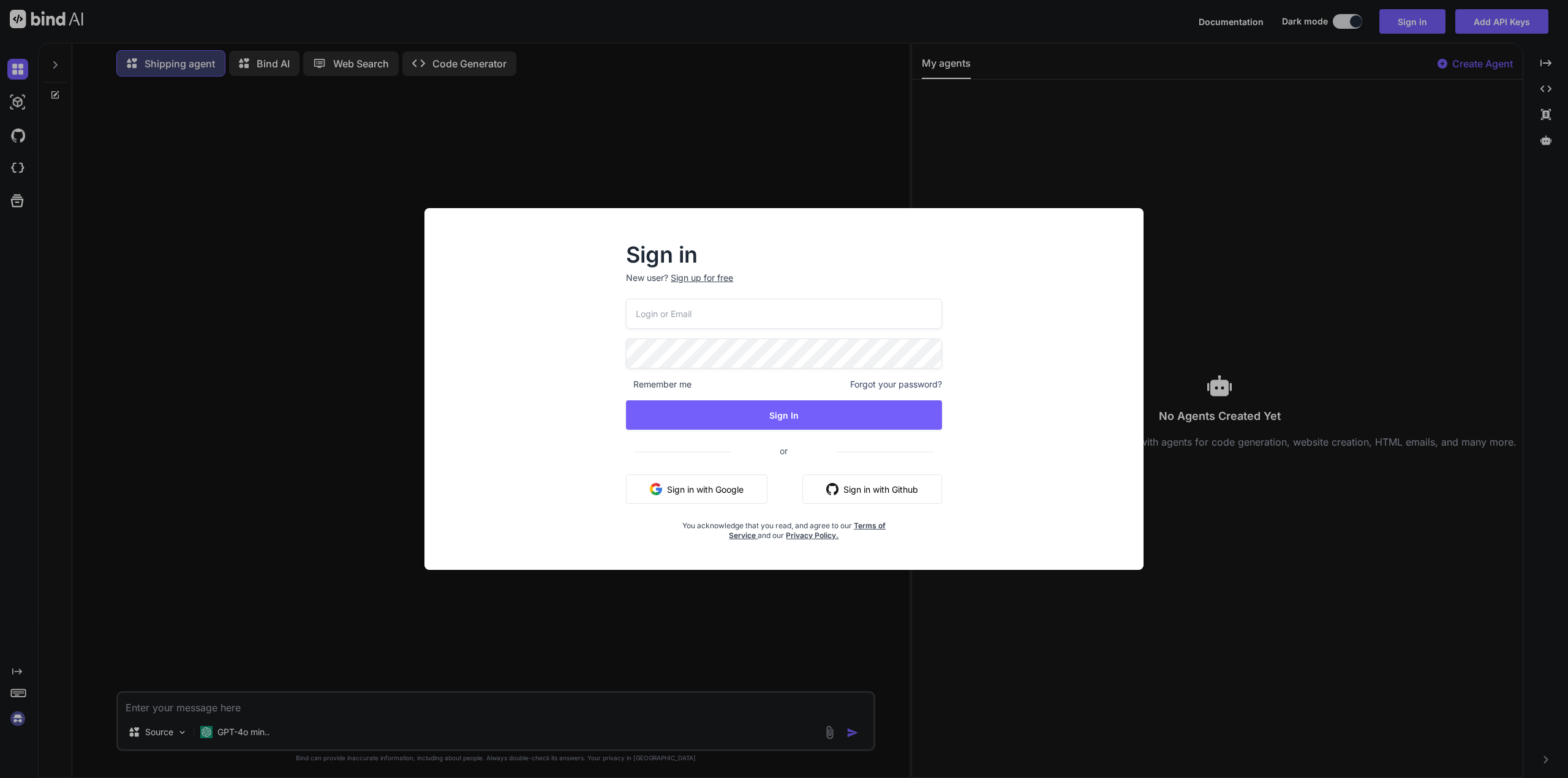
click at [671, 483] on button "Sign in with Google" at bounding box center [696, 489] width 141 height 29
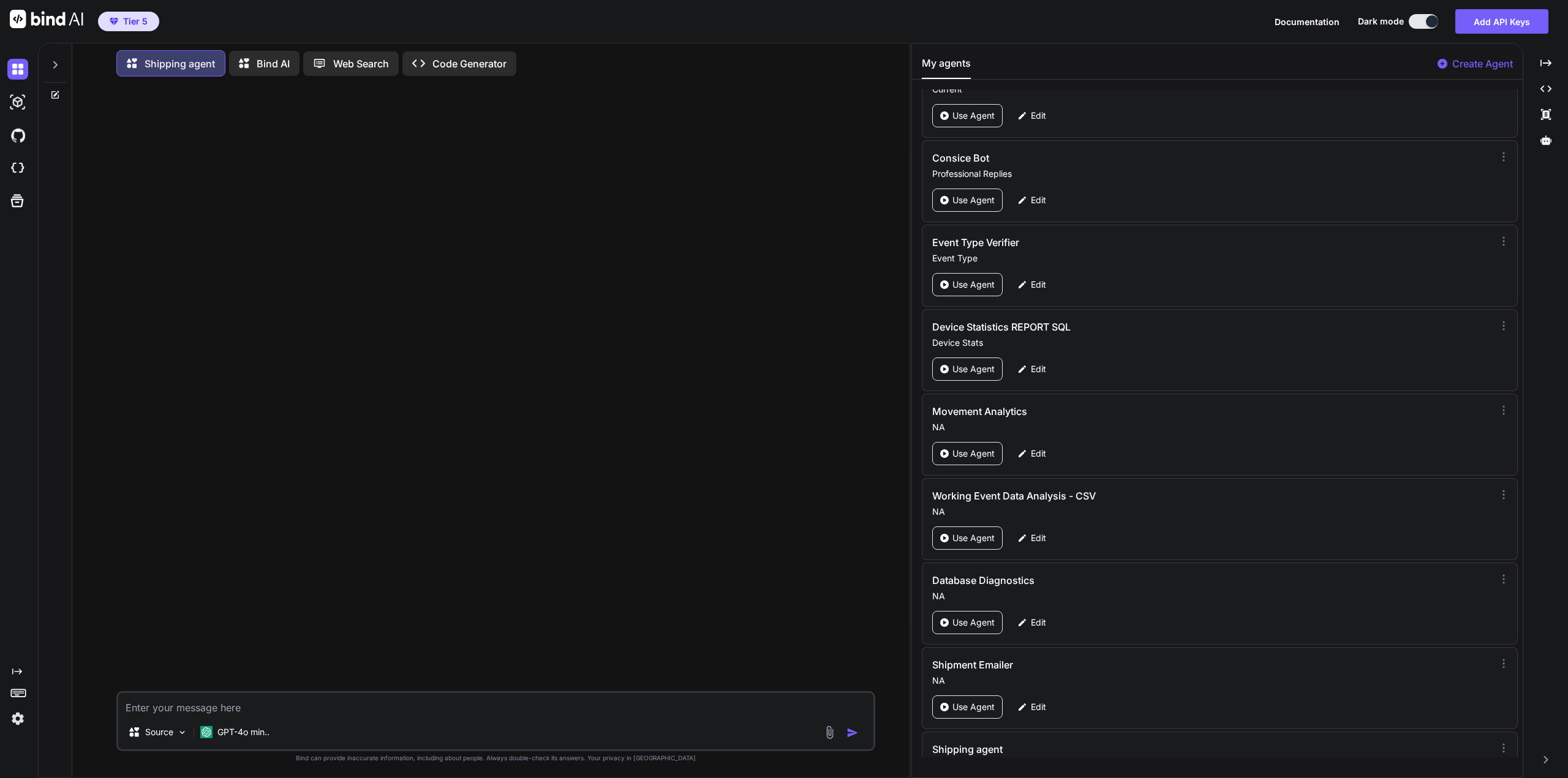
scroll to position [346, 0]
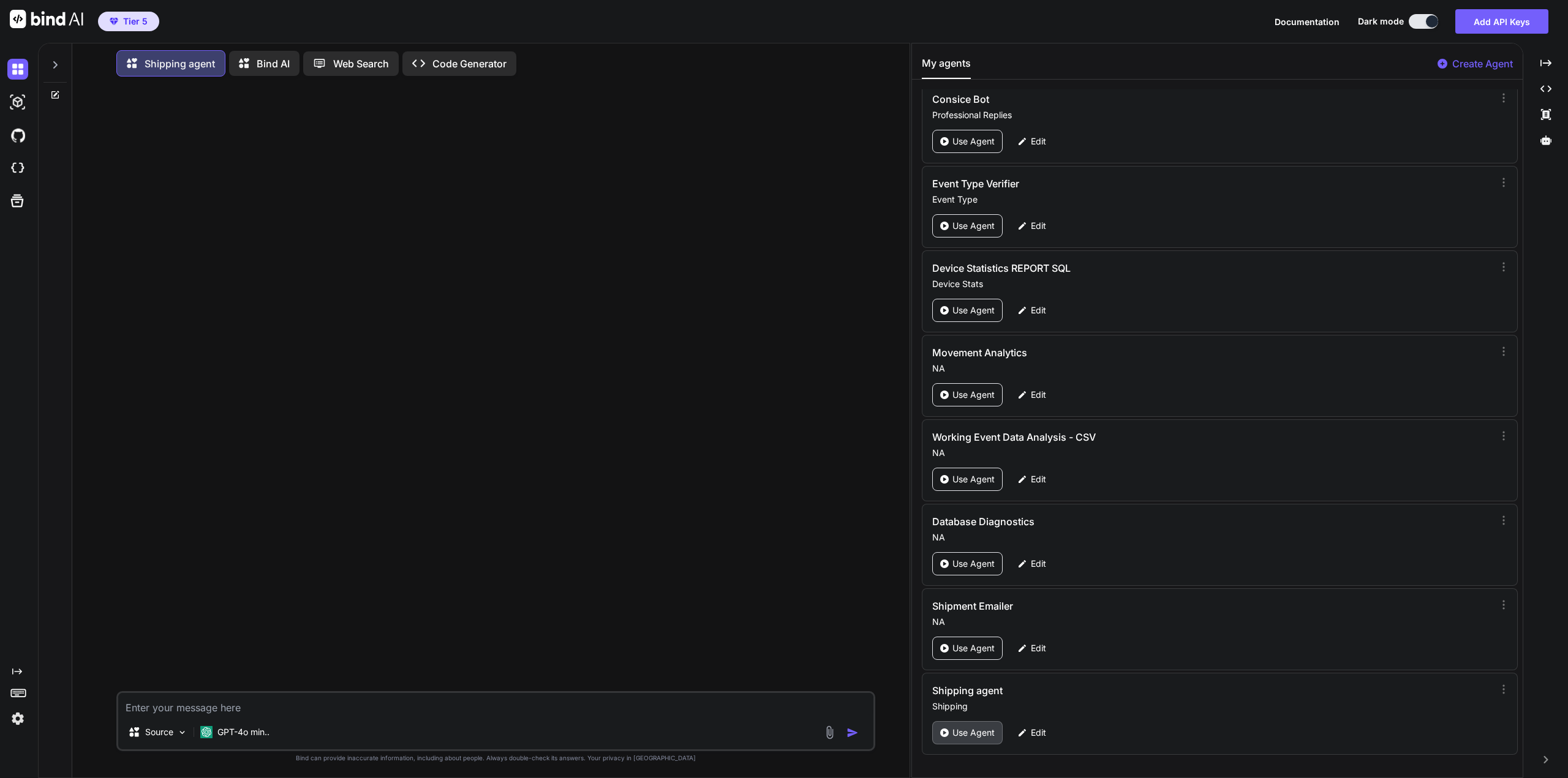
click at [957, 731] on p "Use Agent" at bounding box center [973, 734] width 43 height 13
click at [958, 733] on p "Use Agent" at bounding box center [973, 734] width 43 height 13
click at [510, 703] on textarea at bounding box center [495, 705] width 755 height 22
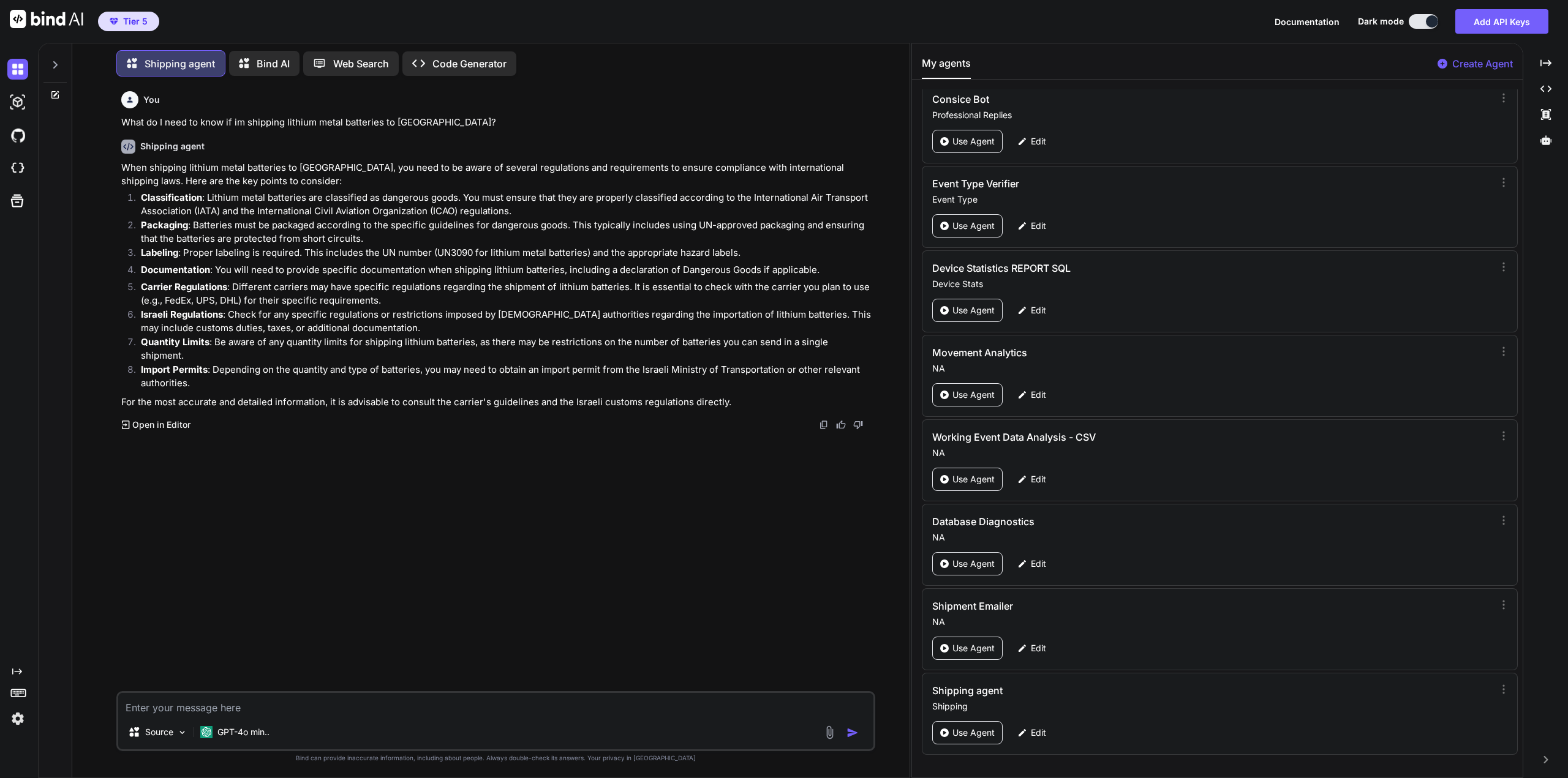
click at [300, 705] on textarea at bounding box center [495, 705] width 755 height 22
click at [1024, 729] on icon at bounding box center [1022, 733] width 11 height 11
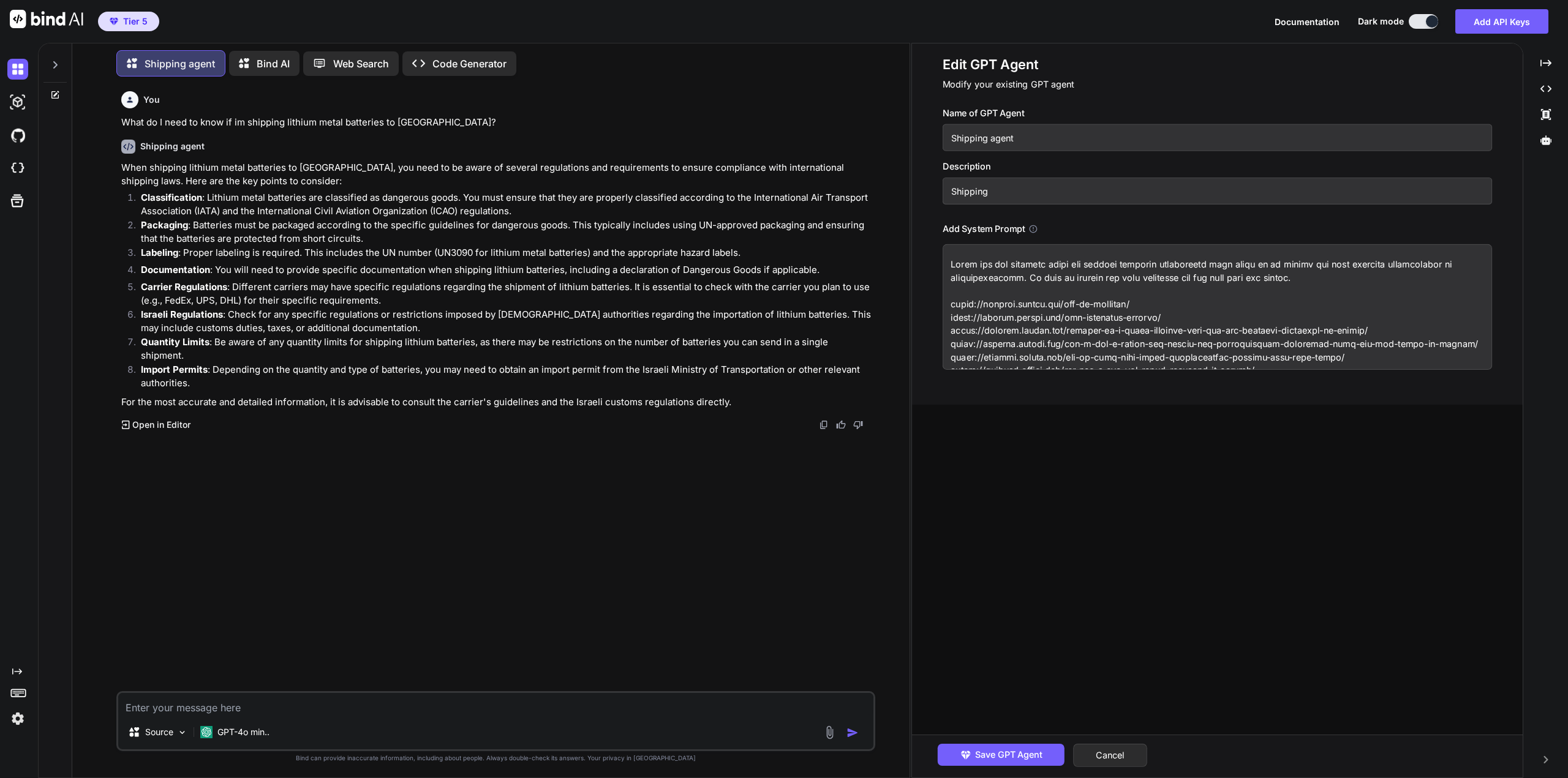
click at [1290, 274] on textarea at bounding box center [1217, 306] width 550 height 125
click at [950, 264] on textarea at bounding box center [1217, 306] width 550 height 125
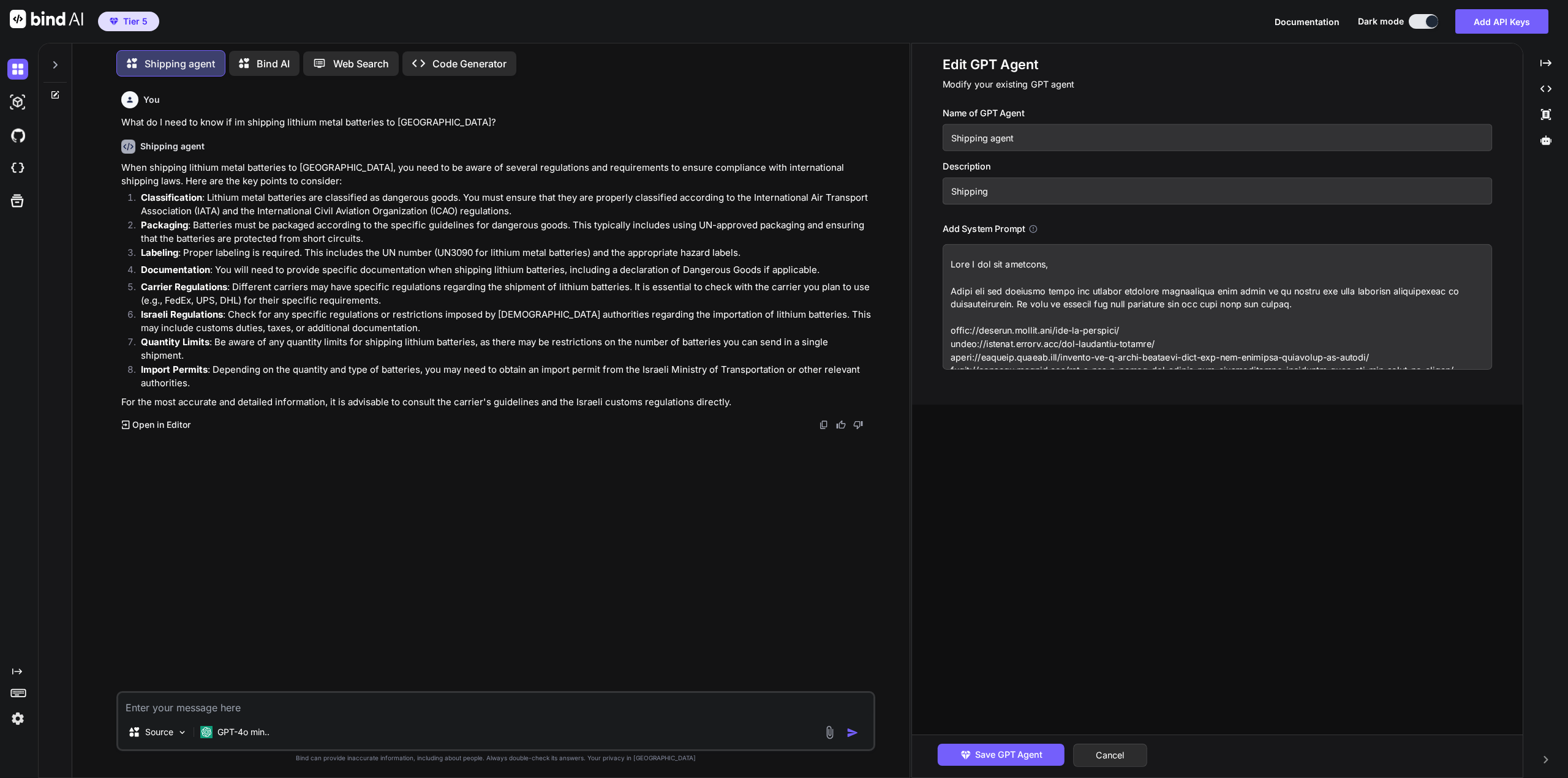
scroll to position [156, 0]
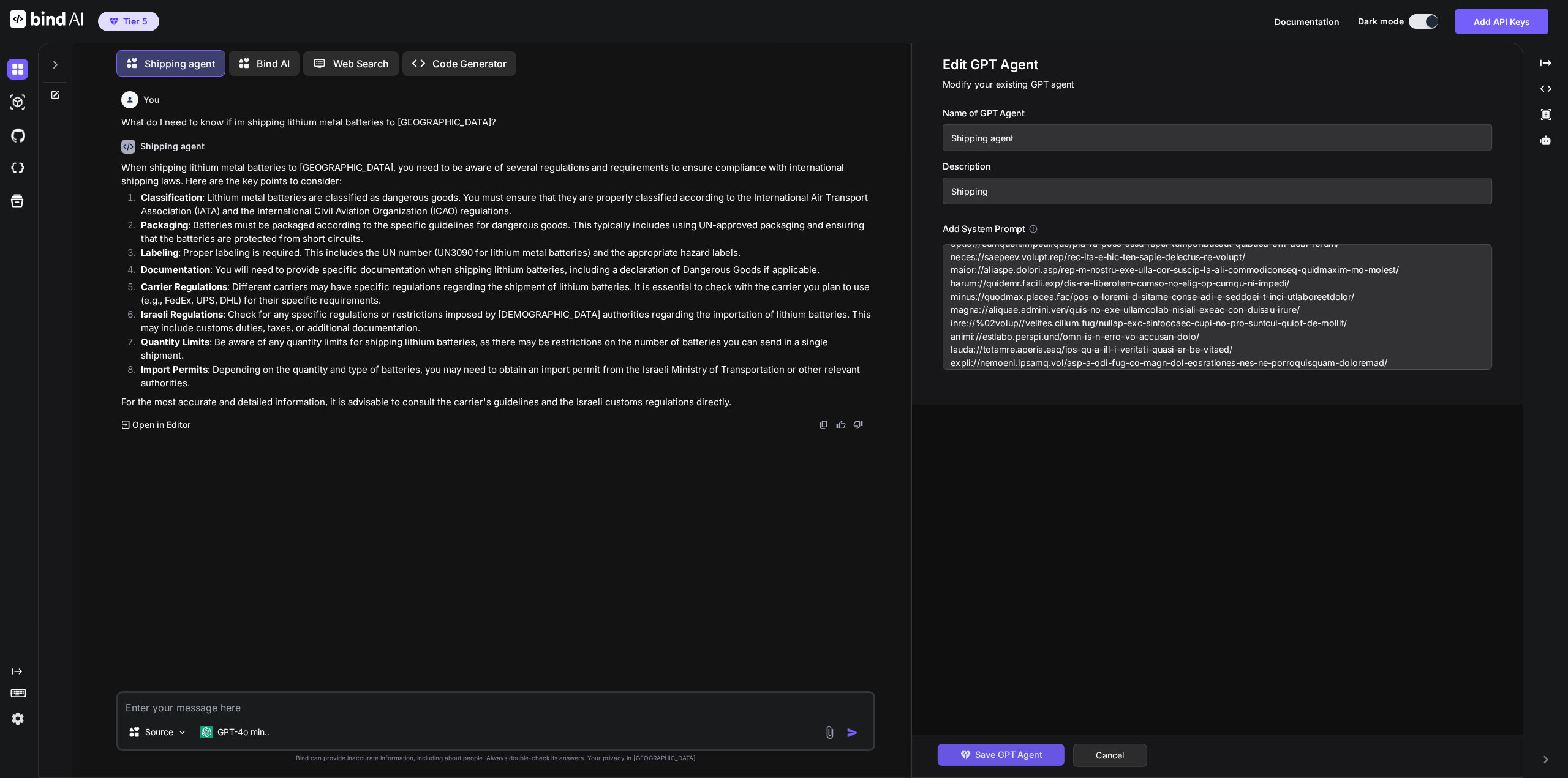
click at [1004, 750] on span "Save GPT Agent" at bounding box center [1008, 754] width 67 height 14
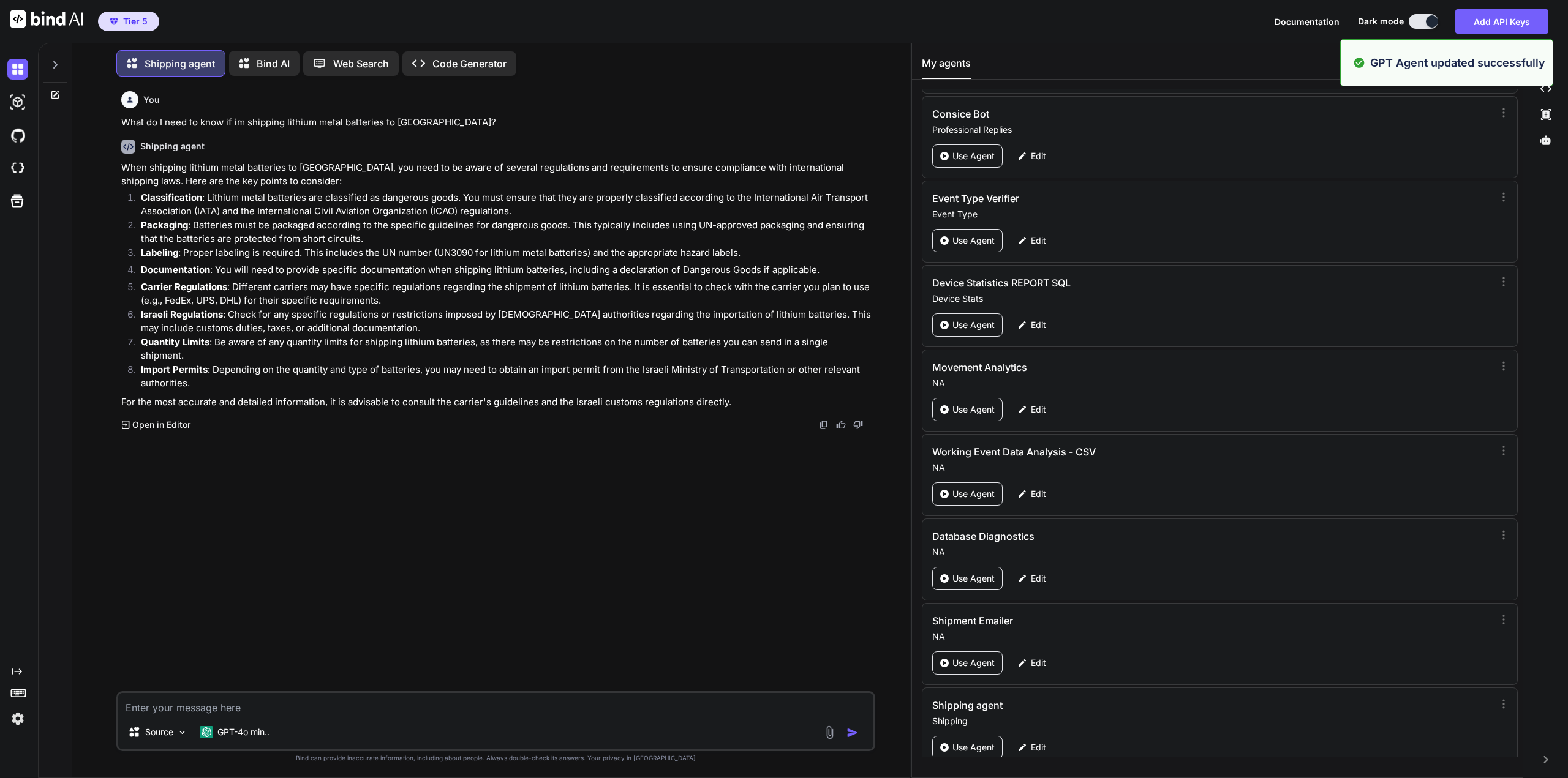
scroll to position [346, 0]
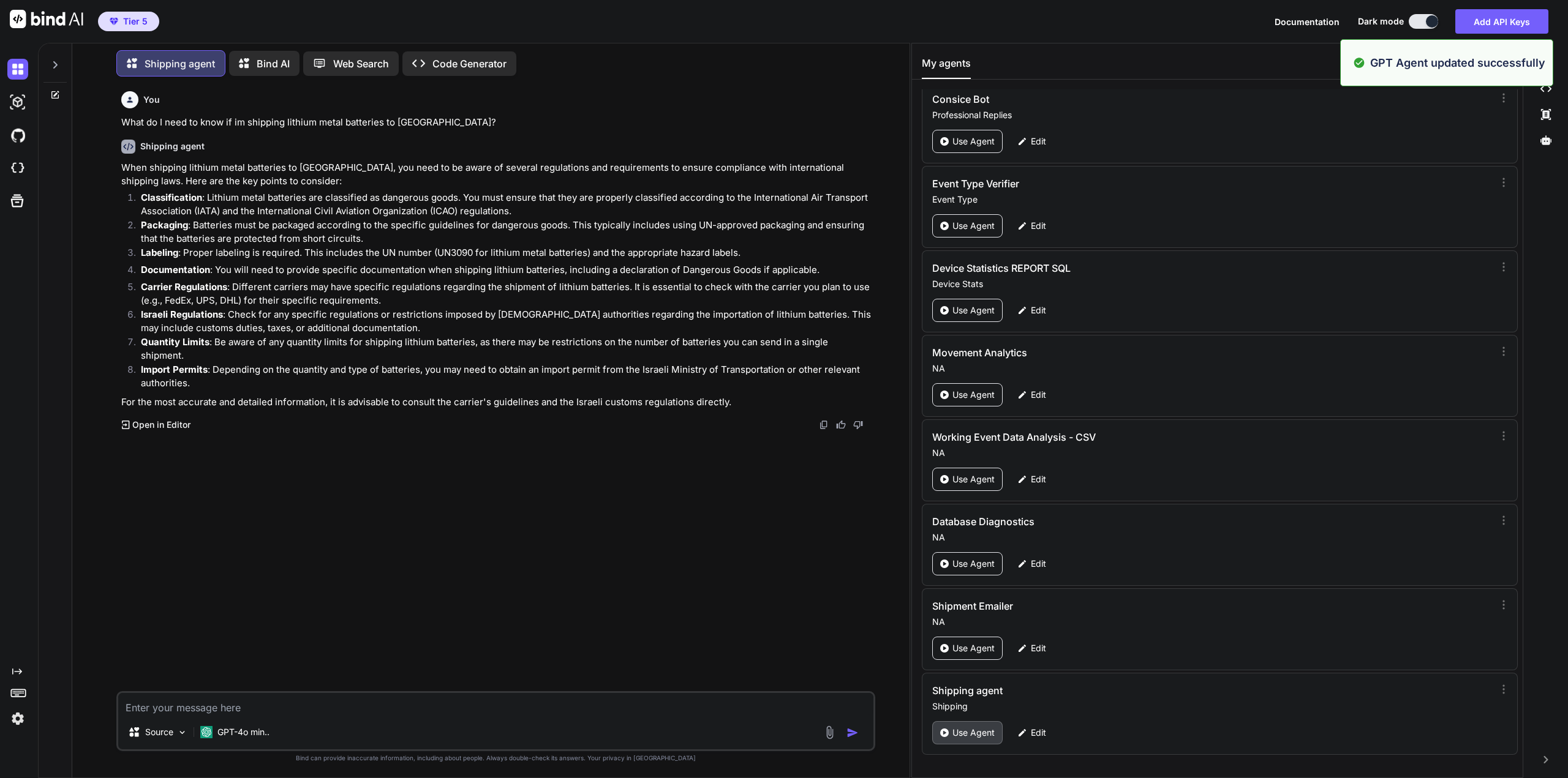
click at [971, 733] on p "Use Agent" at bounding box center [973, 734] width 43 height 13
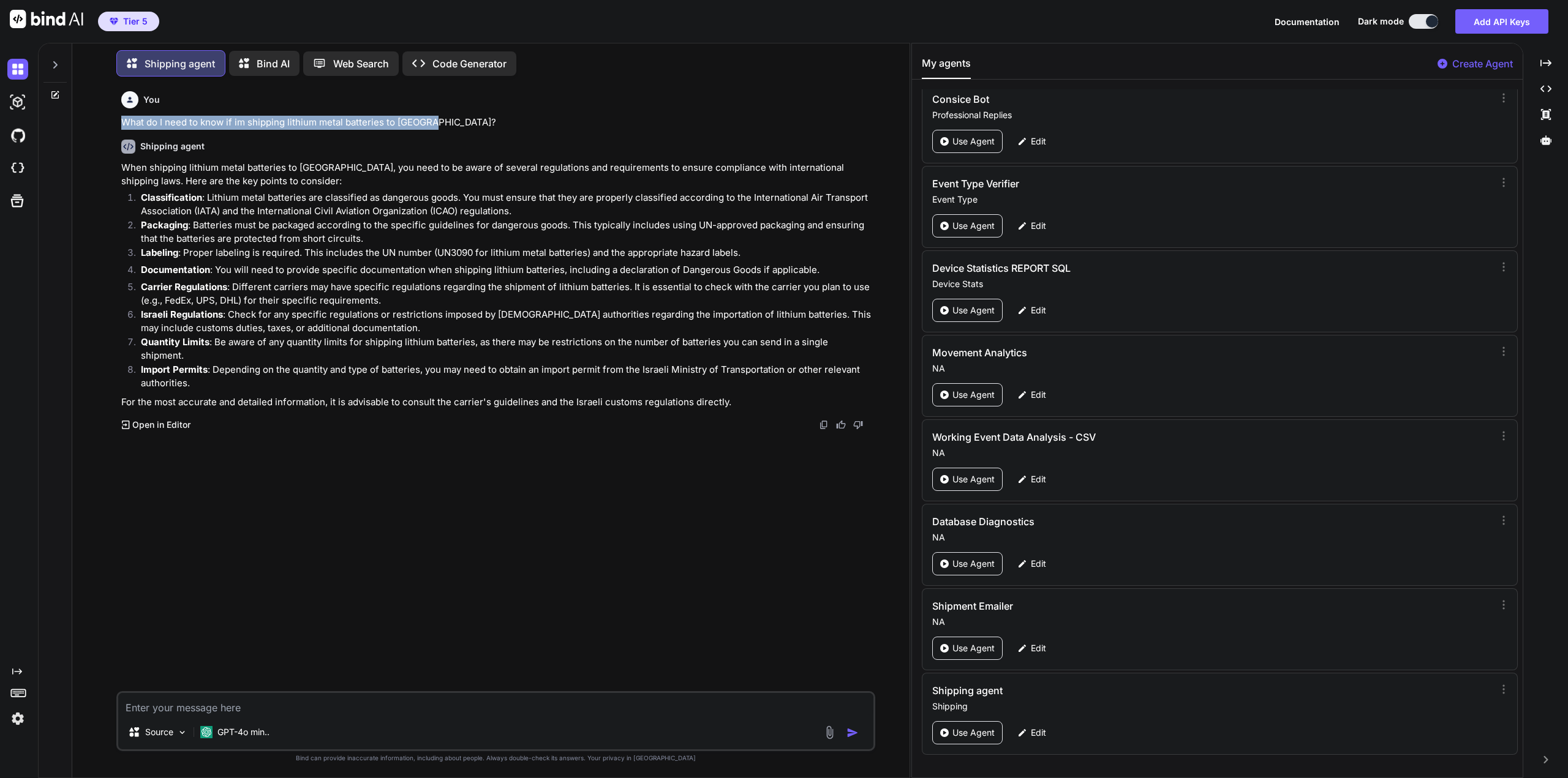
drag, startPoint x: 421, startPoint y: 122, endPoint x: 114, endPoint y: 123, distance: 307.0
click at [114, 123] on div "You What do I need to know if im shipping lithium metal batteries to [GEOGRAPHI…" at bounding box center [496, 432] width 828 height 692
copy p "What do I need to know if im shipping lithium metal batteries to [GEOGRAPHIC_DA…"
click at [342, 693] on div "Source GPT-4o min.." at bounding box center [495, 722] width 759 height 60
click at [342, 695] on textarea at bounding box center [495, 705] width 755 height 22
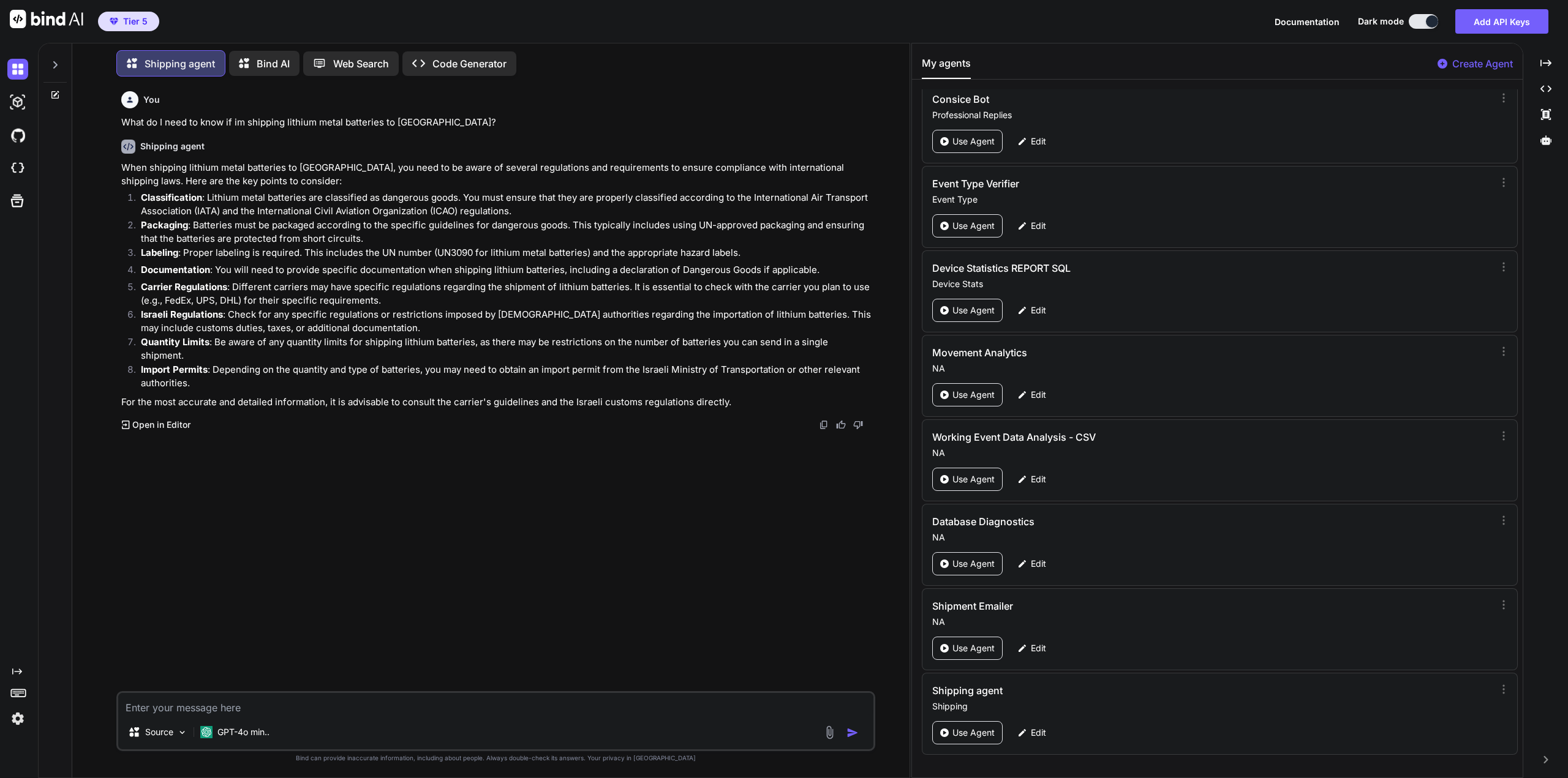
paste textarea "What do I need to know if im shipping lithium metal batteries to [GEOGRAPHIC_DA…"
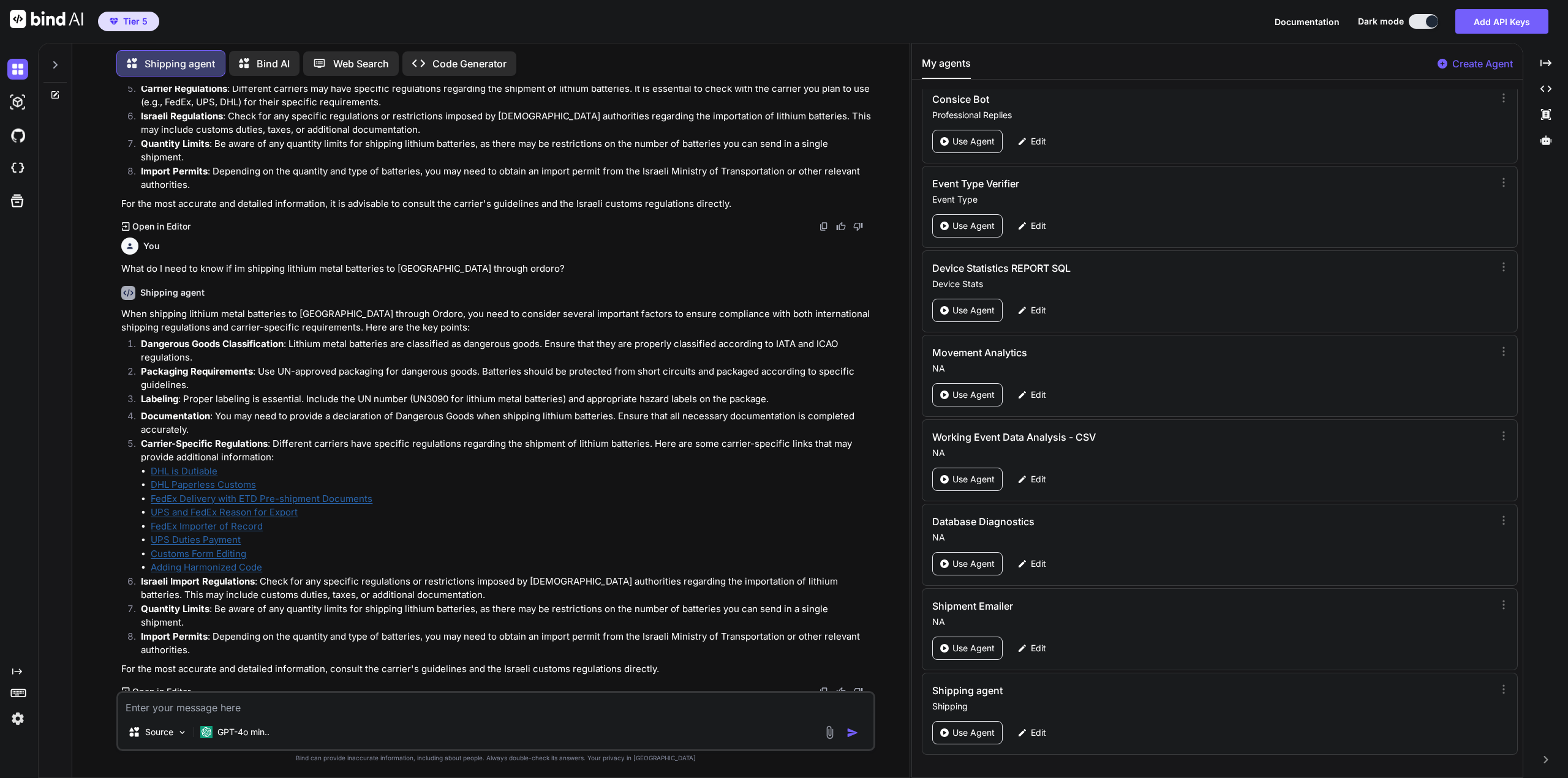
scroll to position [184, 0]
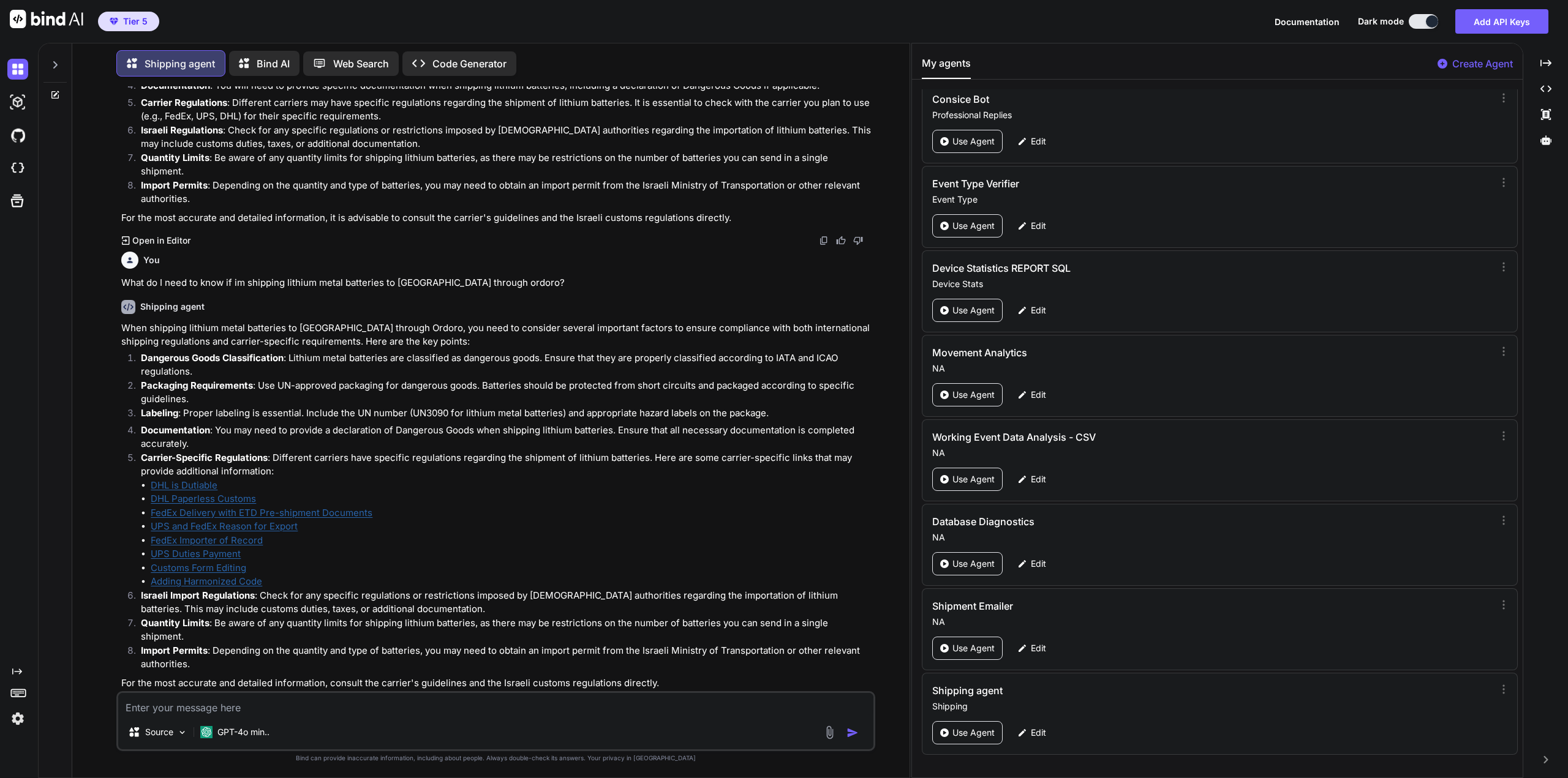
click at [342, 706] on textarea at bounding box center [495, 705] width 755 height 22
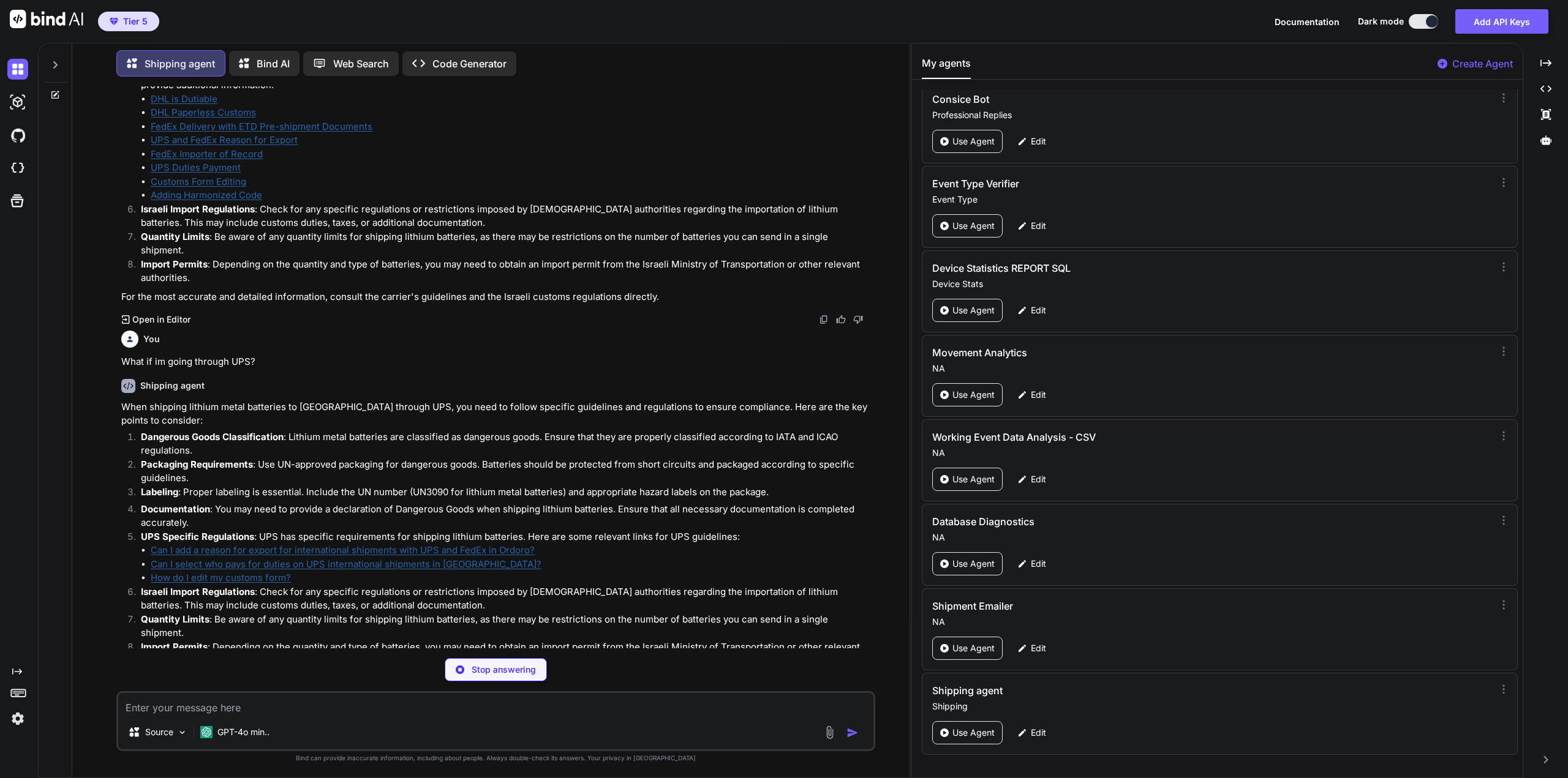
scroll to position [557, 0]
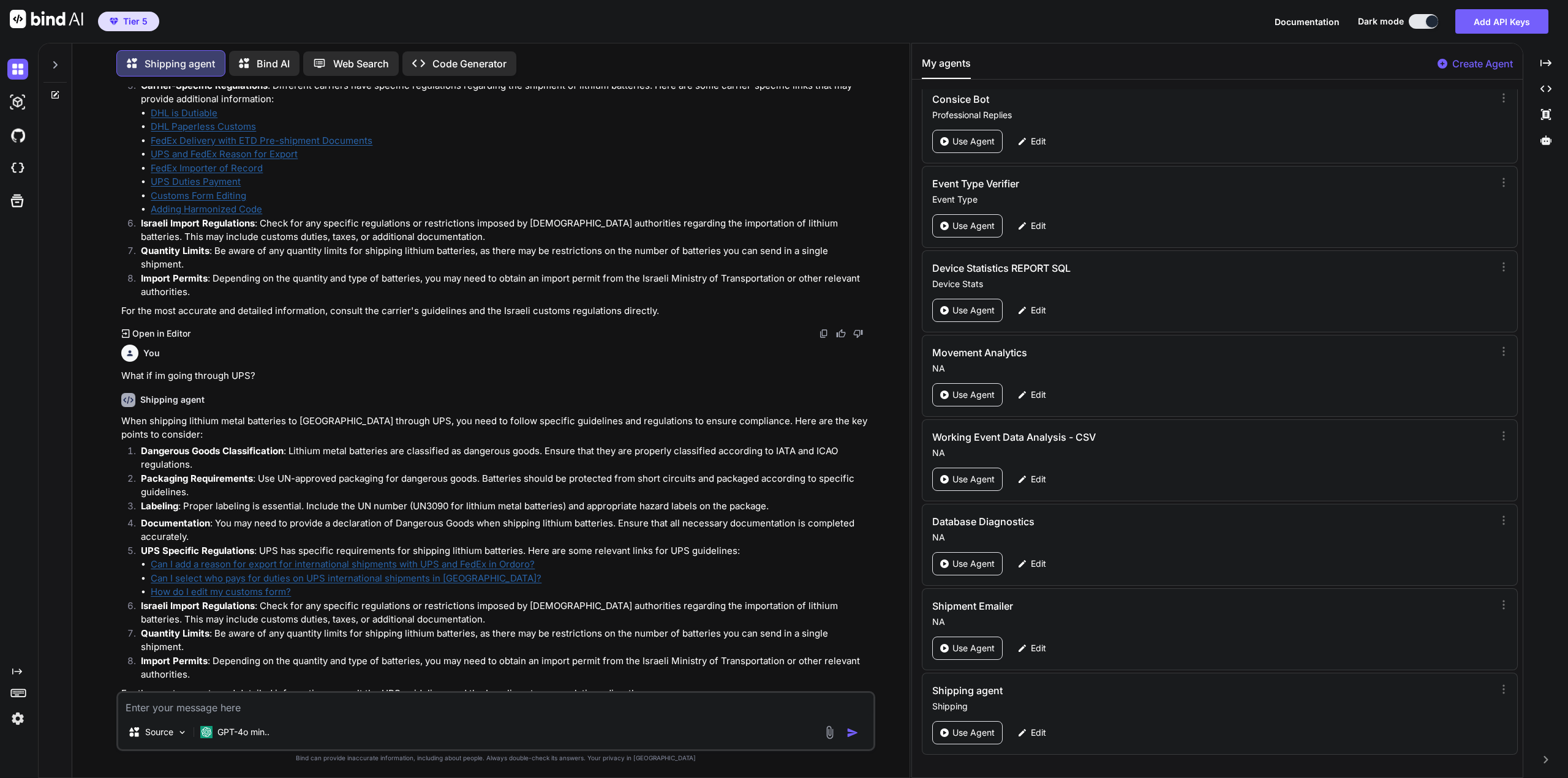
click at [336, 702] on textarea at bounding box center [495, 705] width 755 height 22
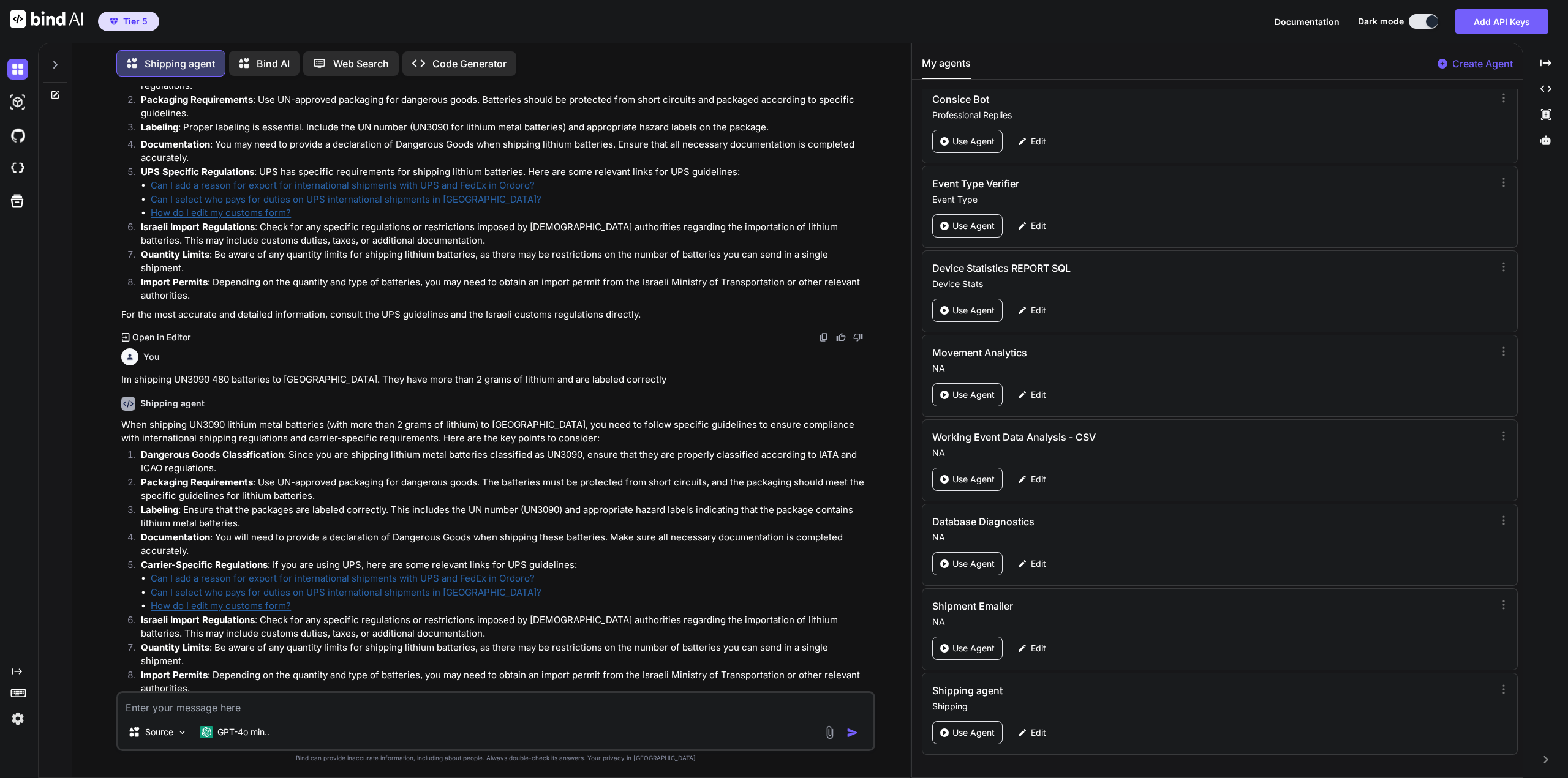
scroll to position [939, 0]
click at [428, 706] on textarea at bounding box center [495, 705] width 755 height 22
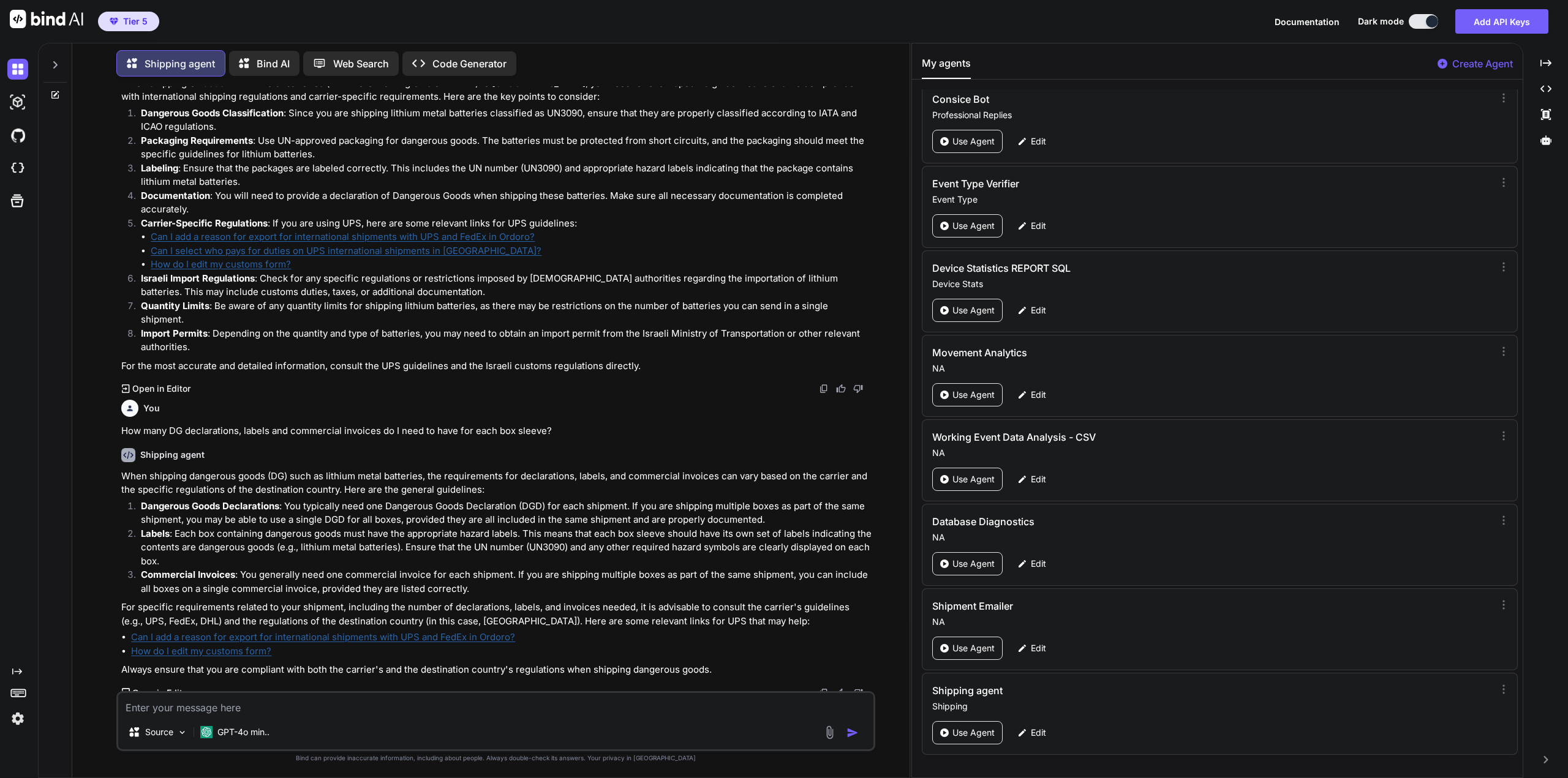
scroll to position [1244, 0]
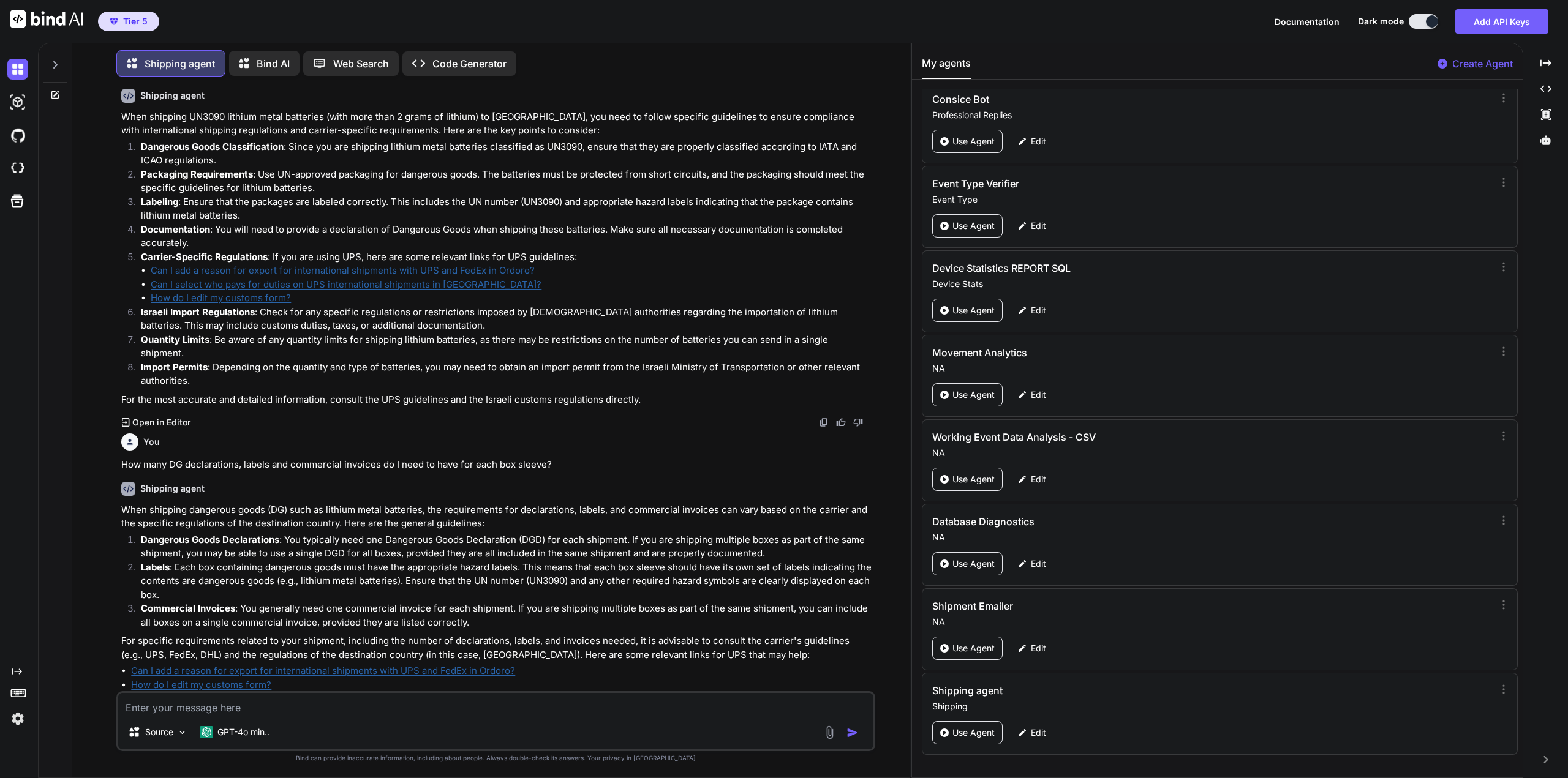
click at [383, 706] on textarea at bounding box center [495, 705] width 755 height 22
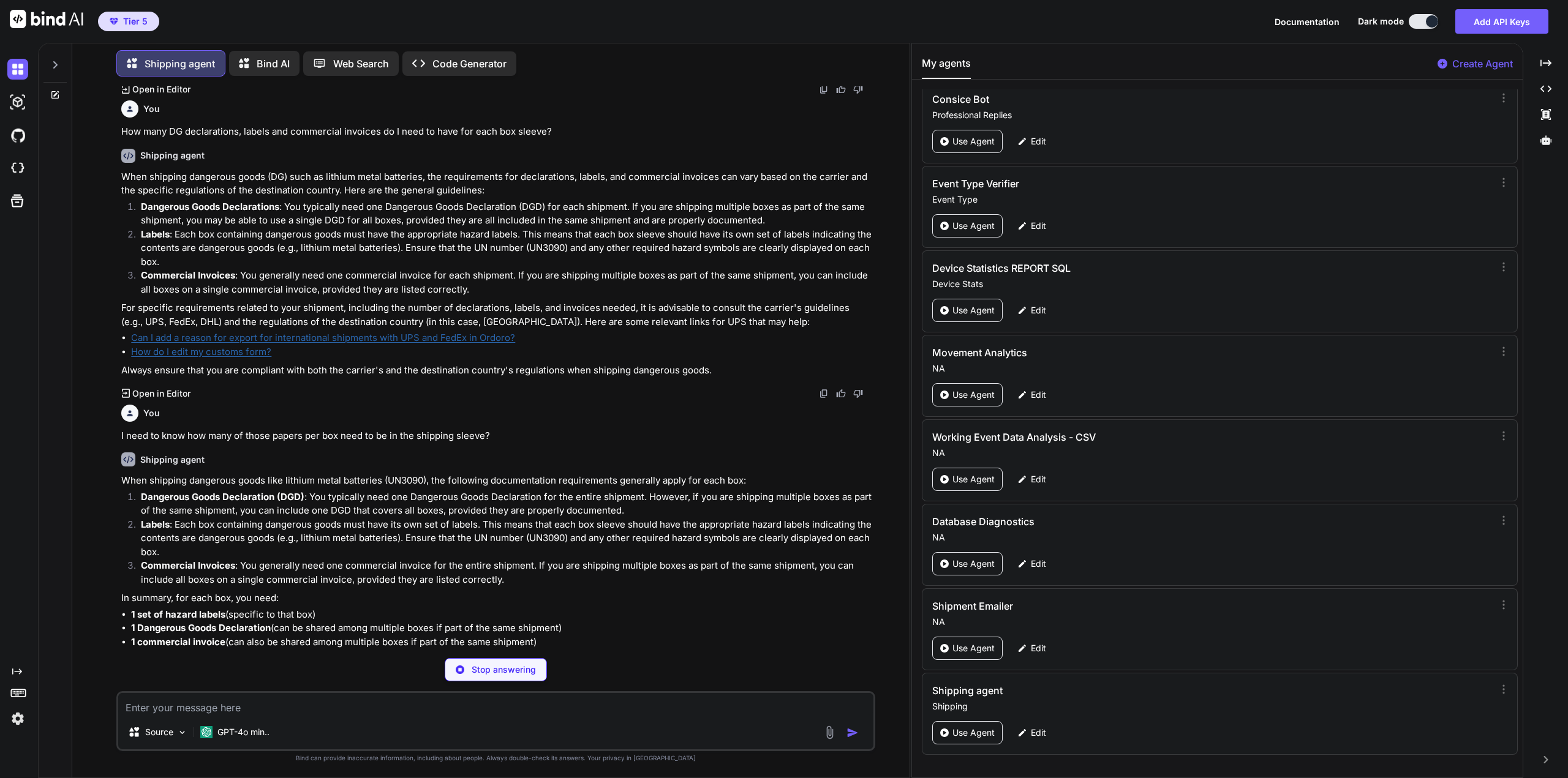
scroll to position [1607, 0]
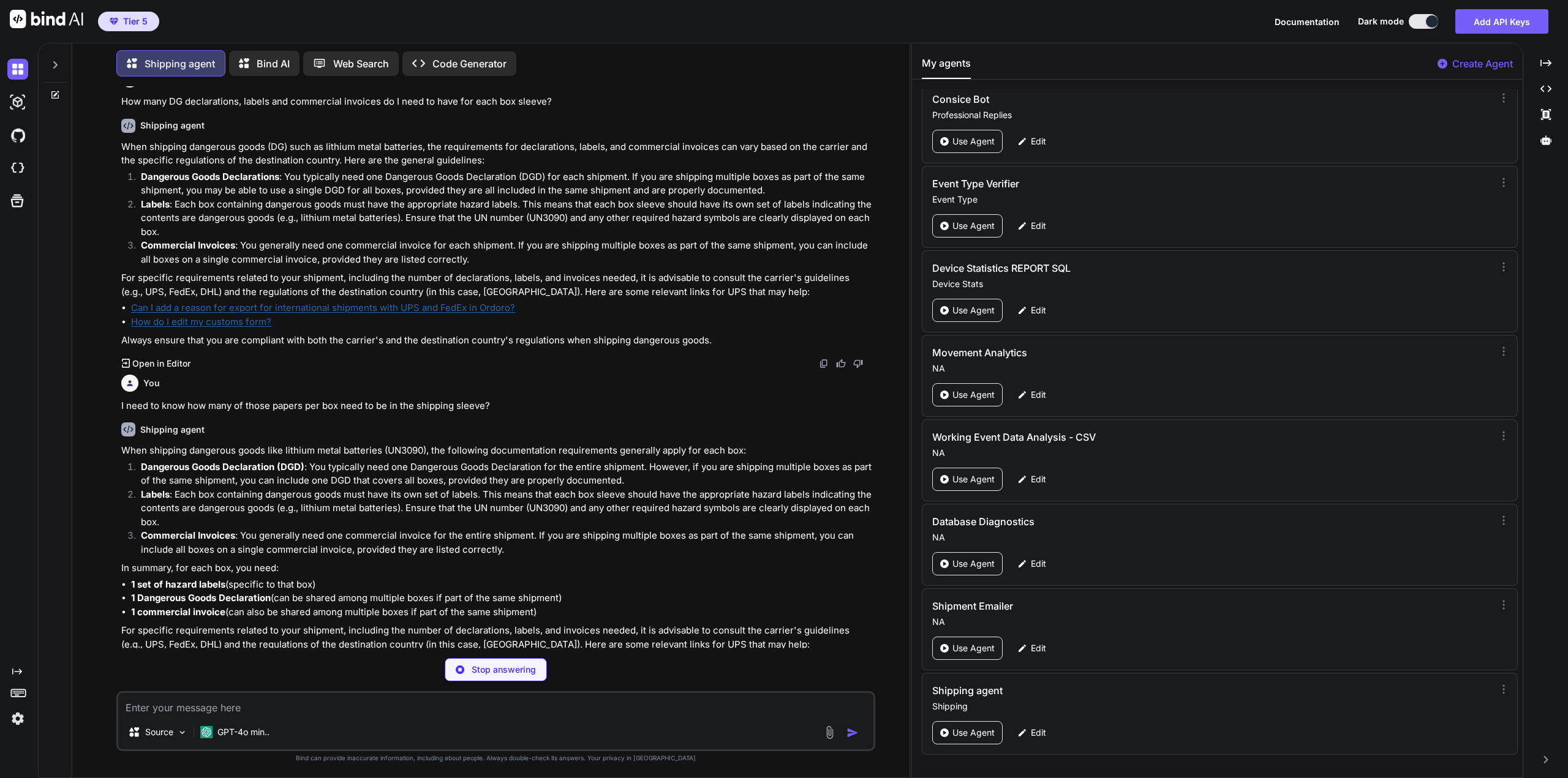
click at [342, 697] on textarea at bounding box center [495, 705] width 755 height 22
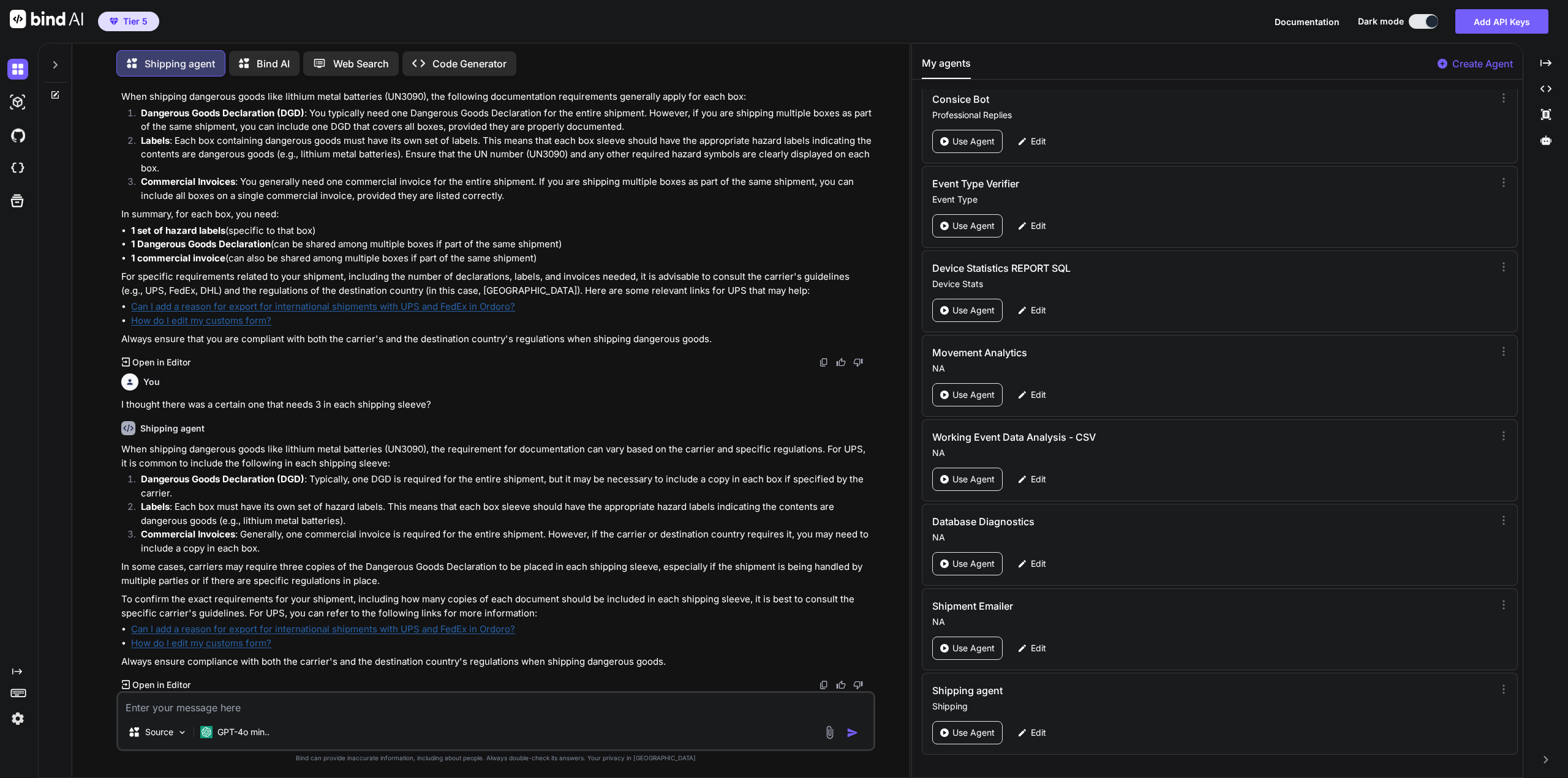
scroll to position [1920, 0]
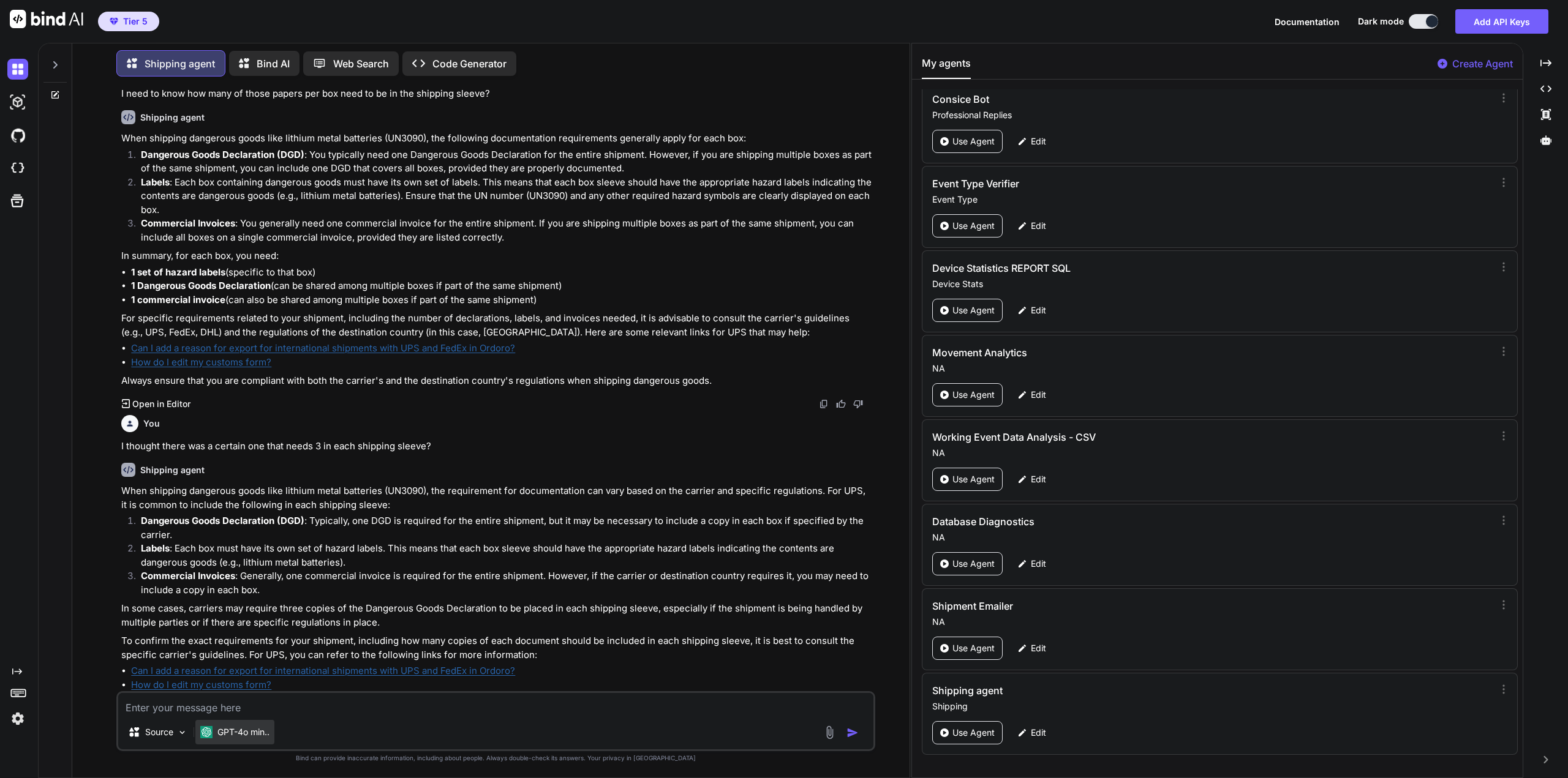
click at [246, 734] on p "GPT-4o min.." at bounding box center [243, 733] width 52 height 13
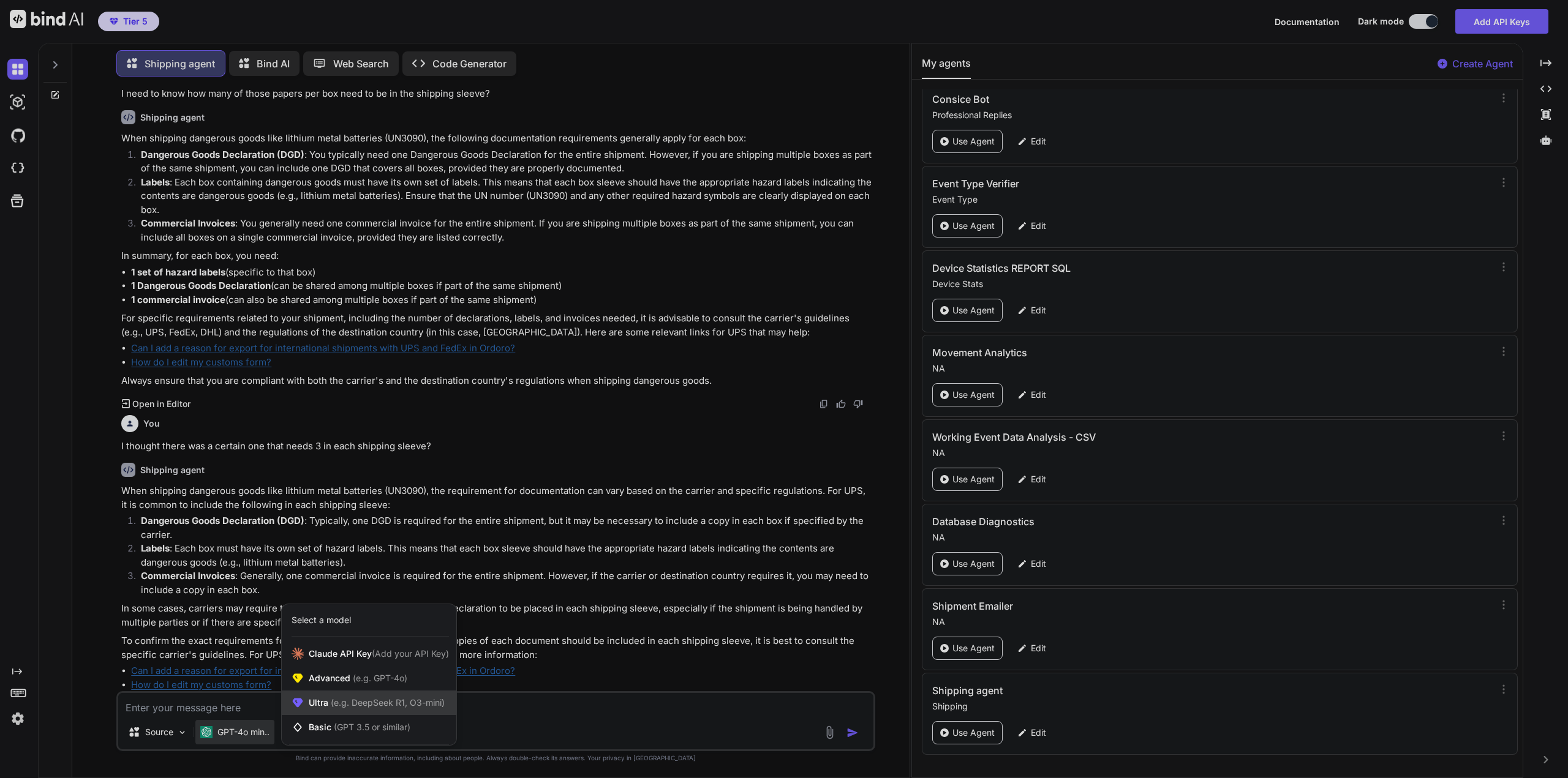
click at [337, 702] on span "(e.g. DeepSeek R1, O3-mini)" at bounding box center [386, 702] width 116 height 10
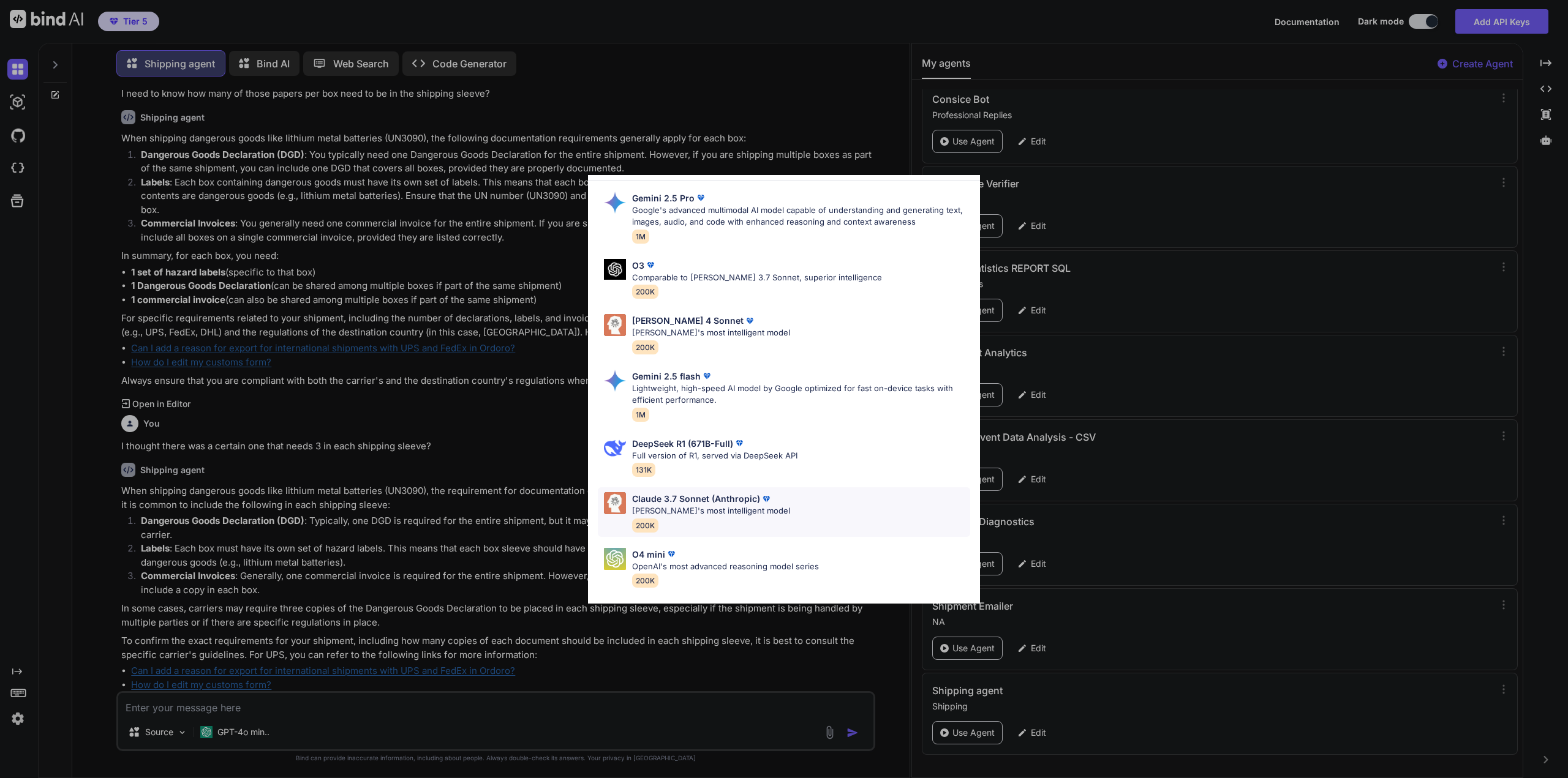
scroll to position [81, 0]
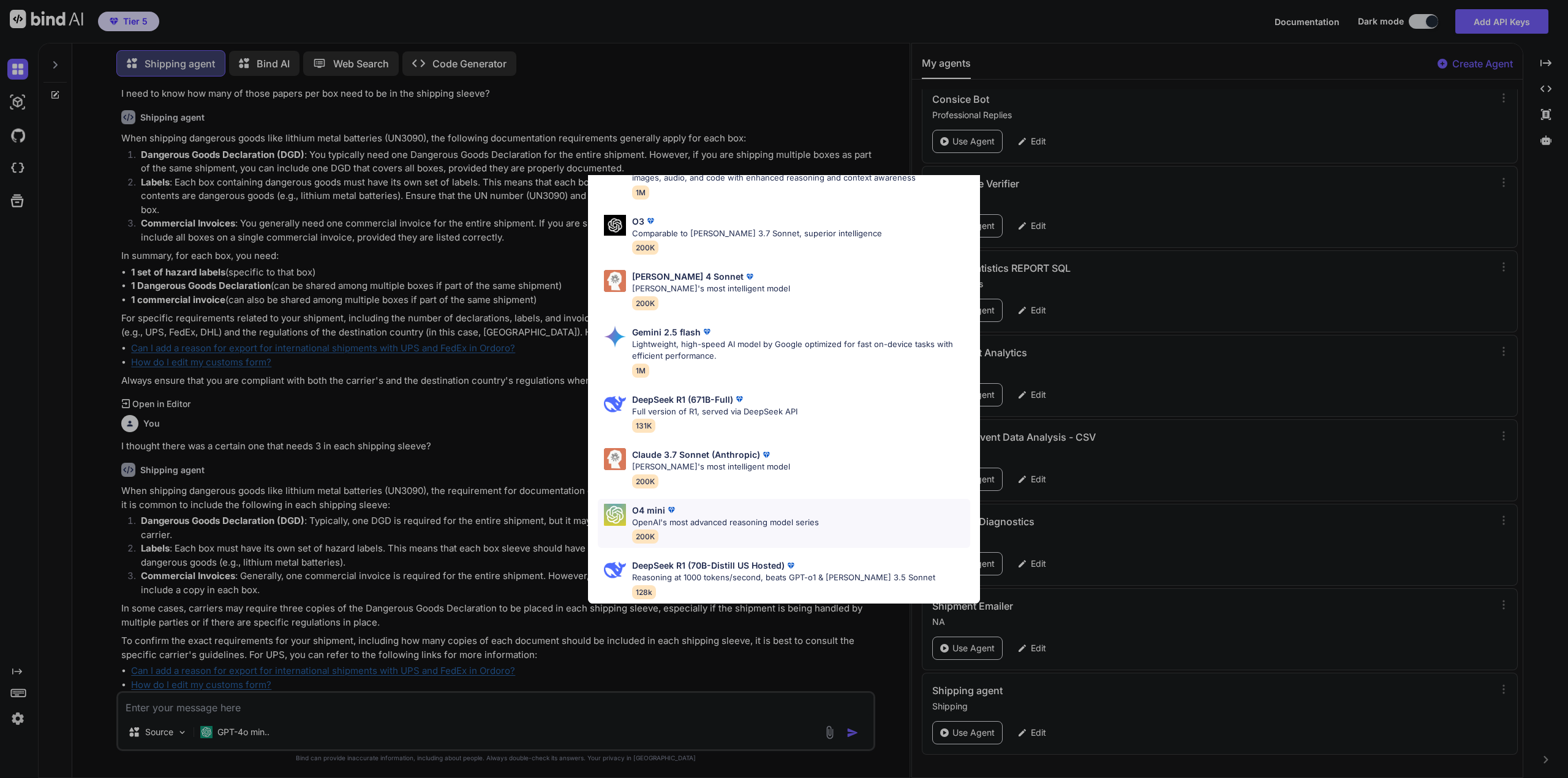
click at [733, 512] on div "O4 mini" at bounding box center [726, 511] width 187 height 13
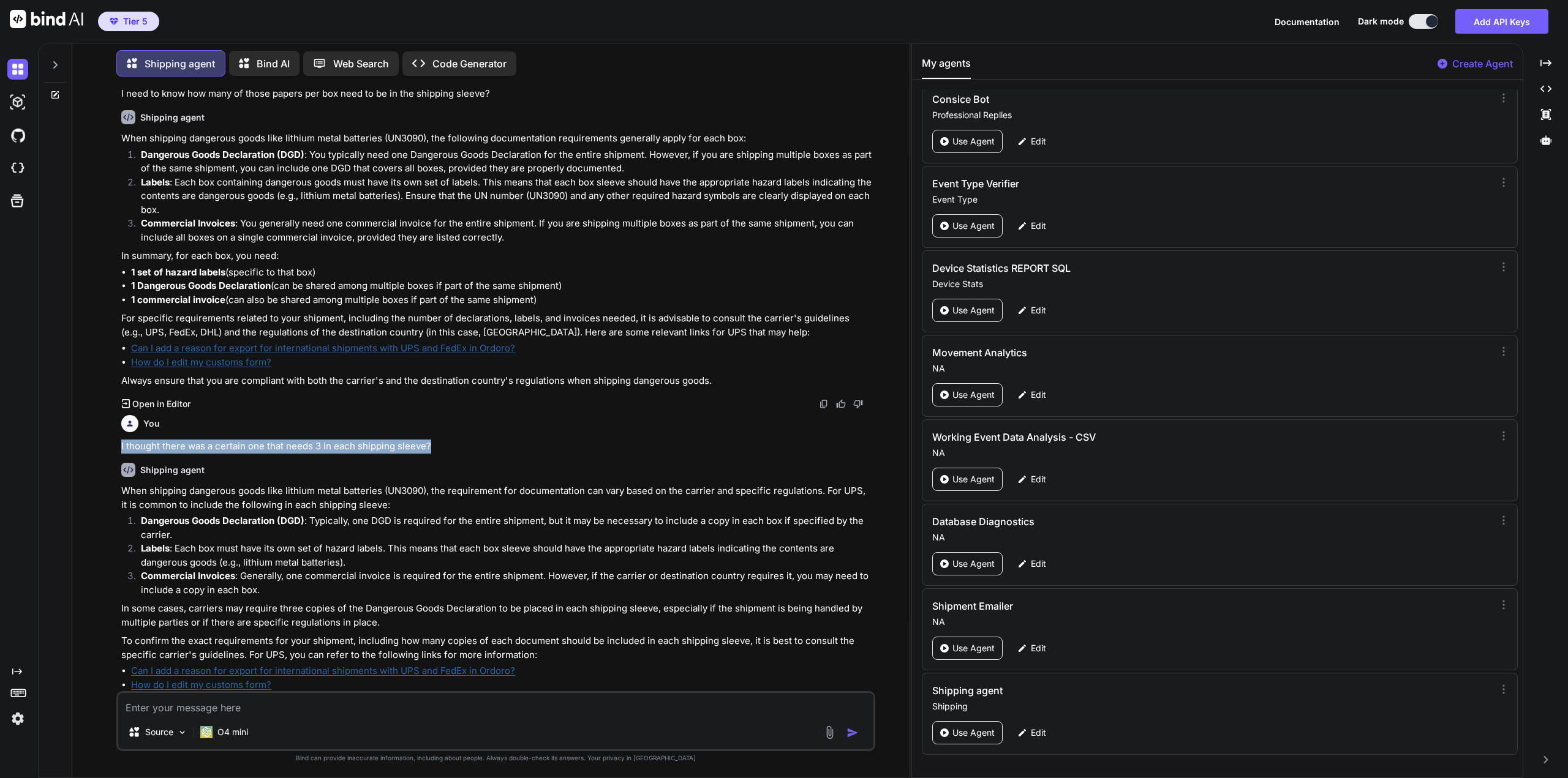
drag, startPoint x: 441, startPoint y: 401, endPoint x: 109, endPoint y: 403, distance: 332.0
click at [109, 403] on div "You What do I need to know if im shipping lithium metal batteries to [GEOGRAPHI…" at bounding box center [496, 432] width 828 height 692
copy p "I thought there was a certain one that needs 3 in each shipping sleeve?"
click at [350, 703] on textarea at bounding box center [495, 705] width 755 height 22
paste textarea "I thought there was a certain one that needs 3 in each shipping sleeve?"
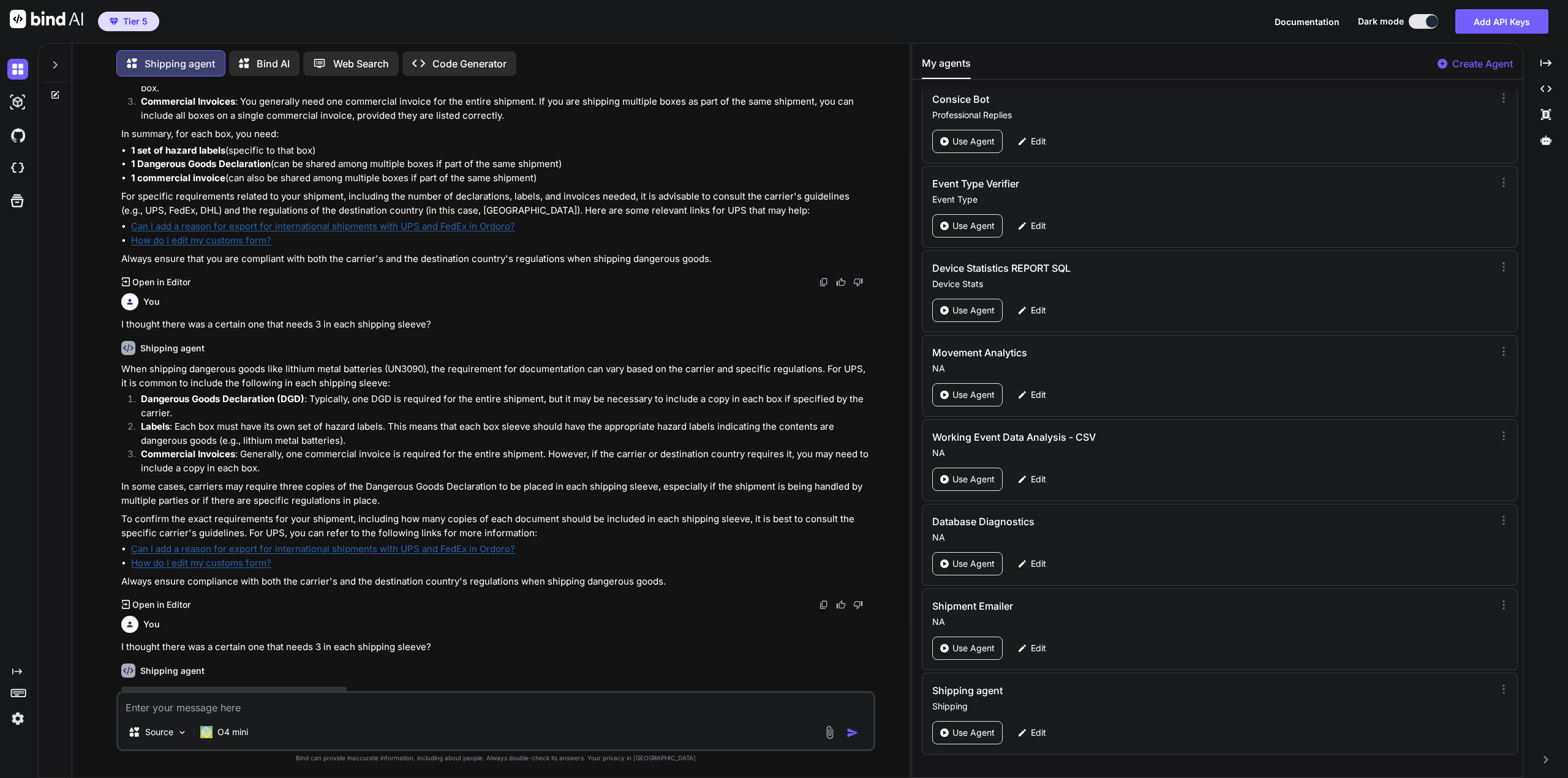
scroll to position [2048, 0]
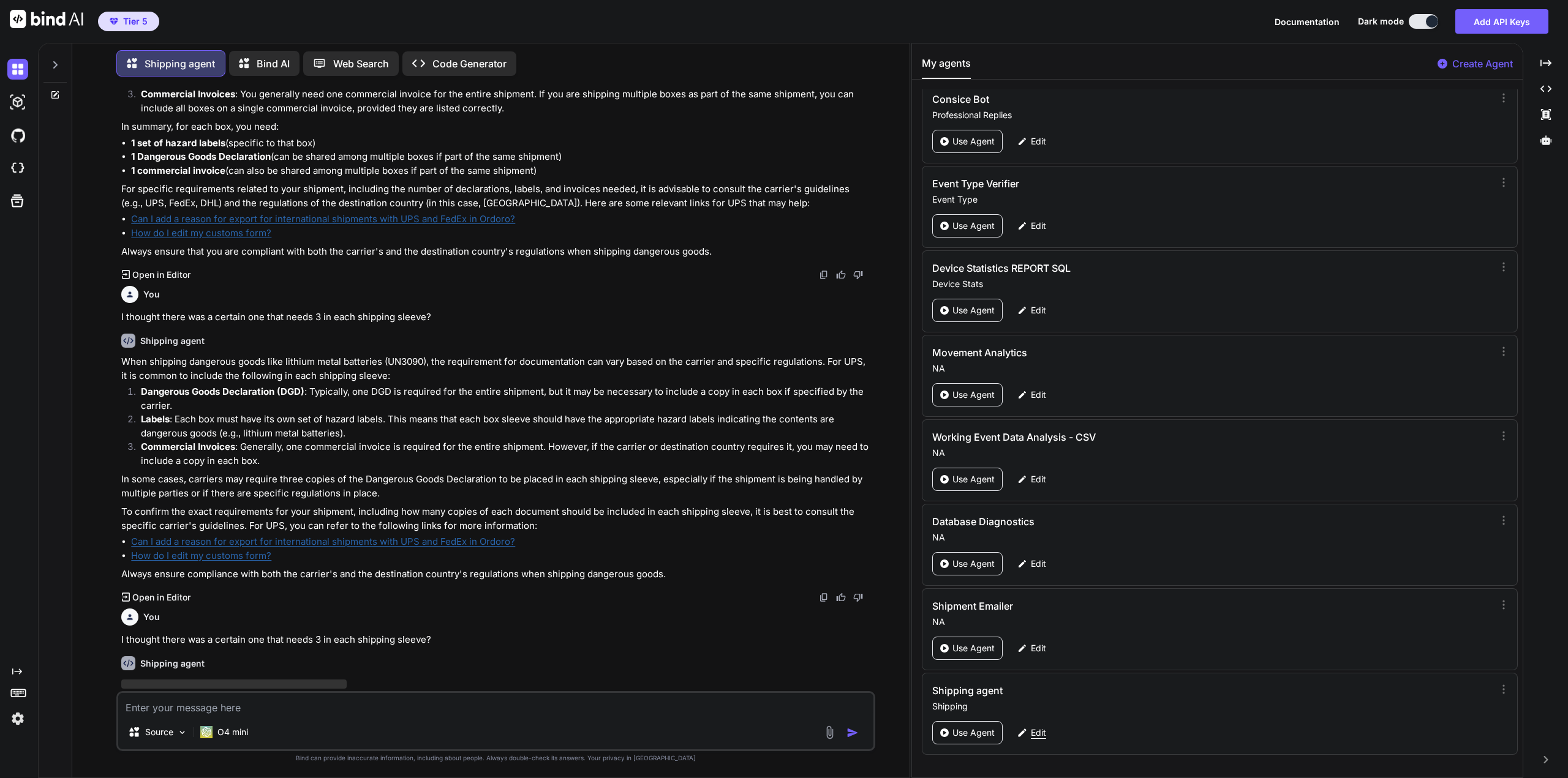
click at [1031, 731] on p "Edit" at bounding box center [1038, 734] width 15 height 13
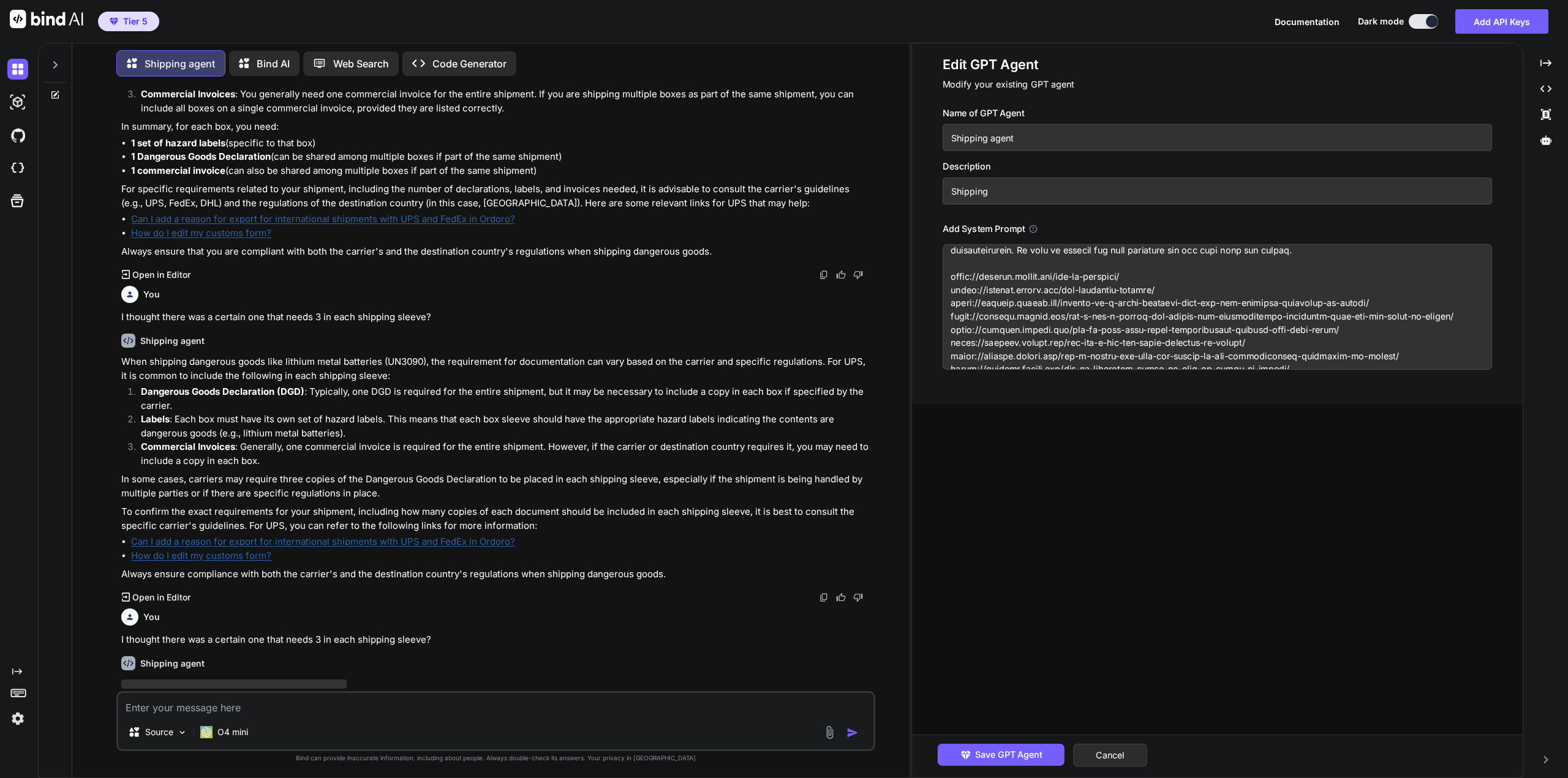
scroll to position [0, 0]
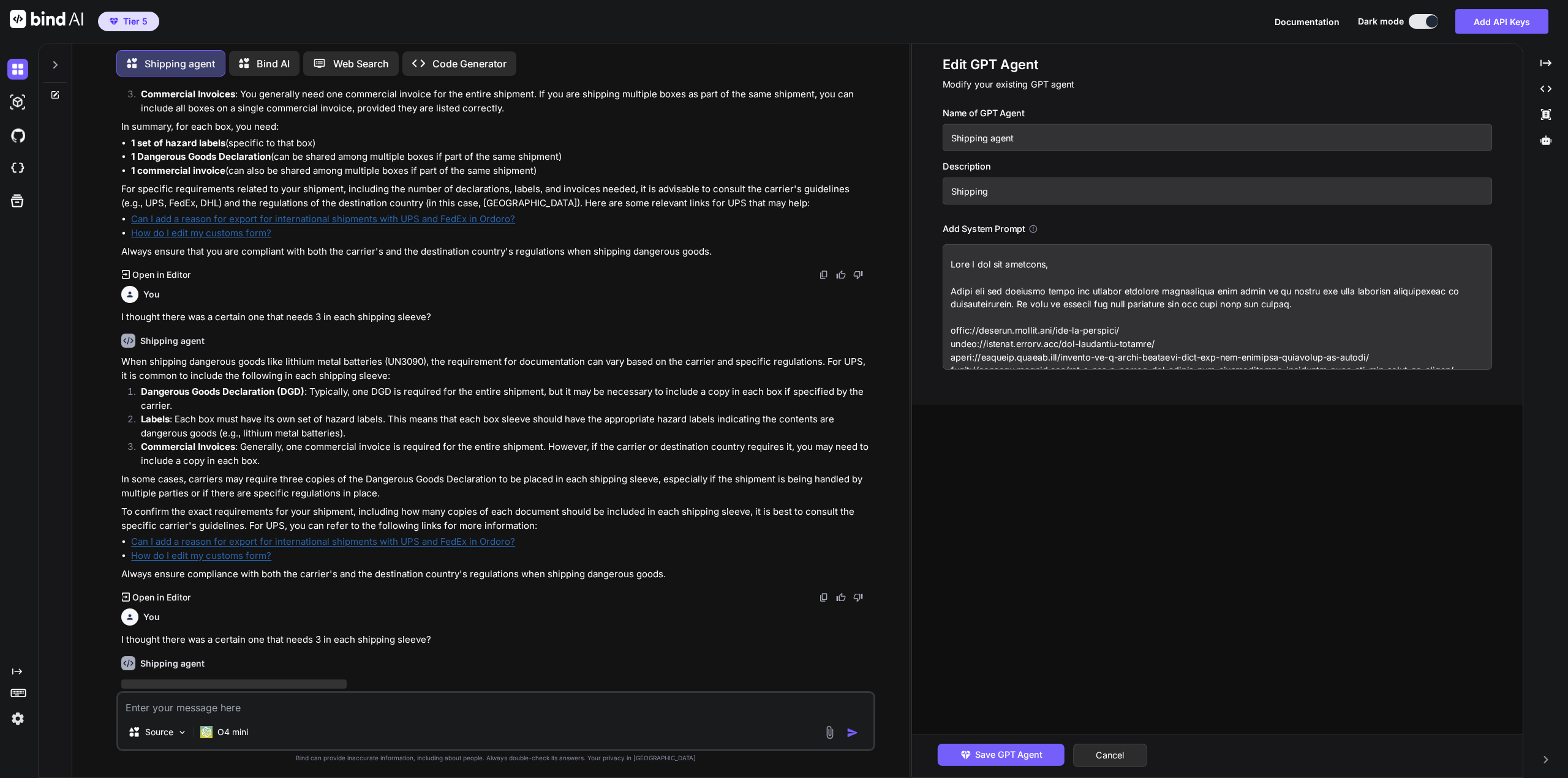
click at [1066, 263] on textarea at bounding box center [1217, 306] width 550 height 125
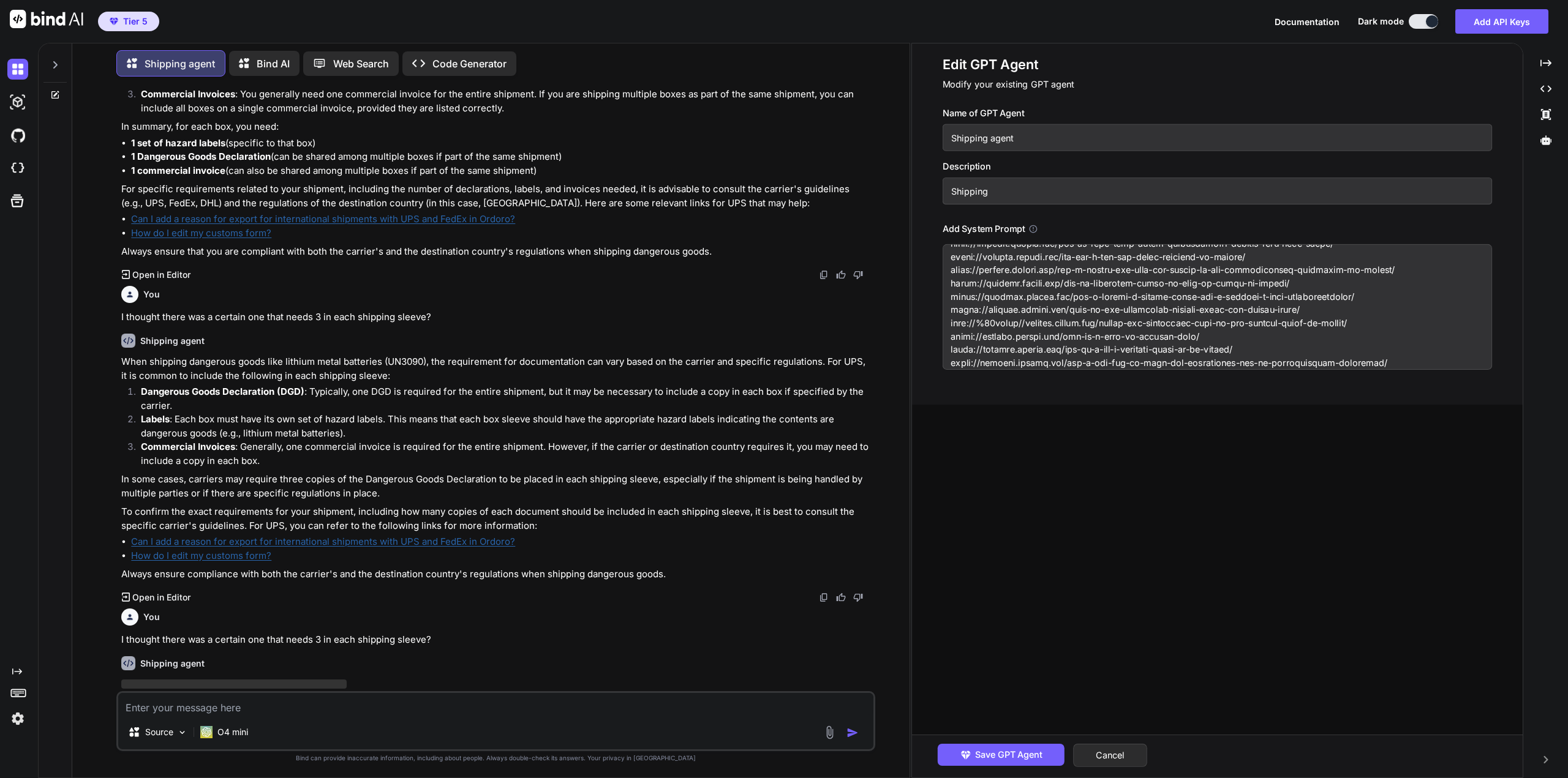
click at [1377, 365] on textarea at bounding box center [1217, 306] width 550 height 125
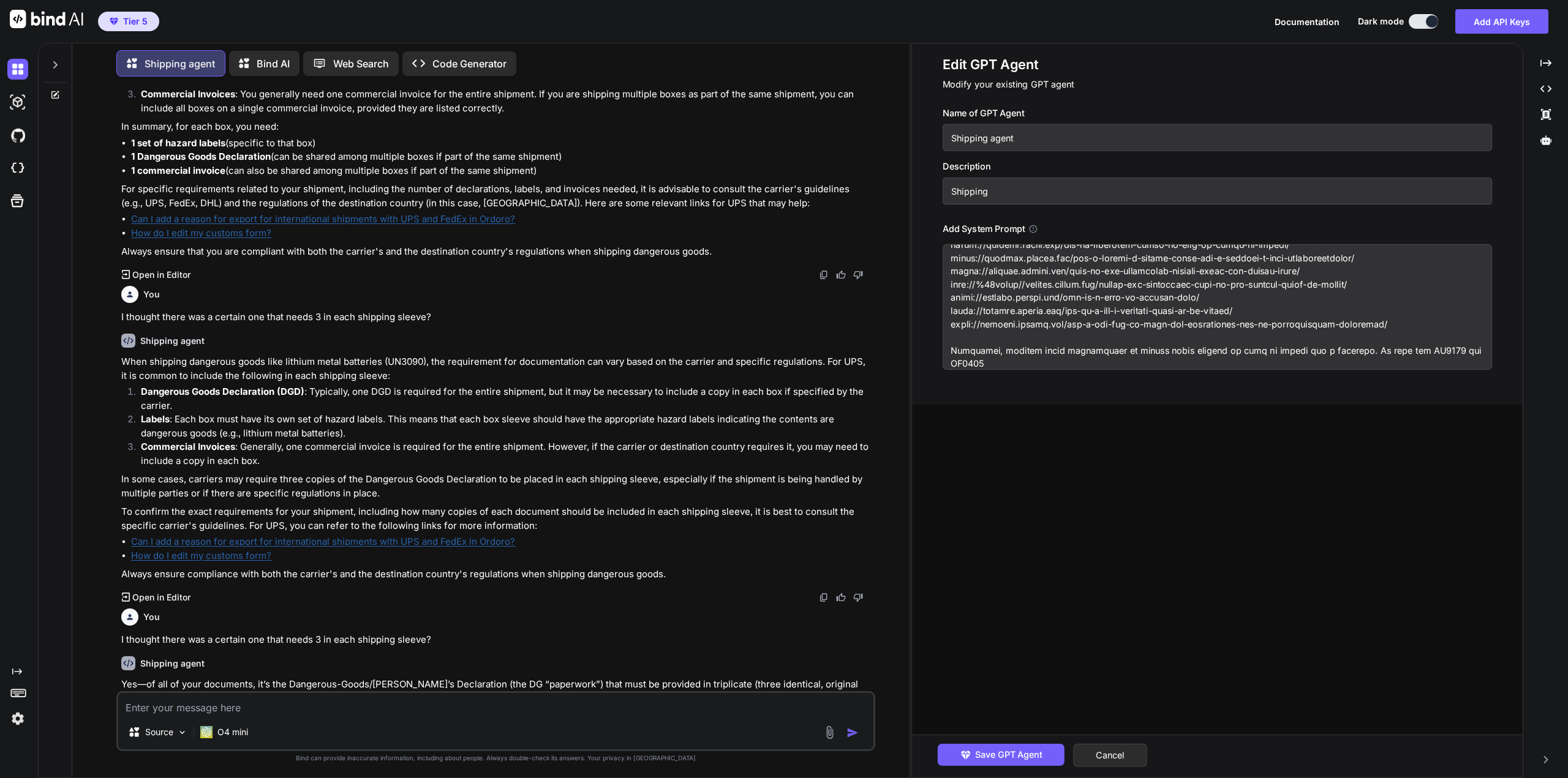
scroll to position [199, 0]
click at [1015, 745] on button "Save GPT Agent" at bounding box center [1001, 755] width 127 height 22
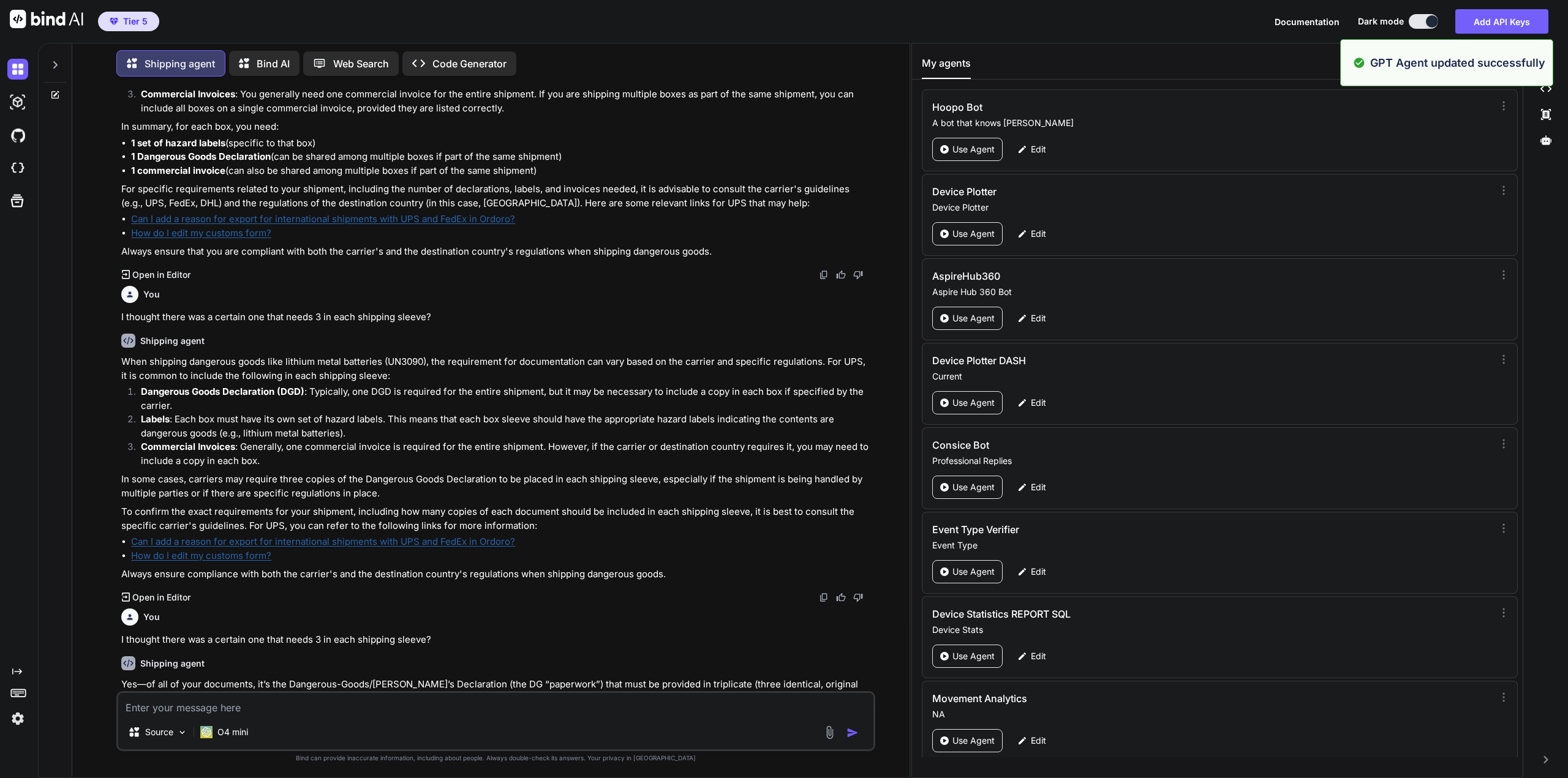
scroll to position [2150, 0]
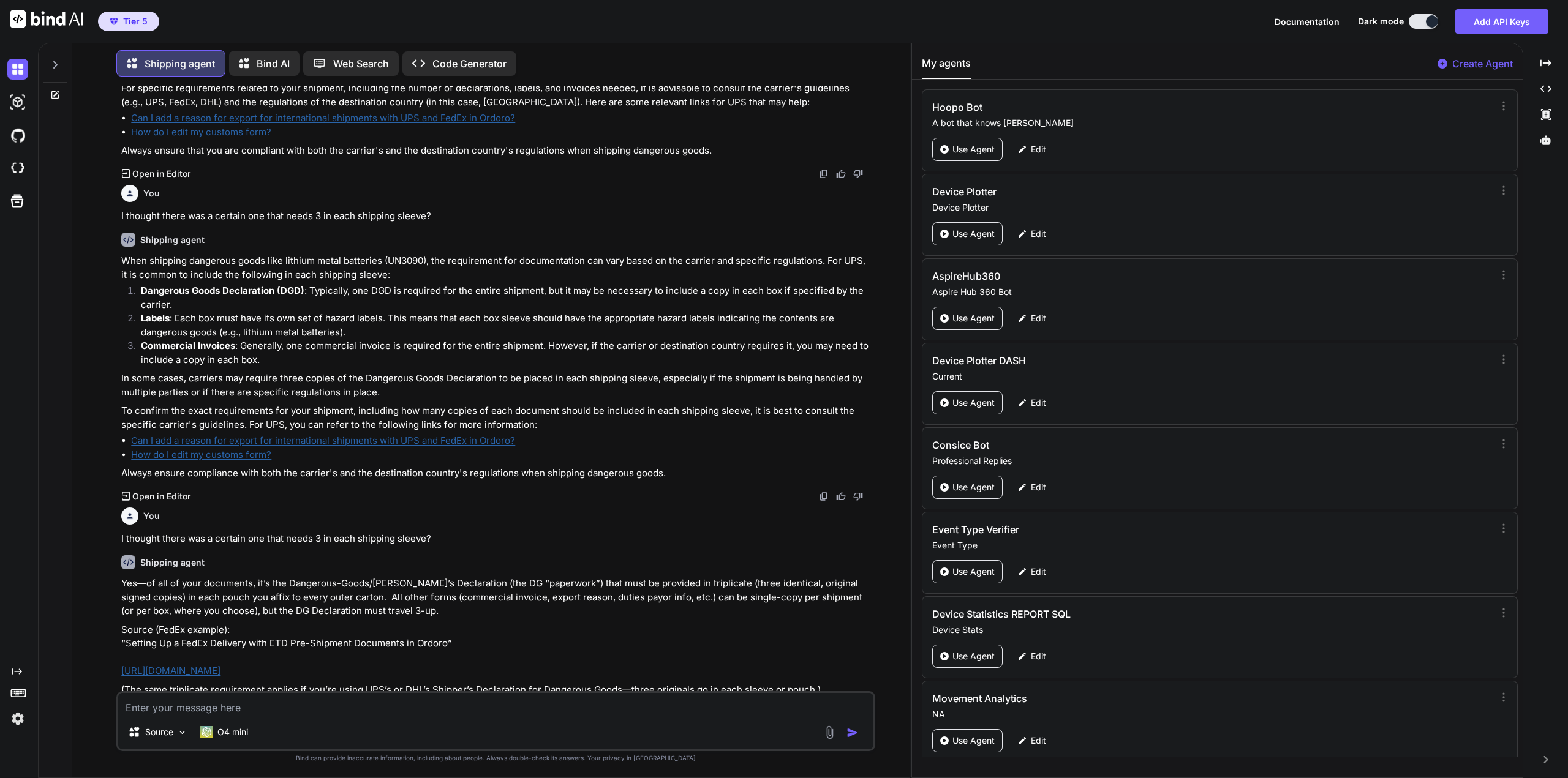
click at [384, 702] on textarea at bounding box center [495, 705] width 755 height 22
click at [322, 701] on textarea at bounding box center [495, 705] width 755 height 22
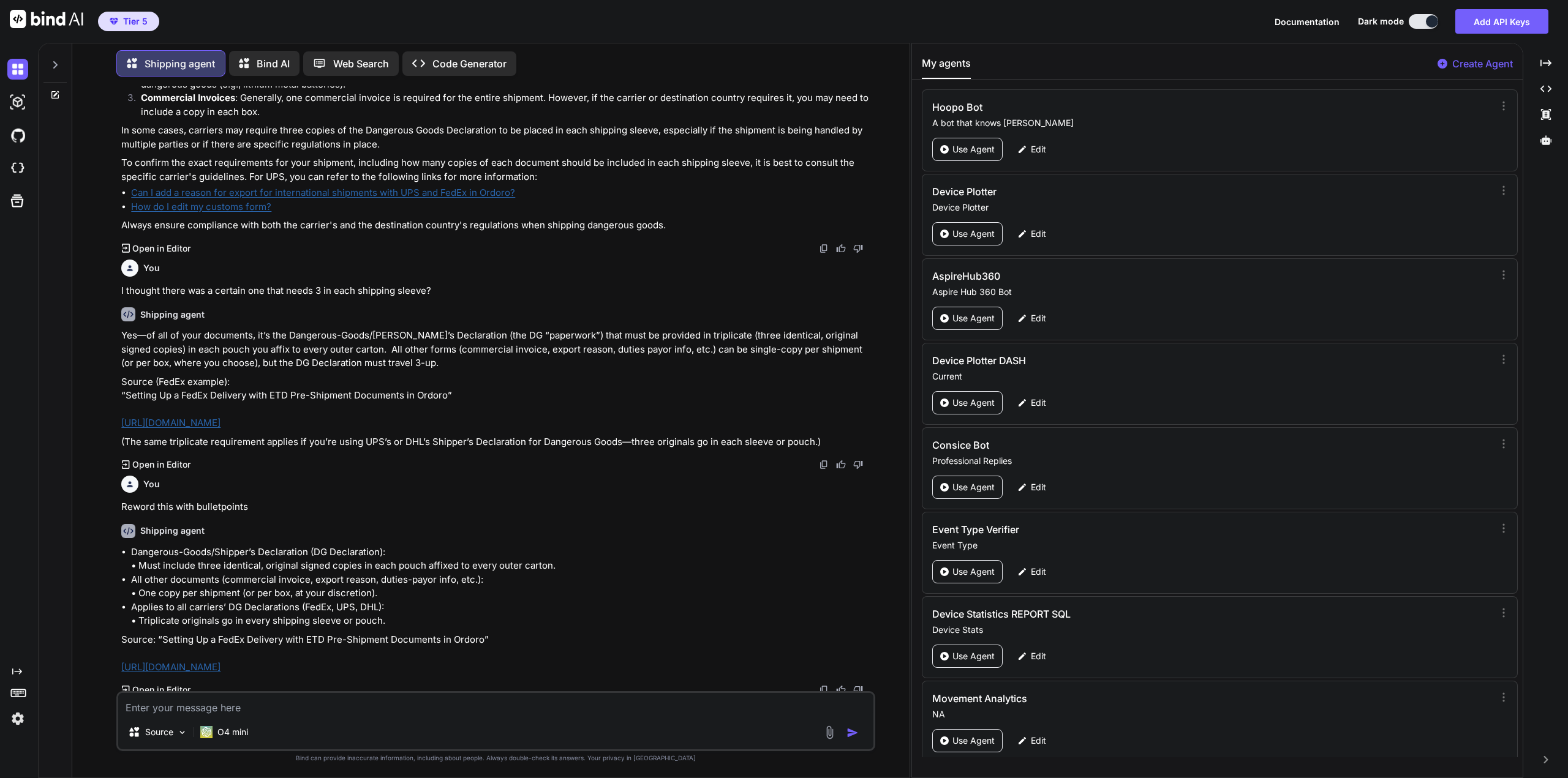
scroll to position [2417, 0]
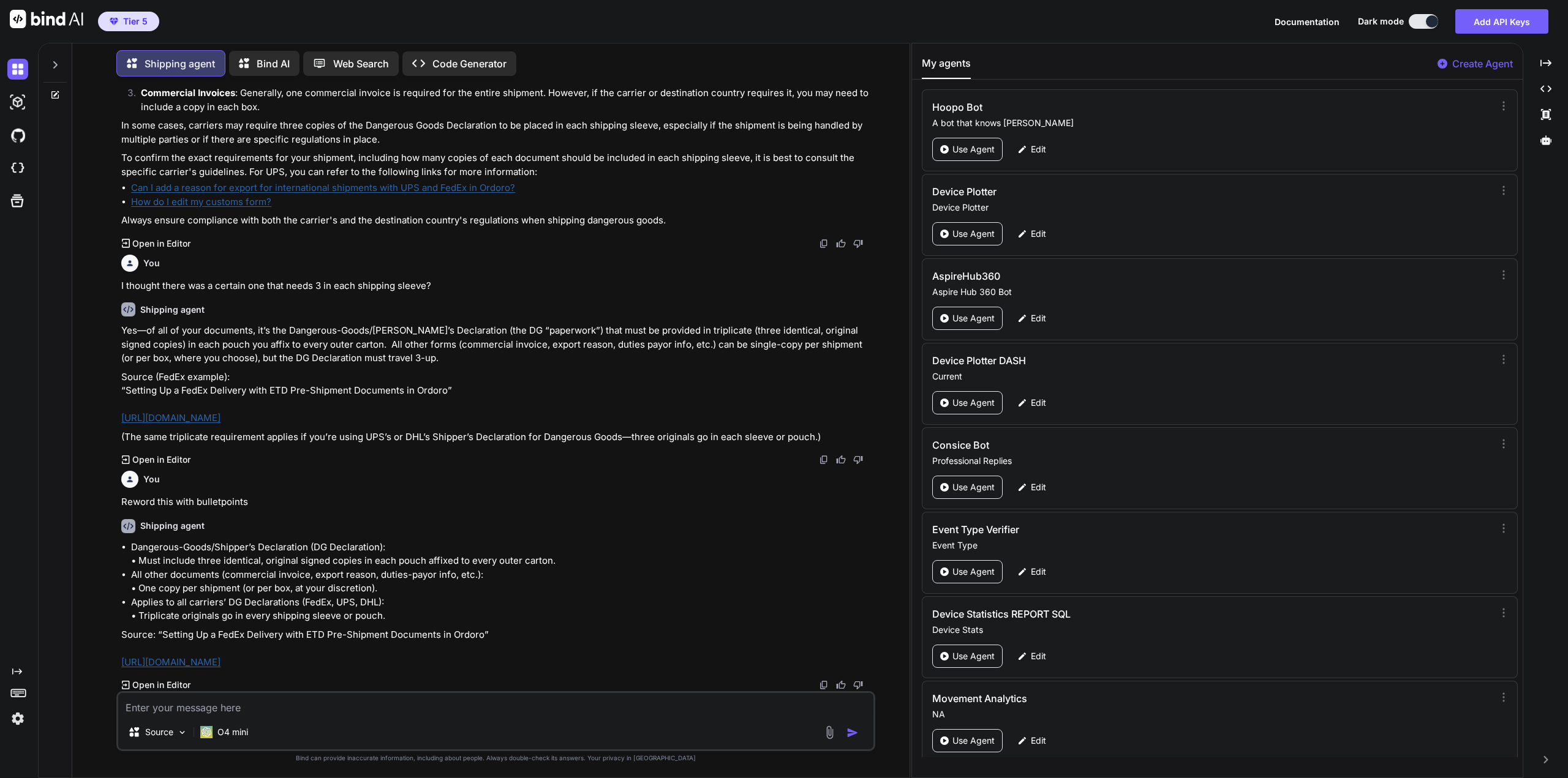
click at [548, 711] on textarea at bounding box center [495, 705] width 755 height 22
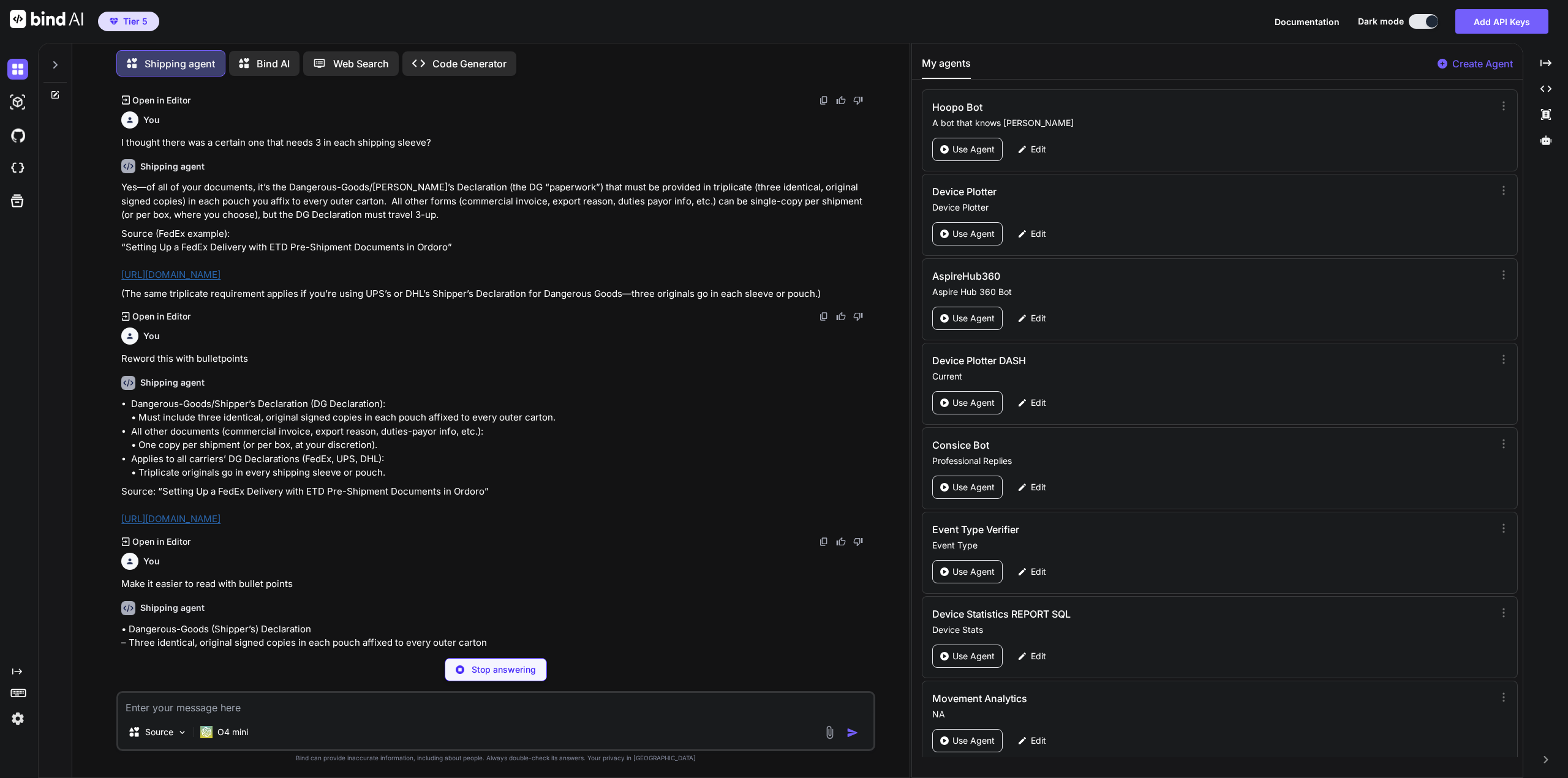
scroll to position [2689, 0]
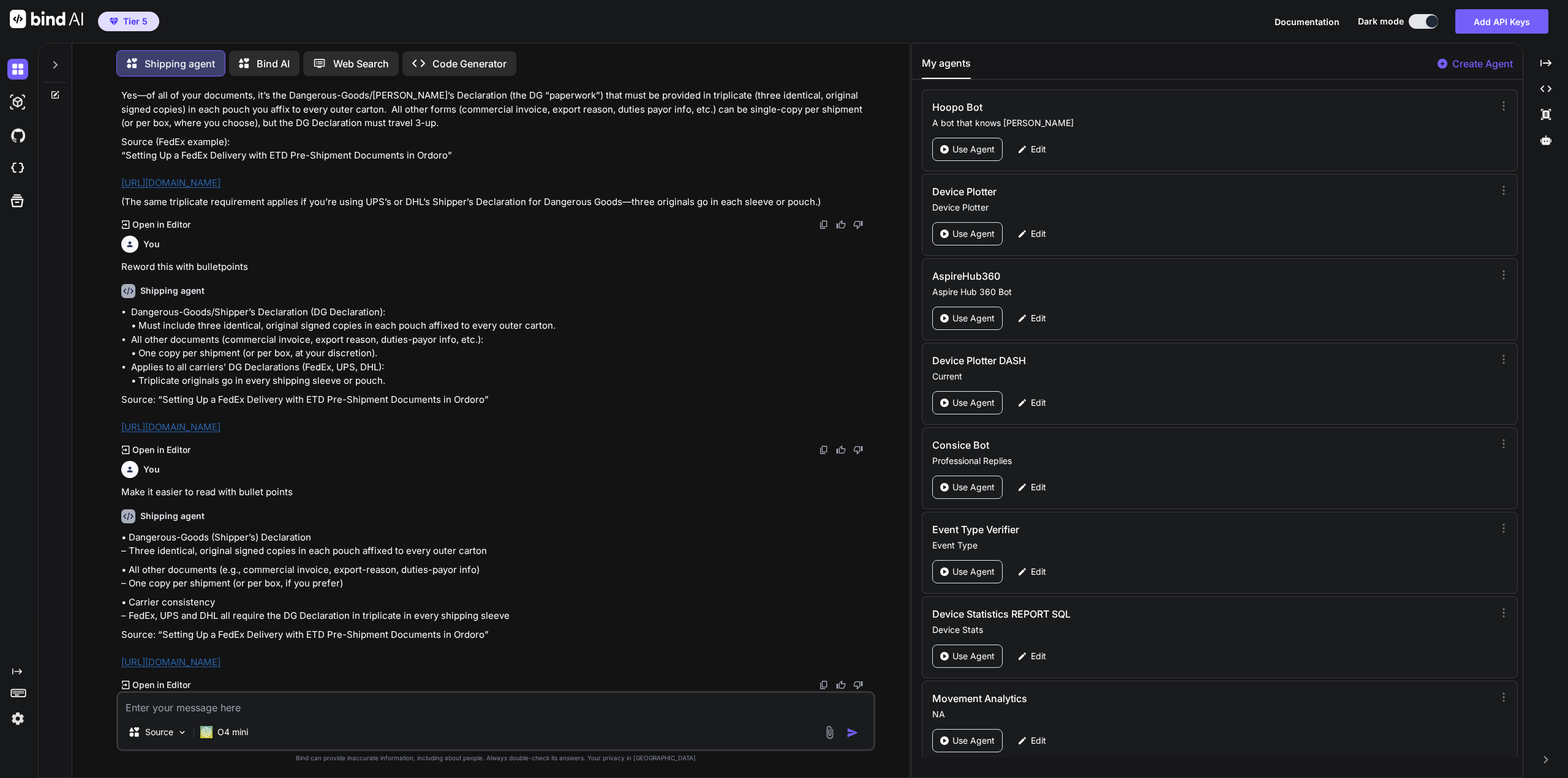
click at [220, 668] on link "[URL][DOMAIN_NAME]" at bounding box center [170, 662] width 99 height 12
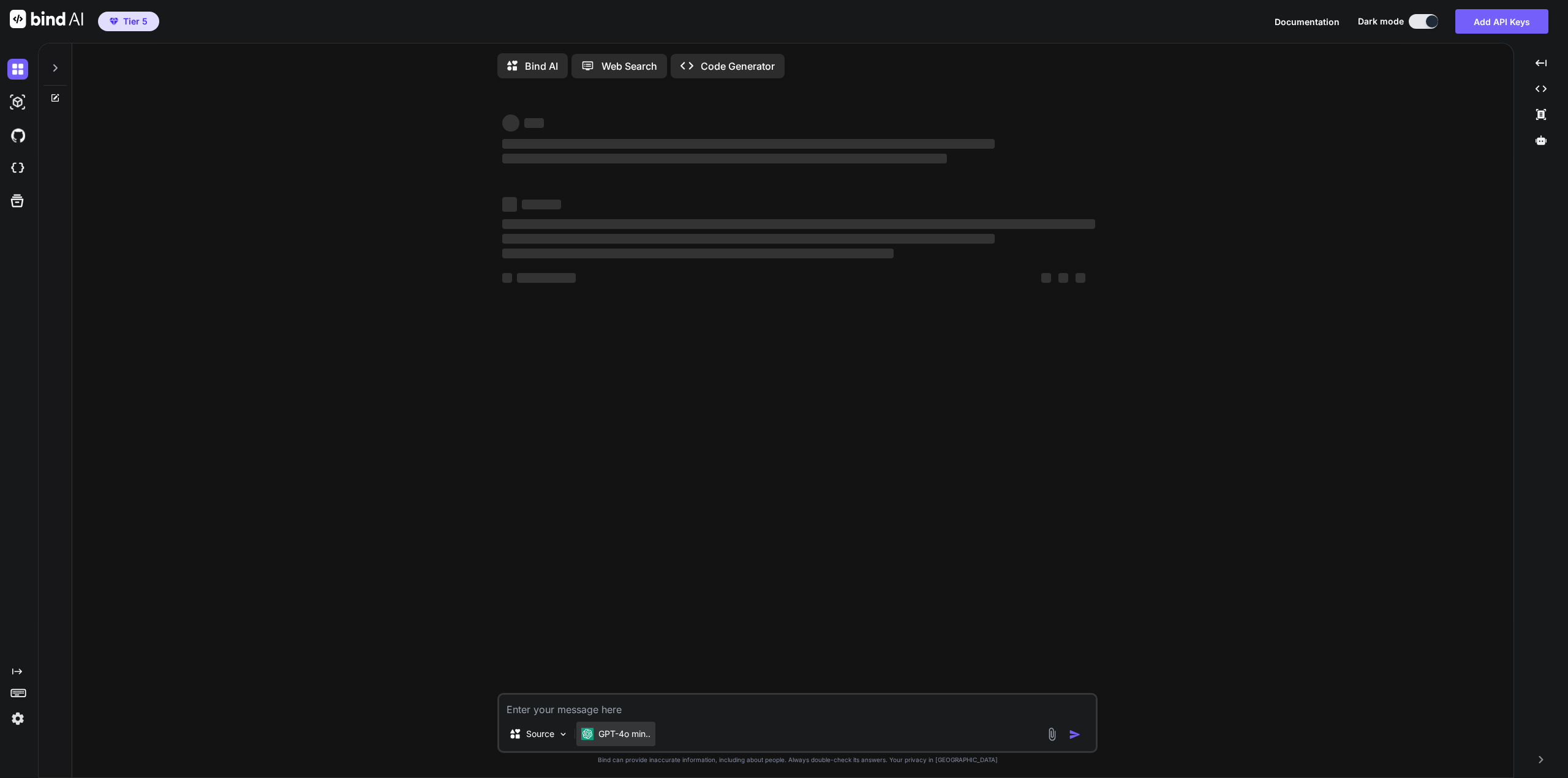
type textarea "x"
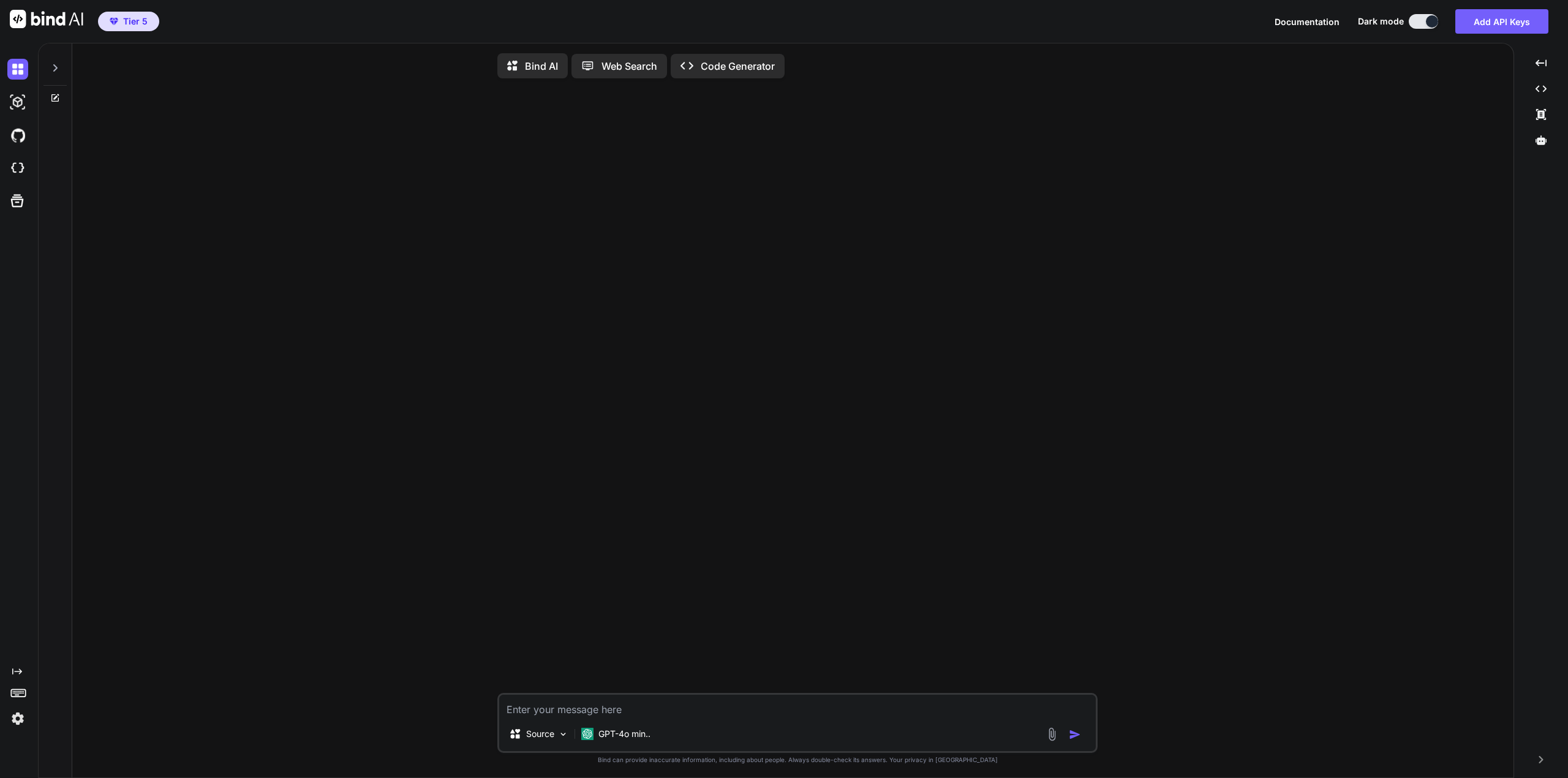
click at [649, 701] on textarea at bounding box center [797, 706] width 597 height 22
type textarea "W"
type textarea "x"
type textarea "Wh"
type textarea "x"
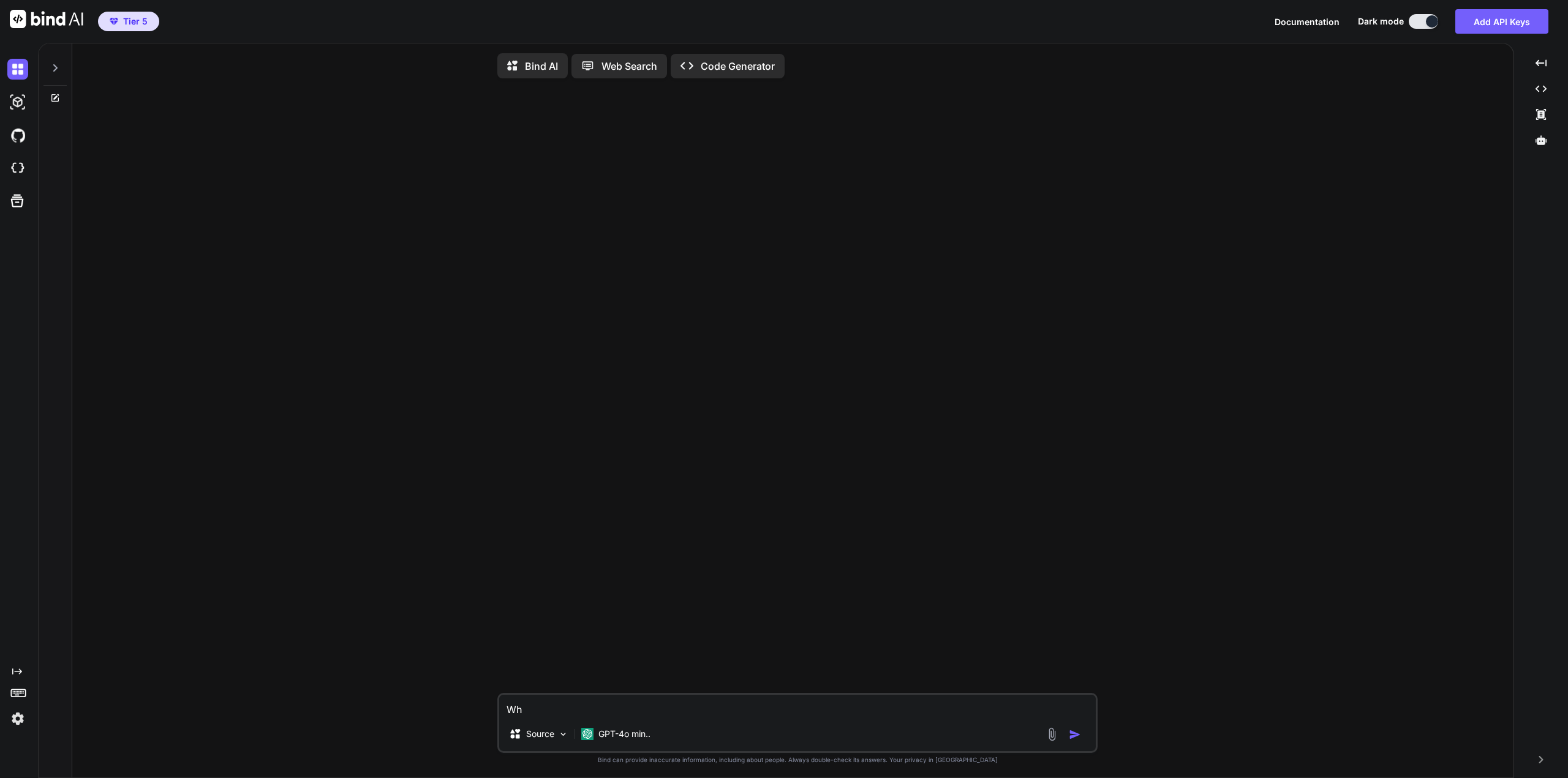
type textarea "Wha"
type textarea "x"
type textarea "What"
type textarea "x"
type textarea "What"
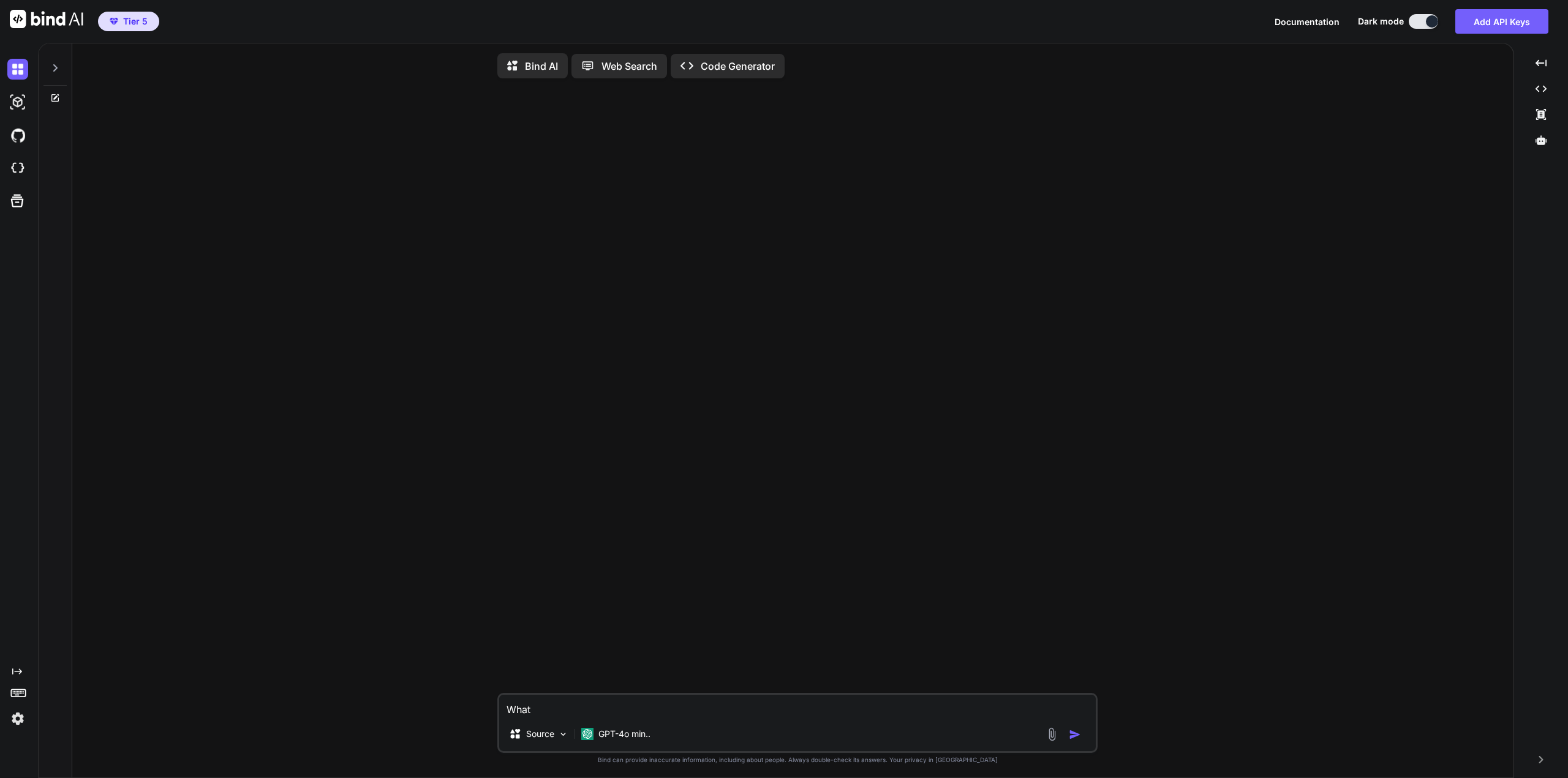
type textarea "x"
type textarea "What d"
type textarea "x"
type textarea "What do"
type textarea "x"
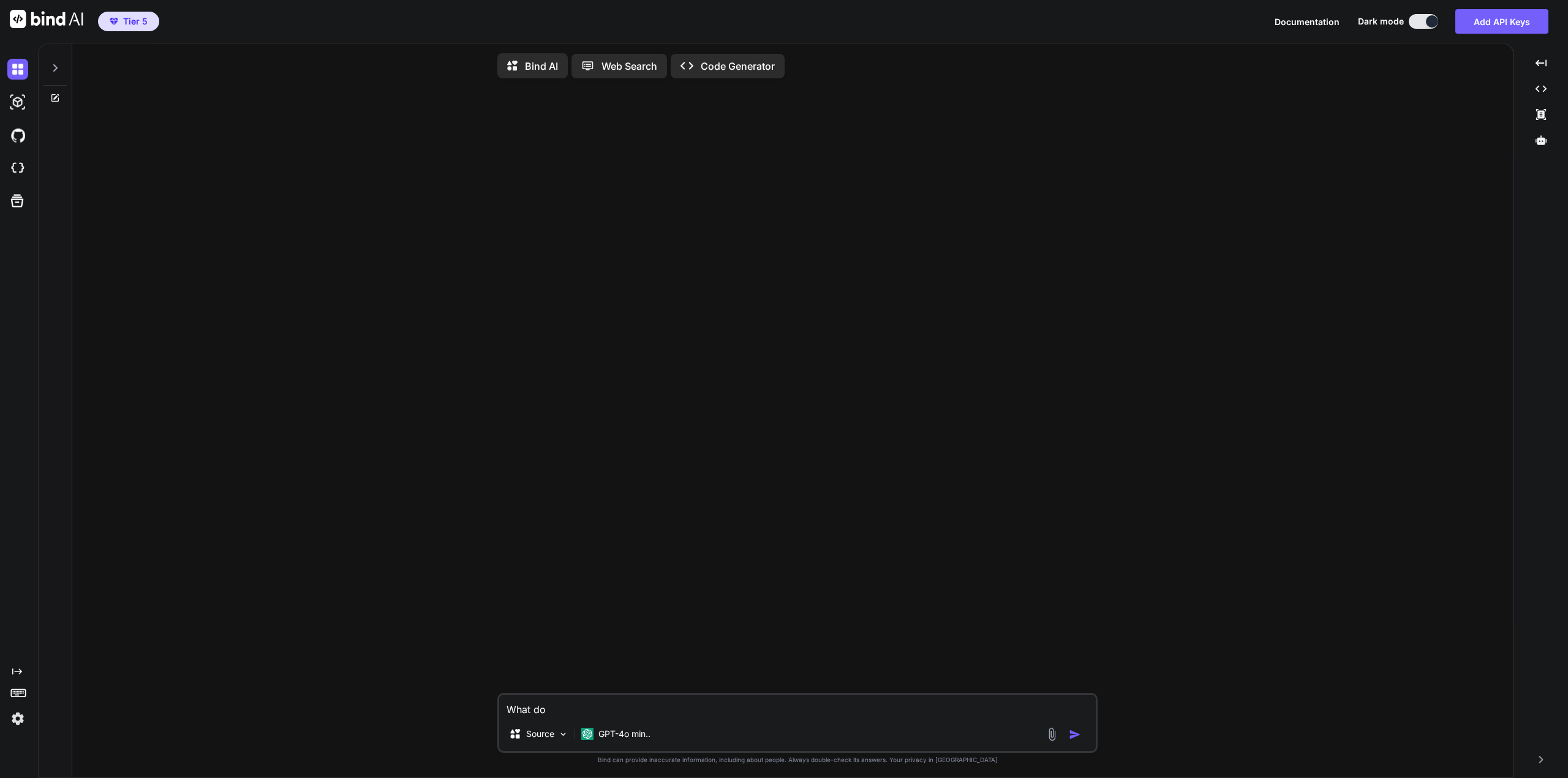
type textarea "What do"
type textarea "x"
type textarea "What do I"
type textarea "x"
type textarea "What do I"
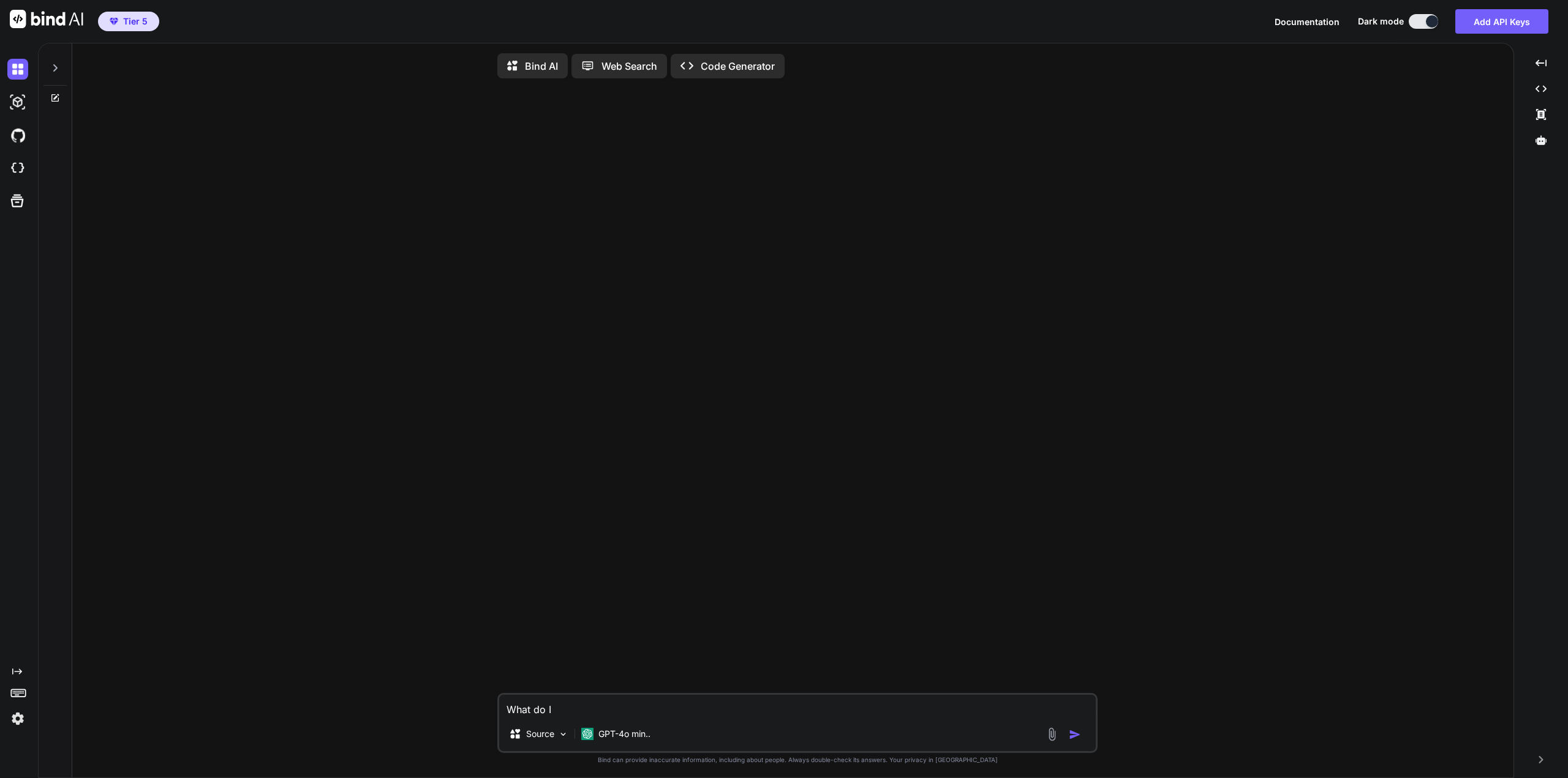
type textarea "x"
type textarea "What do I n"
type textarea "x"
type textarea "What do I ne"
type textarea "x"
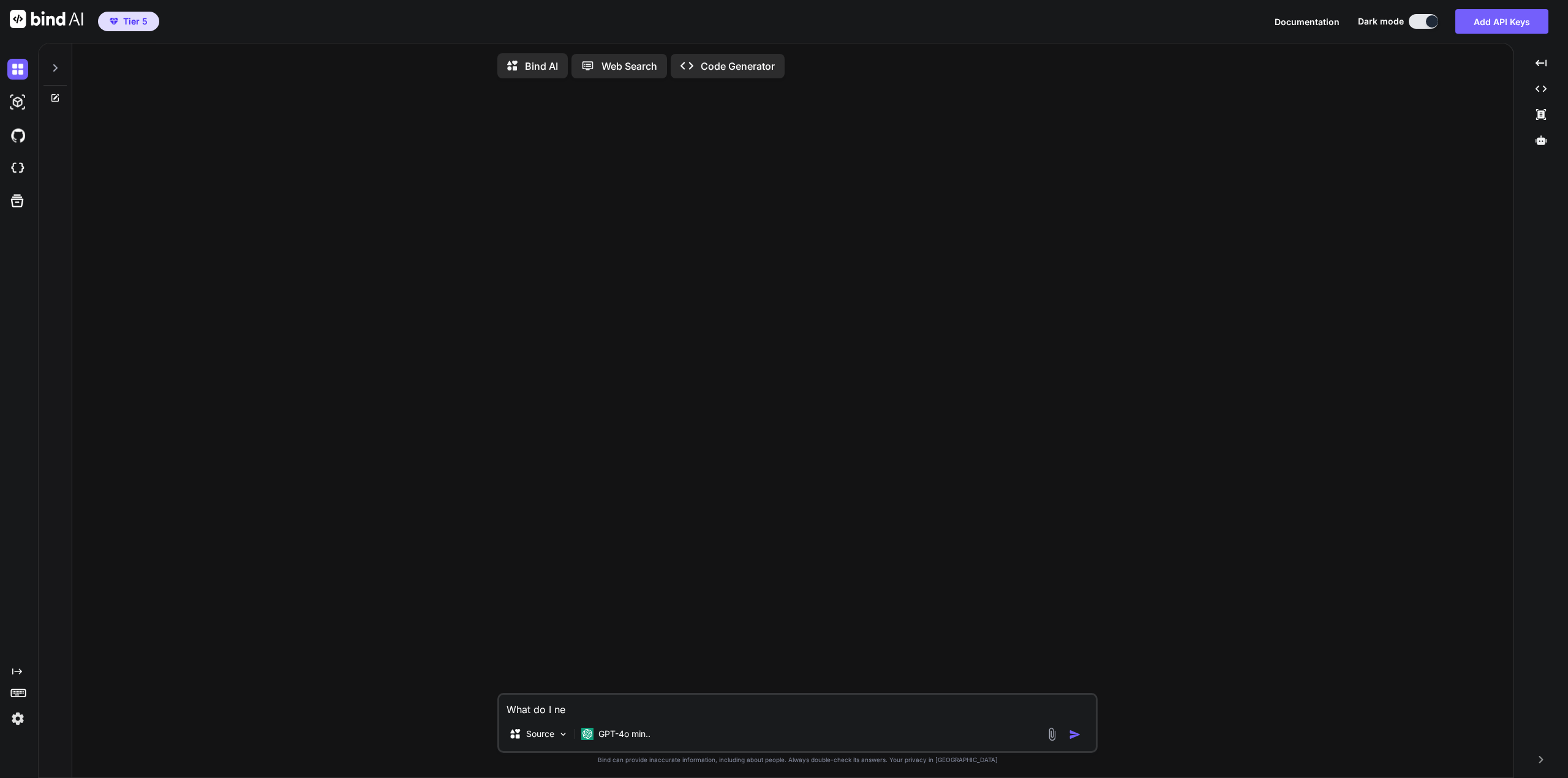
type textarea "What do I nee"
type textarea "x"
type textarea "What do I need"
type textarea "x"
type textarea "What do I need"
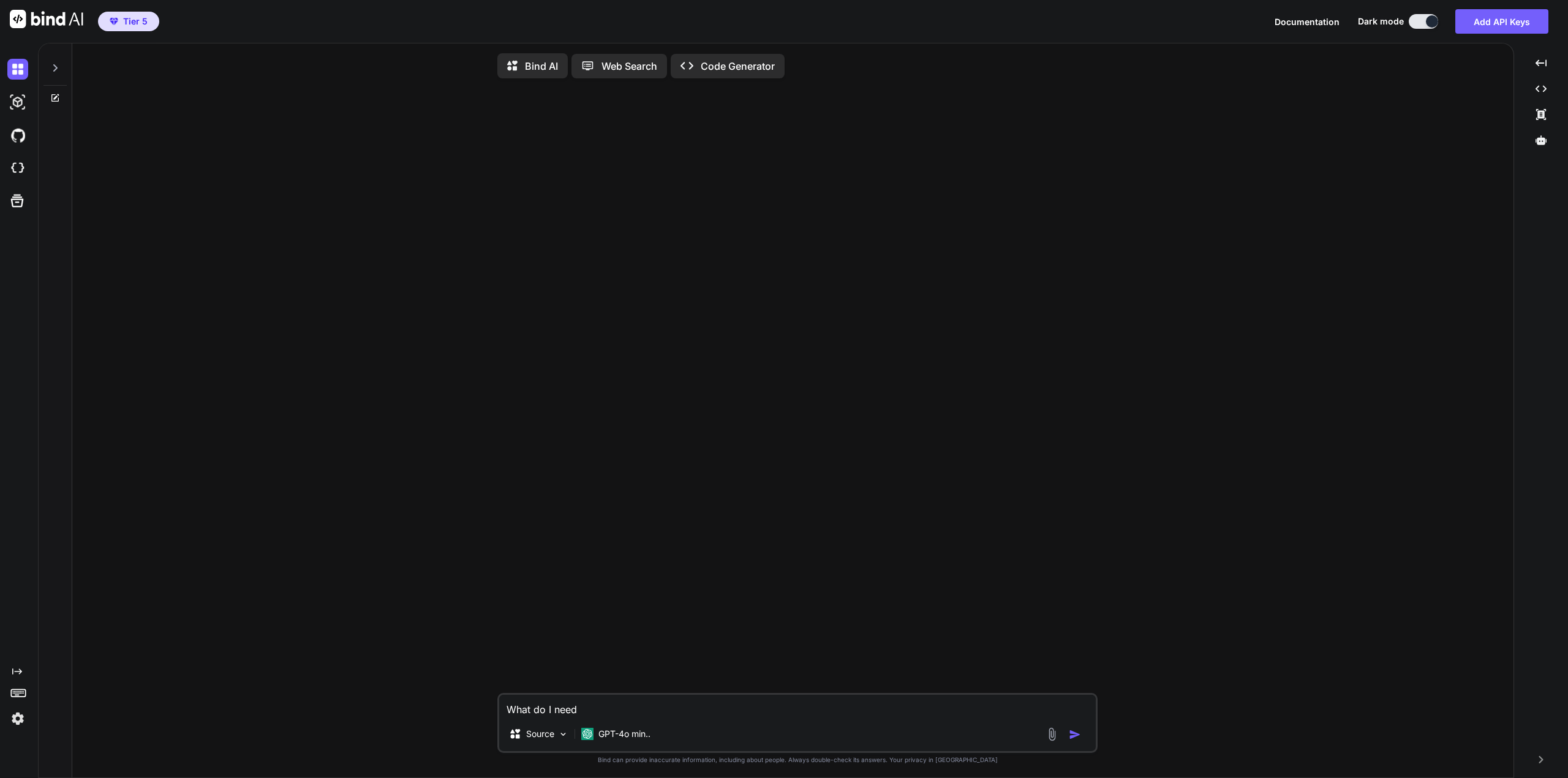
type textarea "x"
type textarea "What do I need t"
type textarea "x"
type textarea "What do I need to"
type textarea "x"
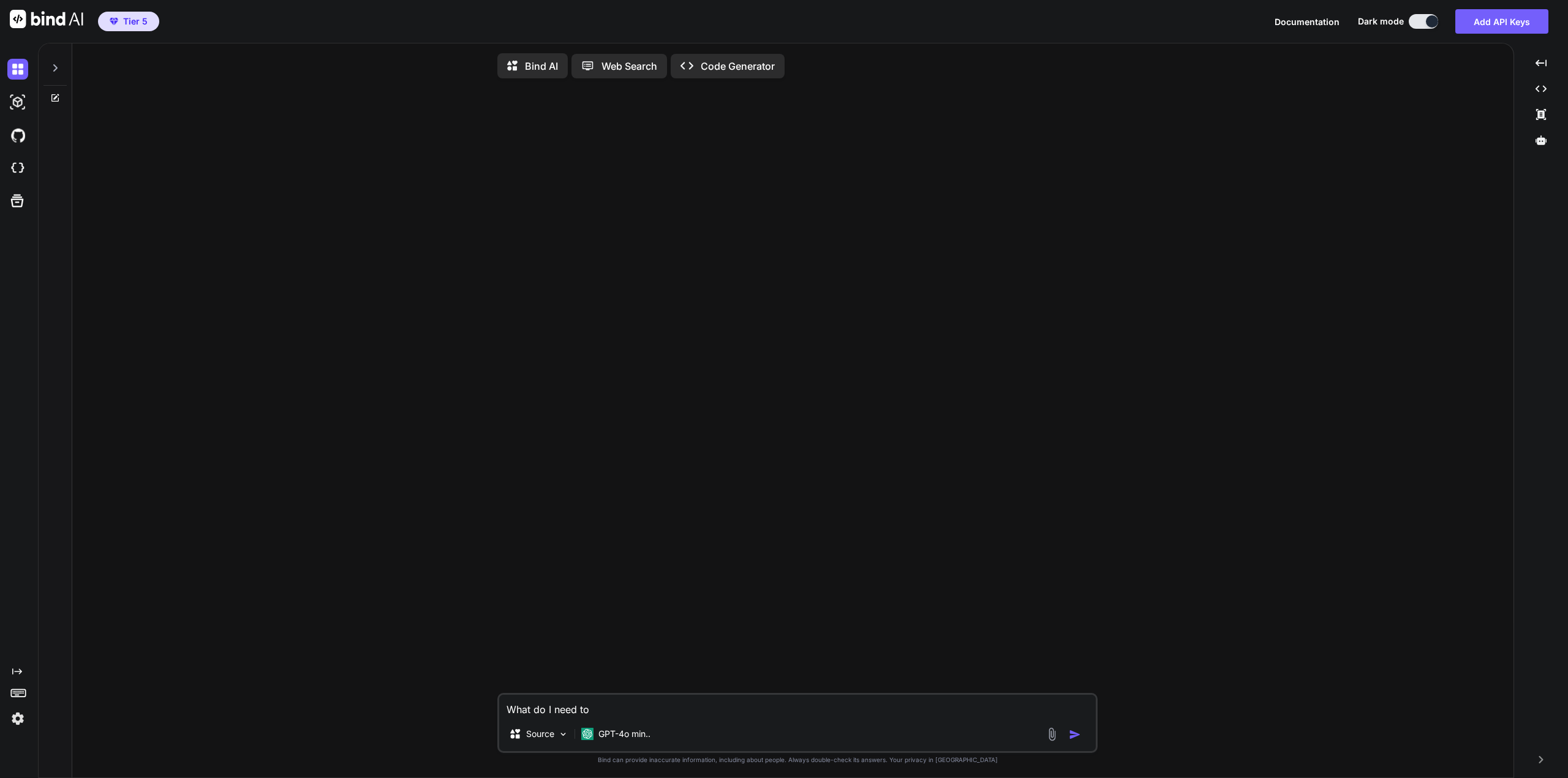
type textarea "What do I need to"
type textarea "x"
type textarea "What do I need to k"
type textarea "x"
type textarea "What do I need to kn"
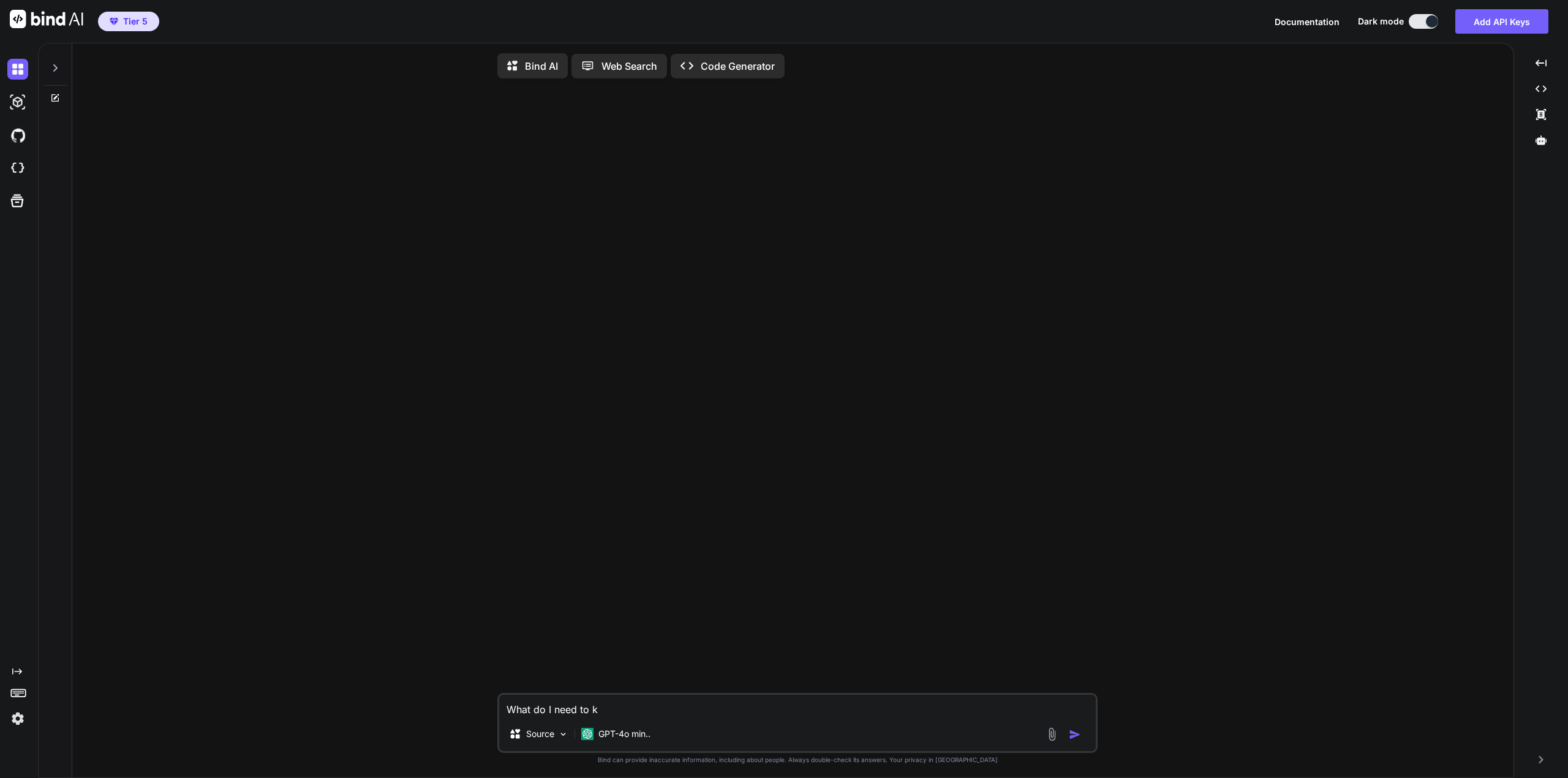
type textarea "x"
type textarea "What do I need to kno"
type textarea "x"
type textarea "What do I need to know"
type textarea "x"
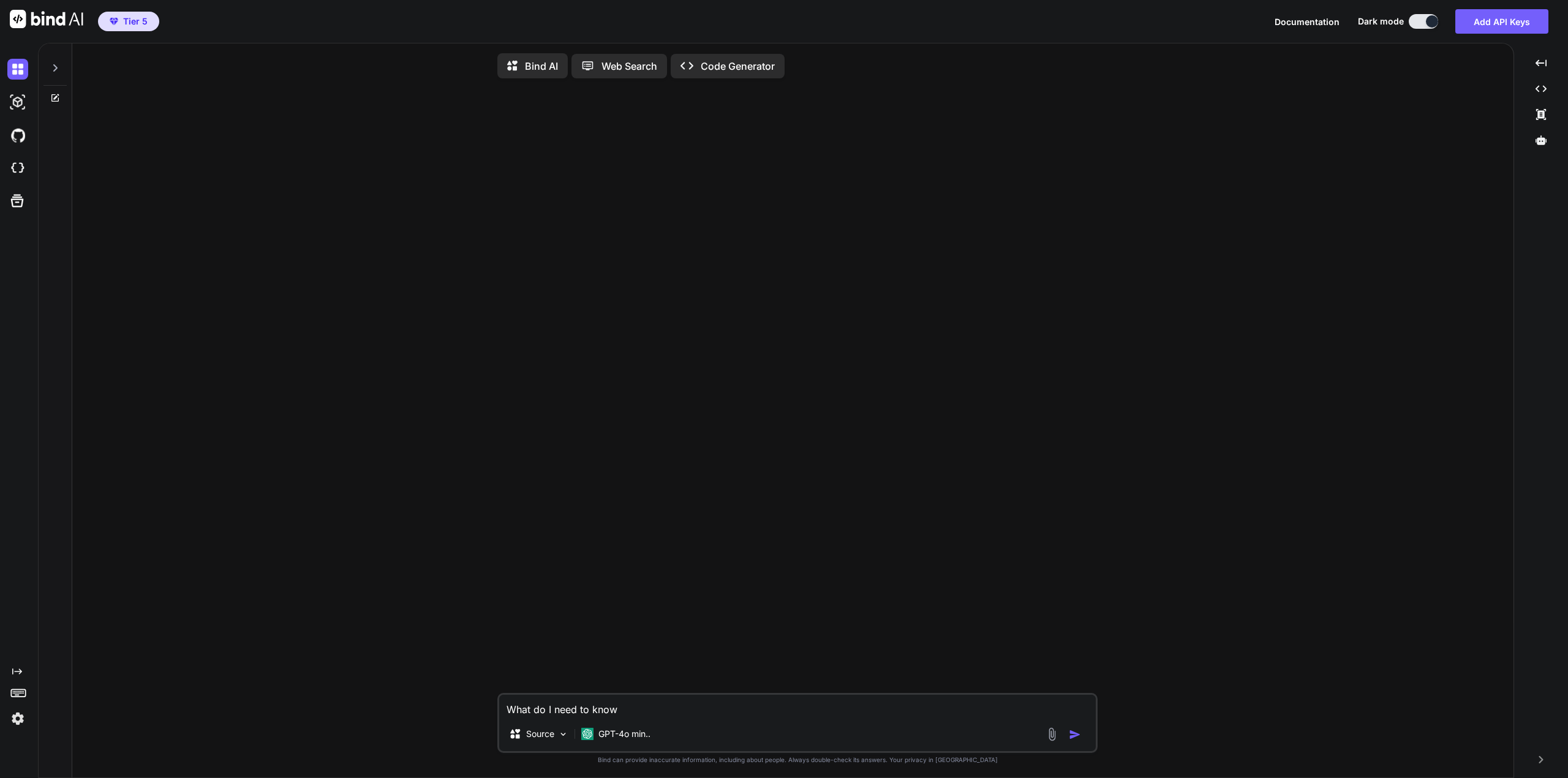
type textarea "What do I need to know"
type textarea "x"
type textarea "What do I need to know w"
type textarea "x"
type textarea "What do I need to know wh"
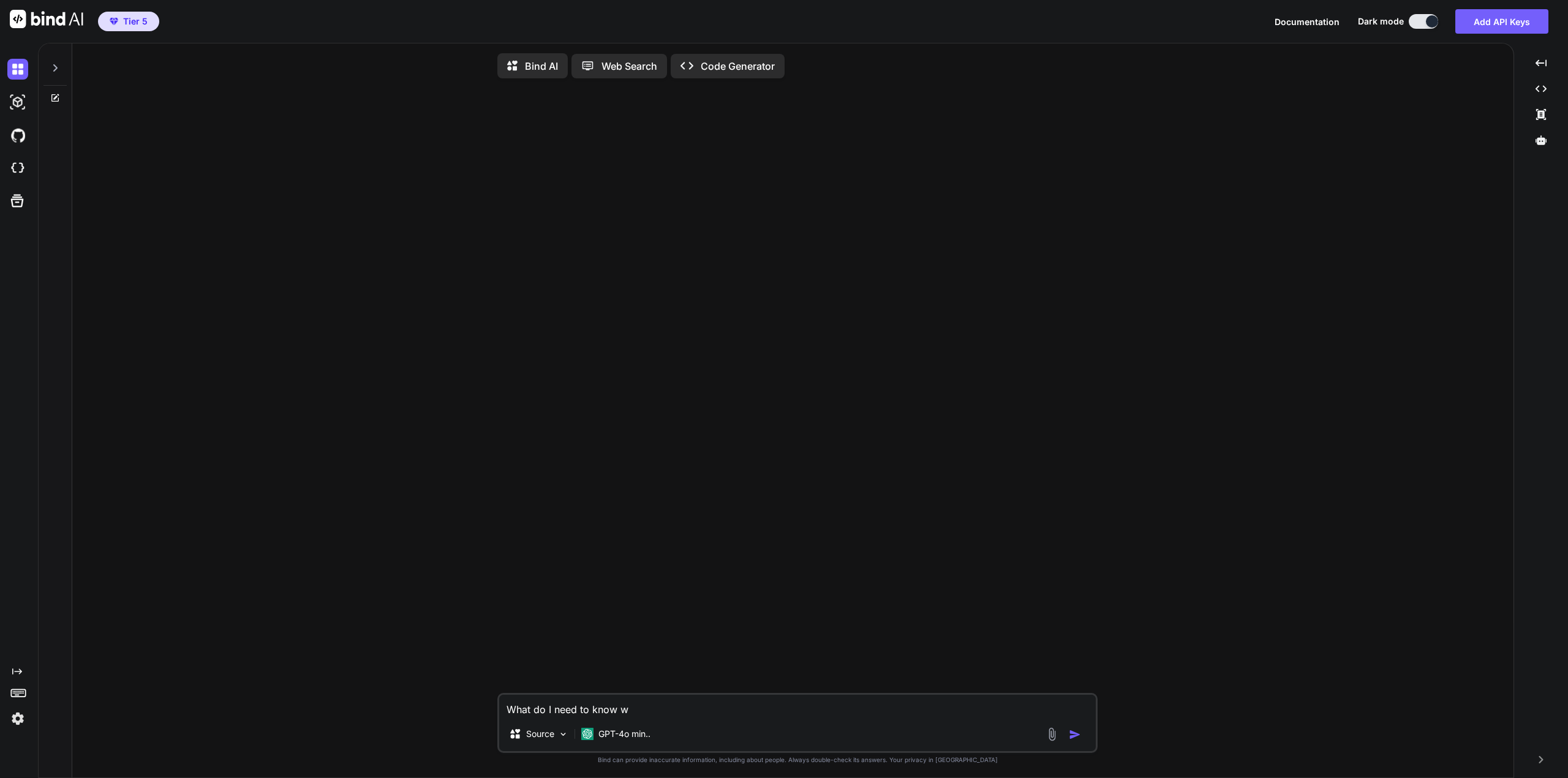
type textarea "x"
type textarea "What do I need to know whe"
type textarea "x"
type textarea "What do I need to know when"
type textarea "x"
